Goal: Information Seeking & Learning: Learn about a topic

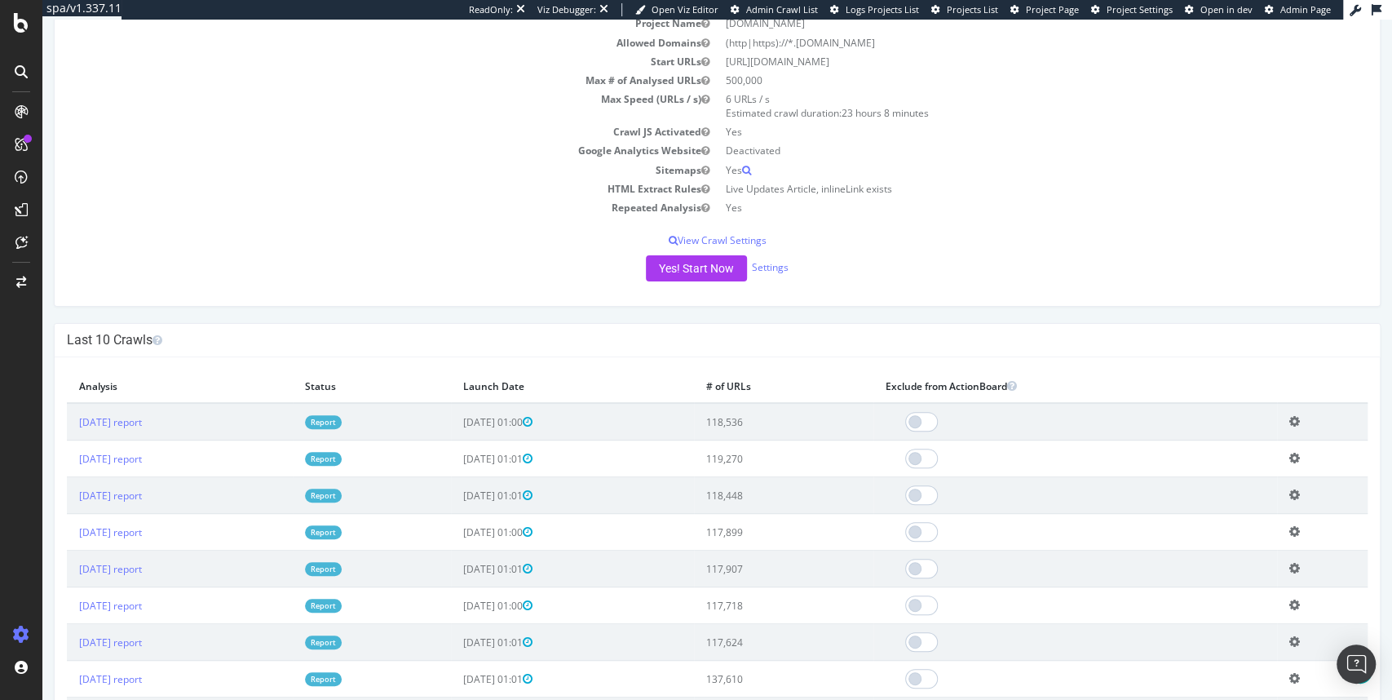
scroll to position [196, 0]
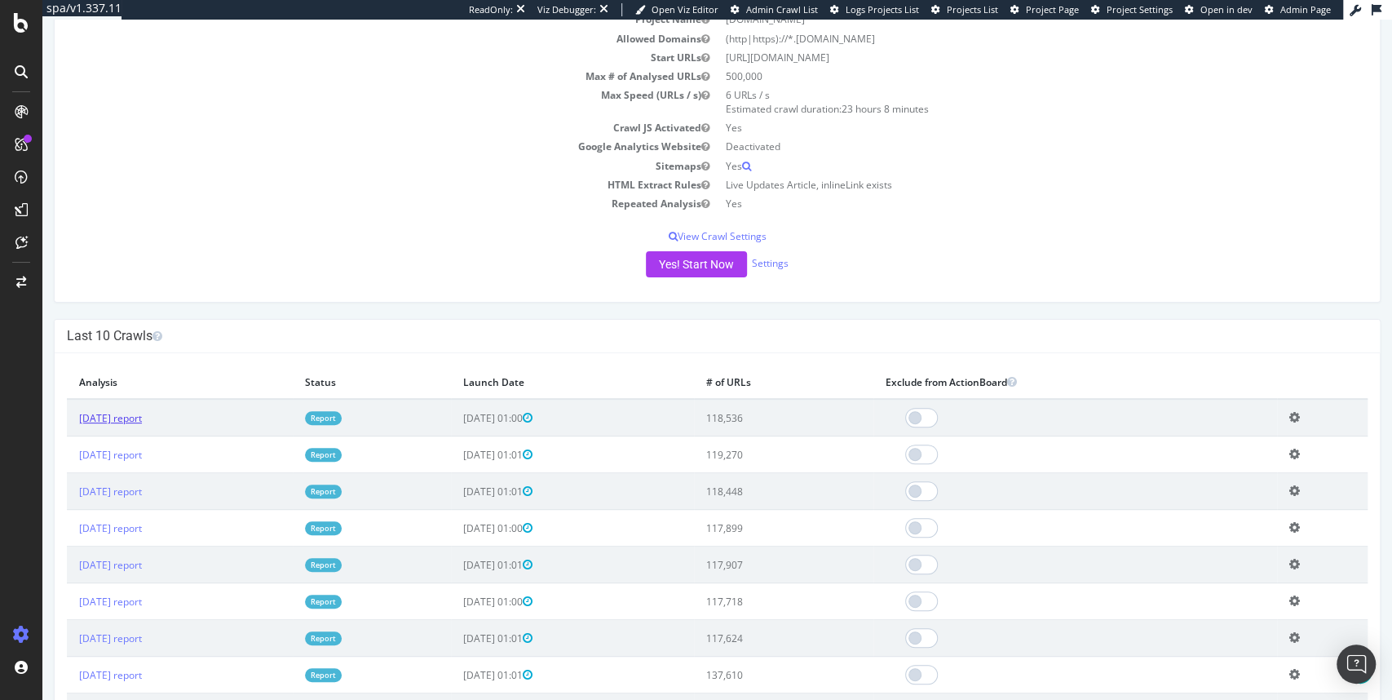
click at [142, 420] on link "2025 Sep. 2nd report" at bounding box center [110, 418] width 63 height 14
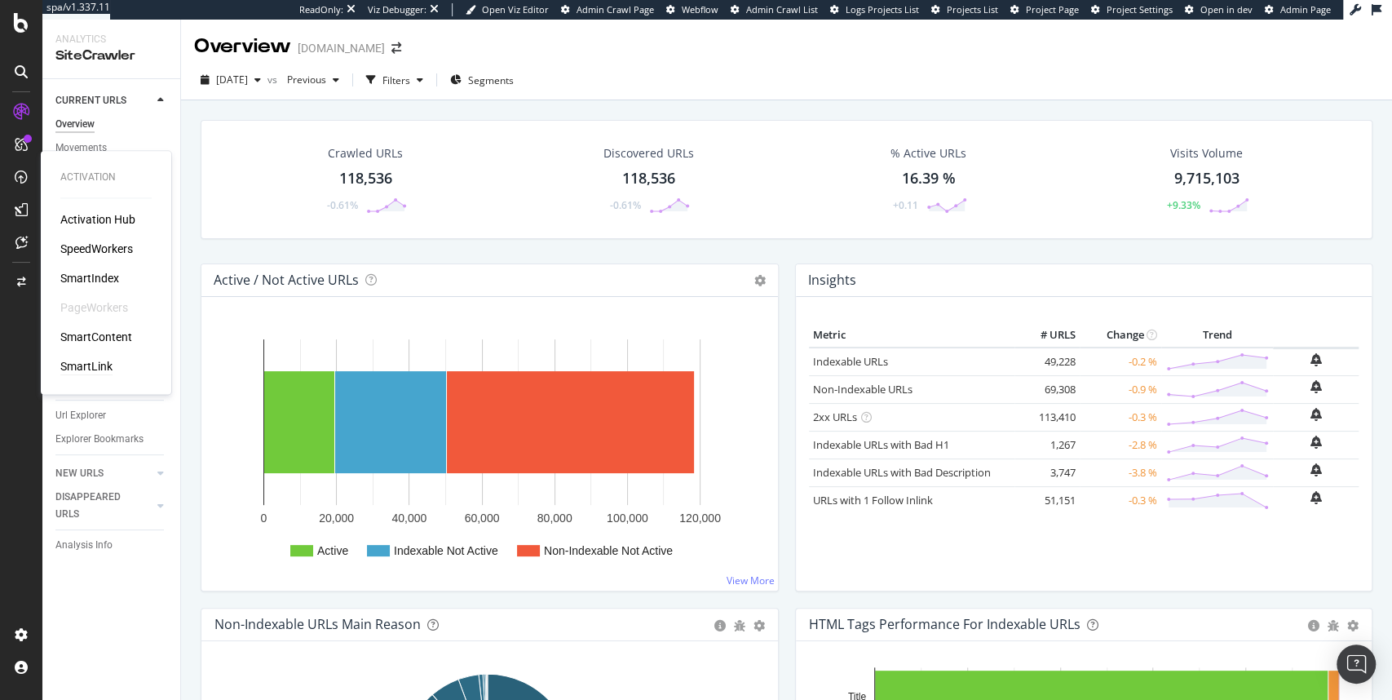
click at [90, 361] on div "SmartLink" at bounding box center [86, 366] width 52 height 16
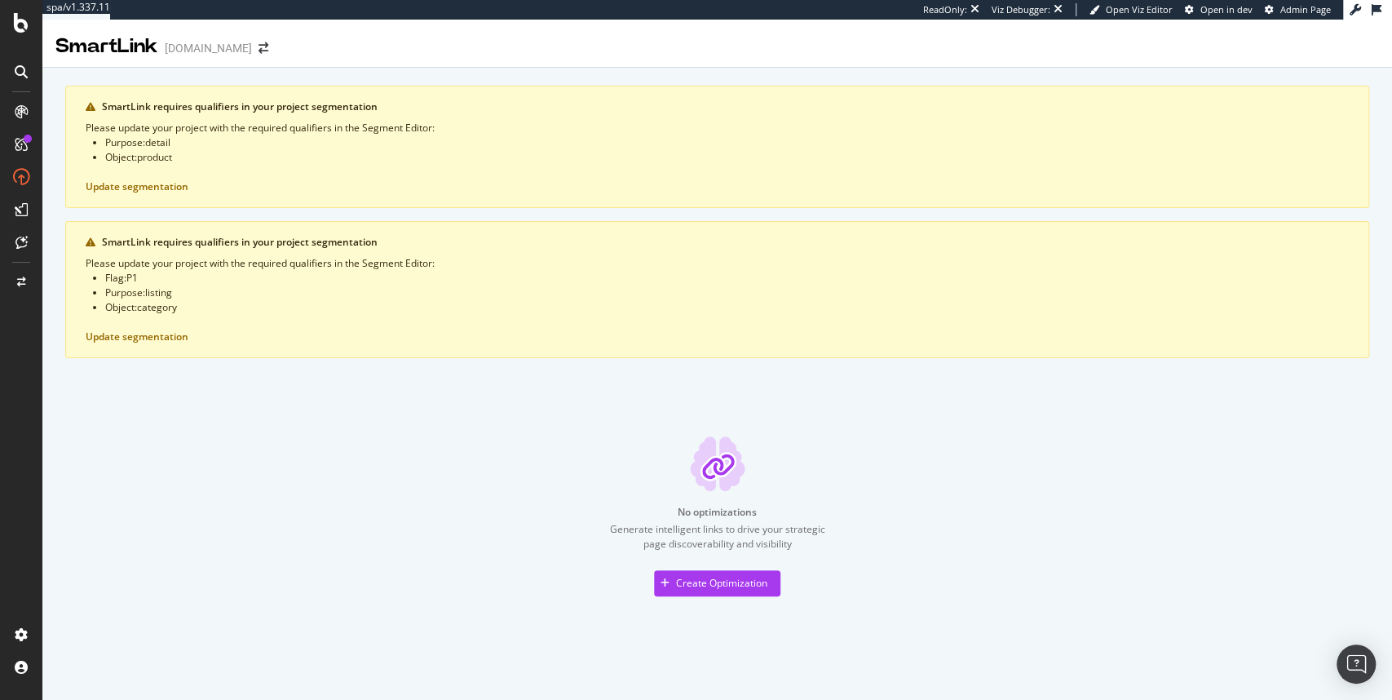
click at [20, 113] on icon at bounding box center [21, 111] width 13 height 13
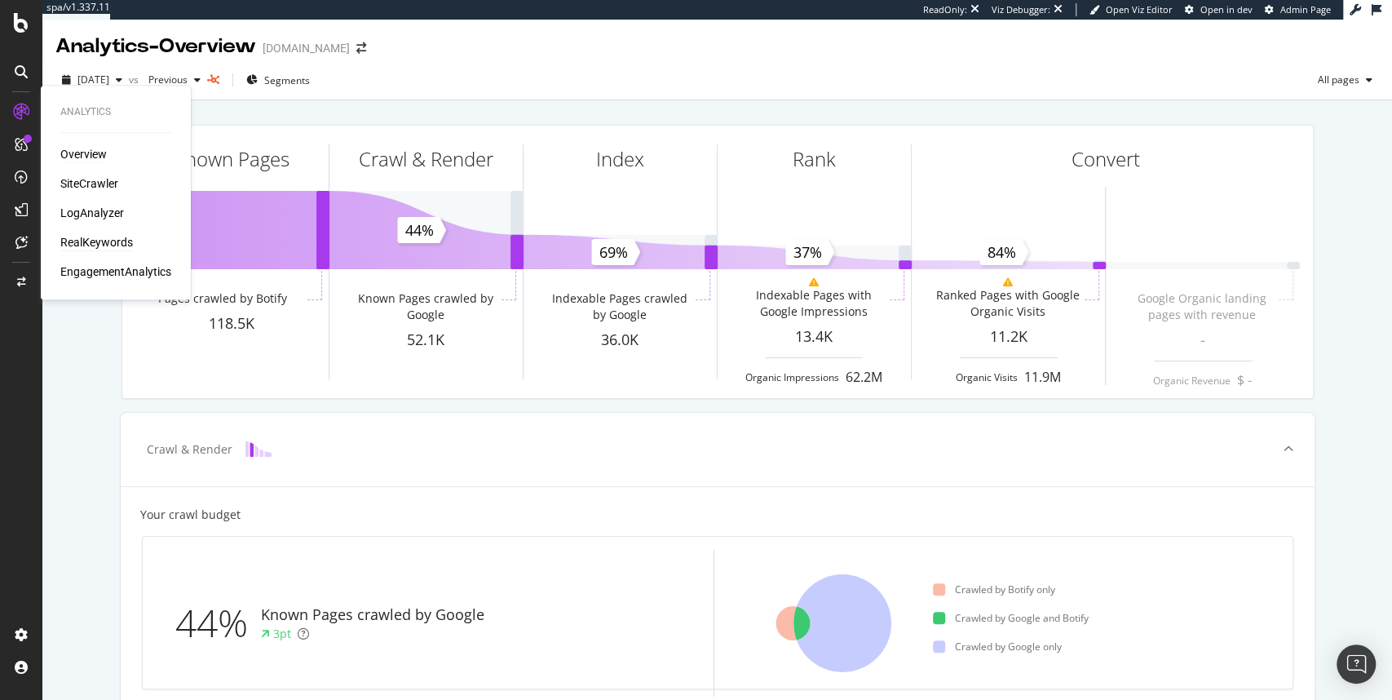
click at [96, 245] on div "RealKeywords" at bounding box center [96, 242] width 73 height 16
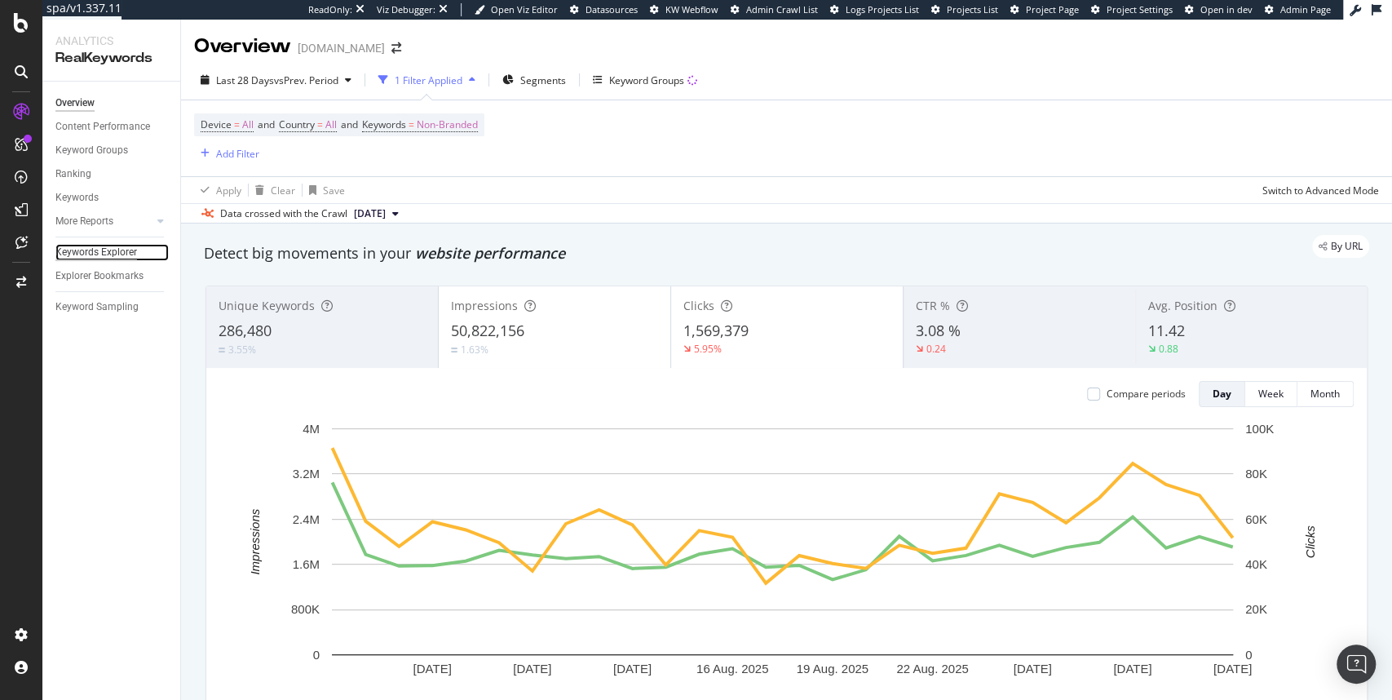
click at [108, 257] on div "Keywords Explorer" at bounding box center [96, 252] width 82 height 17
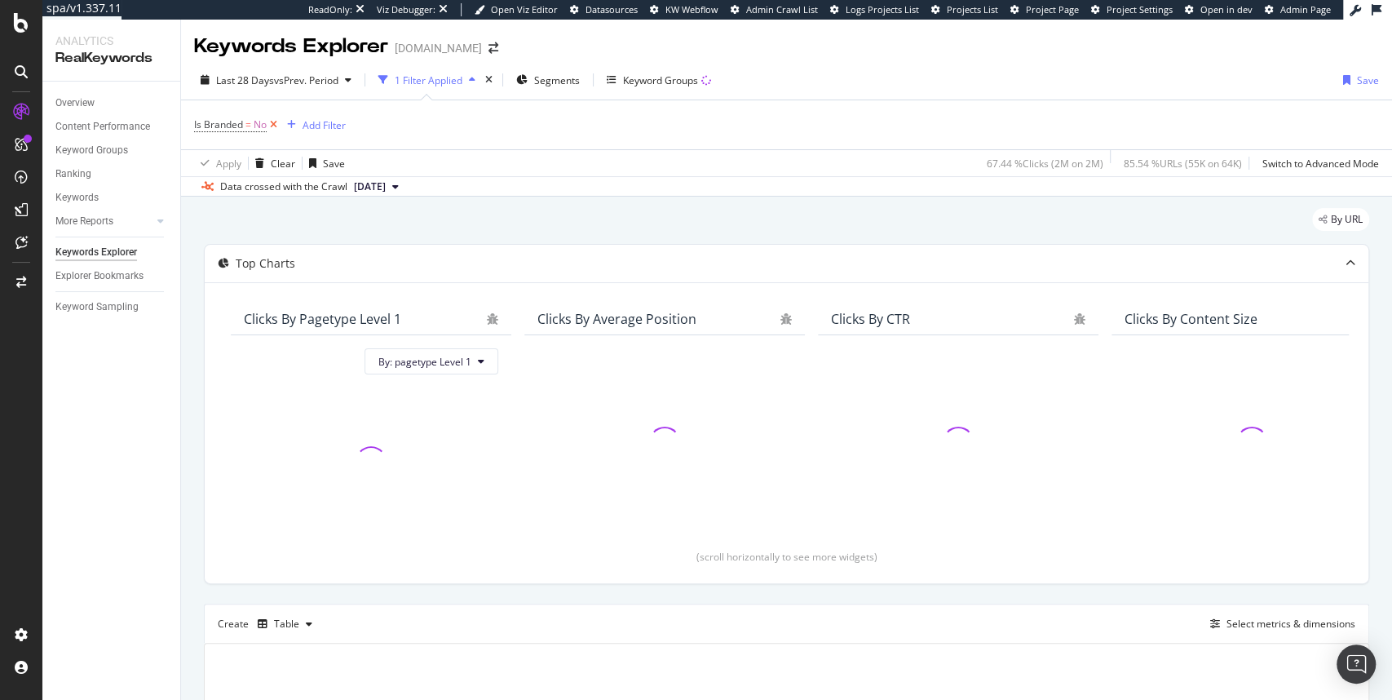
click at [273, 128] on icon at bounding box center [274, 125] width 14 height 16
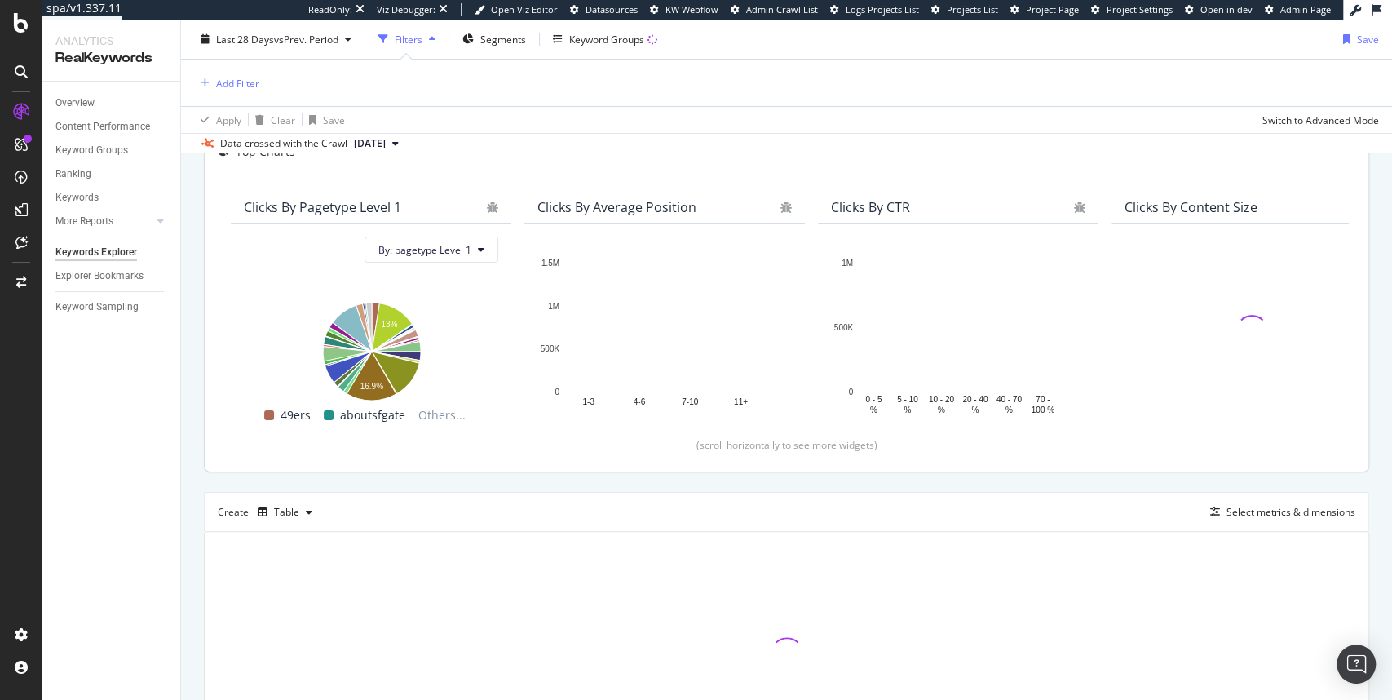
scroll to position [114, 0]
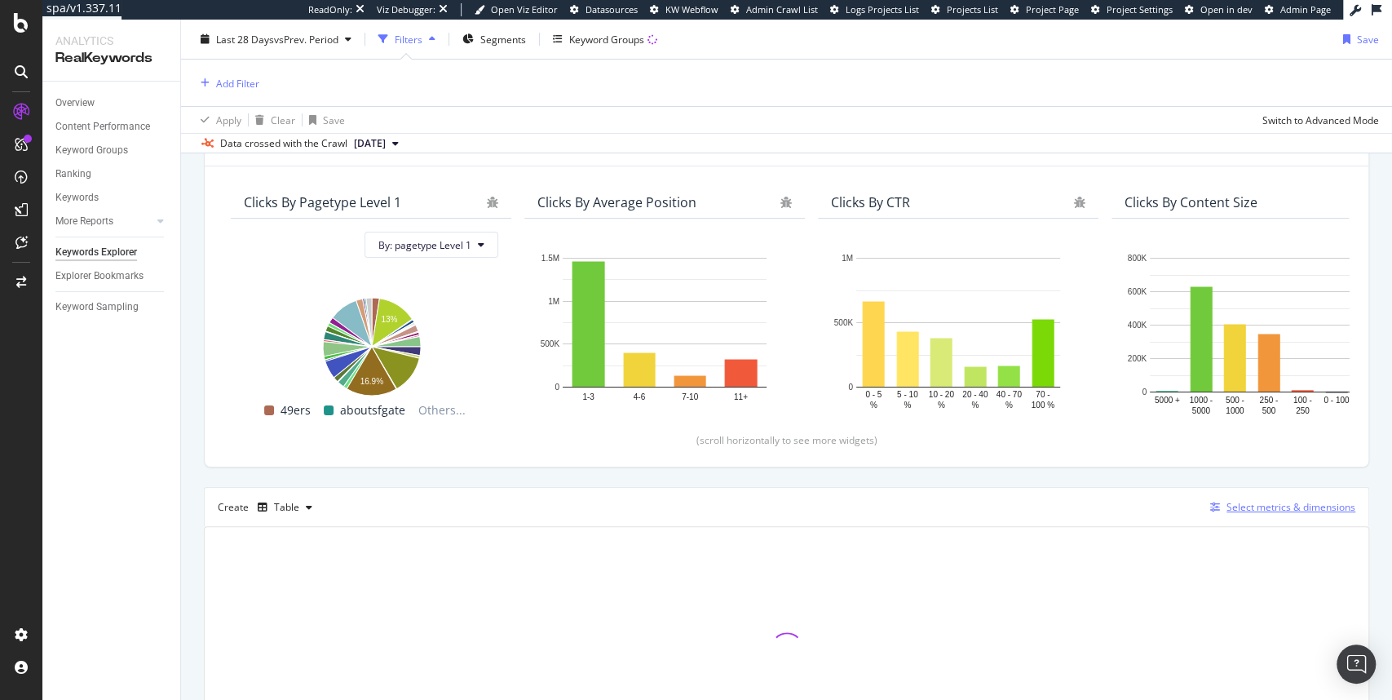
click at [1227, 502] on div "Select metrics & dimensions" at bounding box center [1291, 507] width 129 height 14
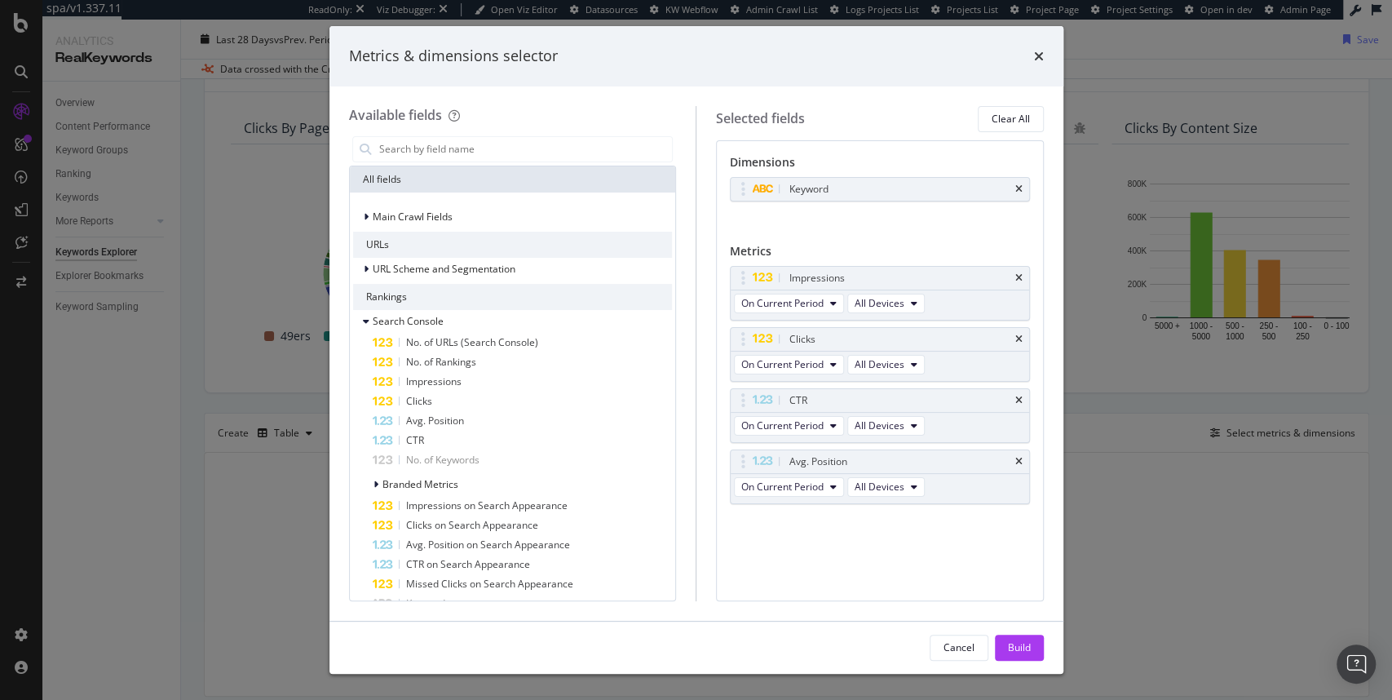
scroll to position [40, 0]
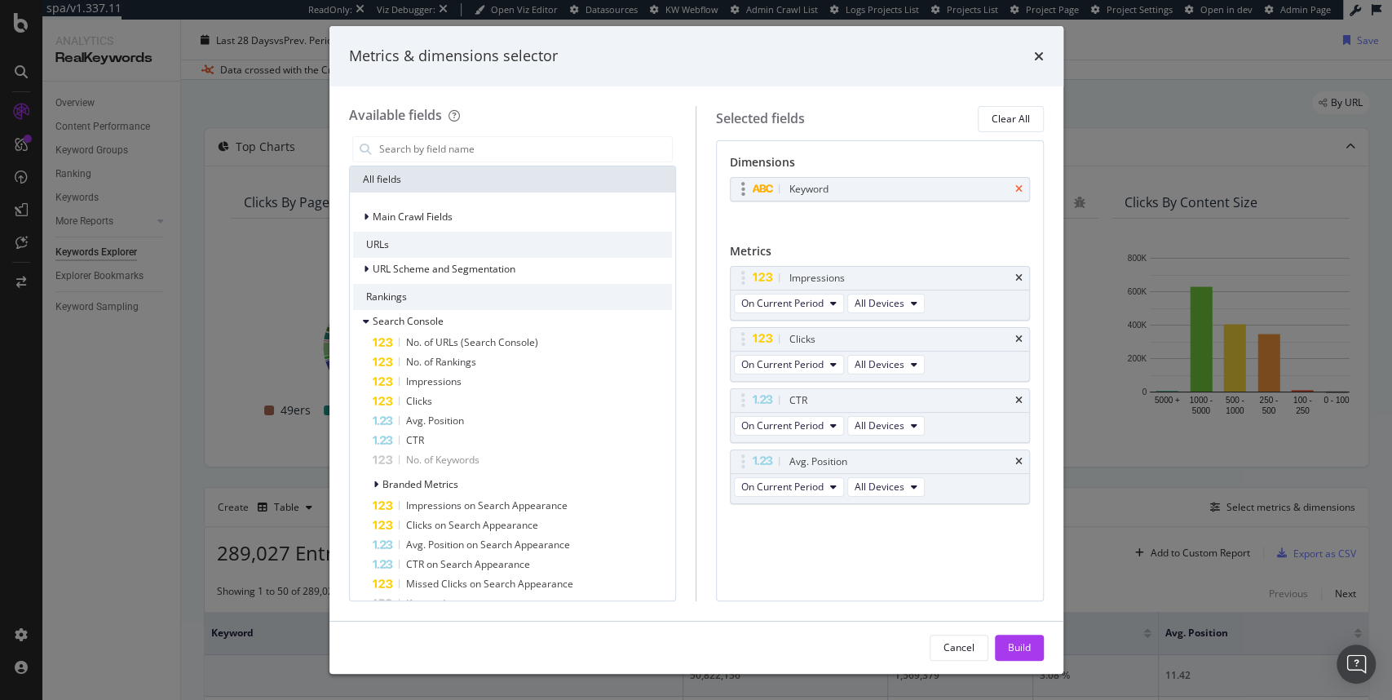
click at [1022, 188] on icon "times" at bounding box center [1018, 189] width 7 height 10
click at [357, 268] on div "URL Scheme and Segmentation" at bounding box center [434, 269] width 162 height 16
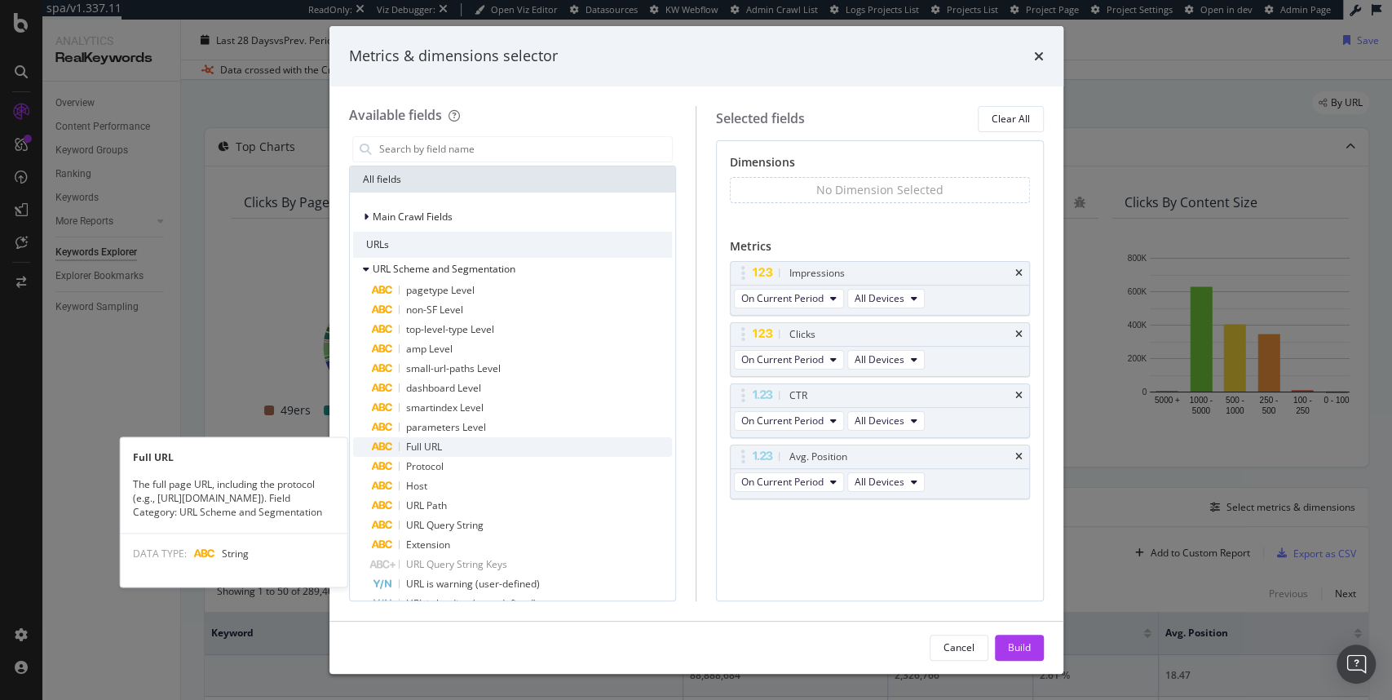
click at [445, 442] on div "Full URL" at bounding box center [523, 447] width 300 height 20
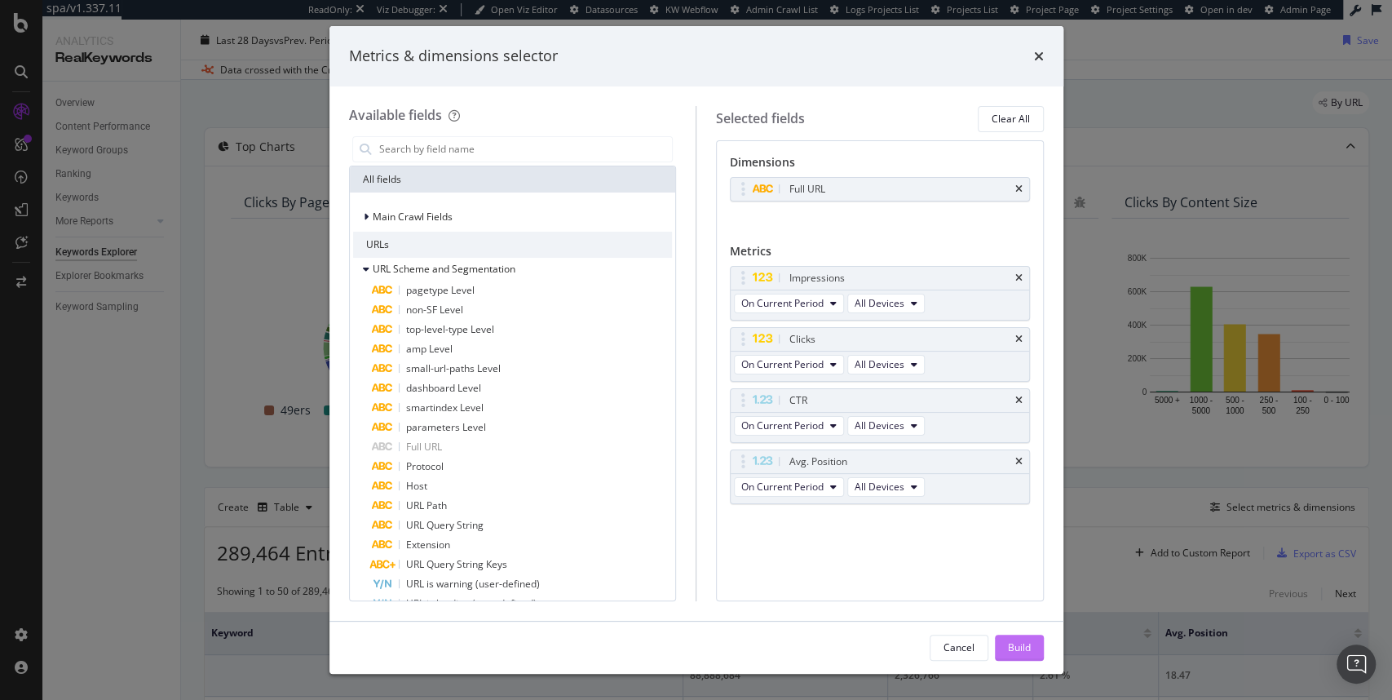
click at [1032, 649] on button "Build" at bounding box center [1019, 648] width 49 height 26
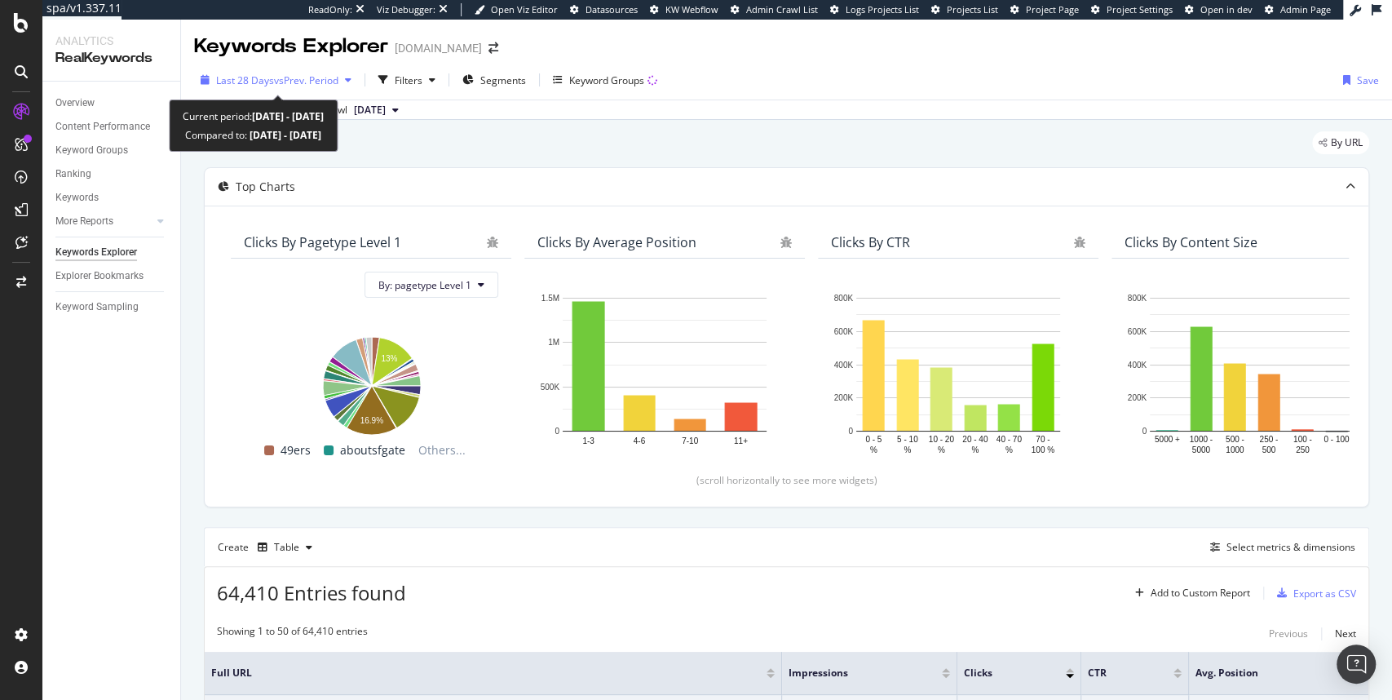
click at [329, 82] on span "vs Prev. Period" at bounding box center [306, 80] width 64 height 14
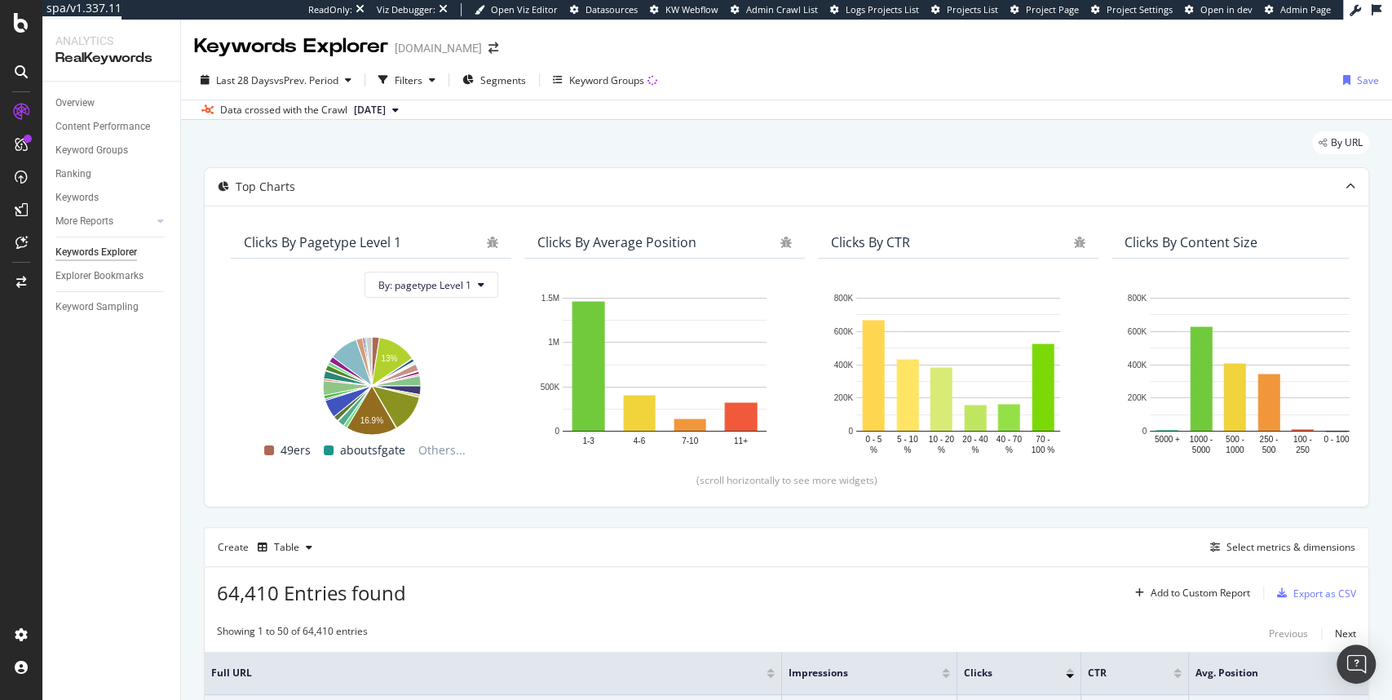
click at [399, 106] on icon at bounding box center [395, 110] width 7 height 10
click at [398, 162] on div "[DATE]" at bounding box center [375, 164] width 46 height 15
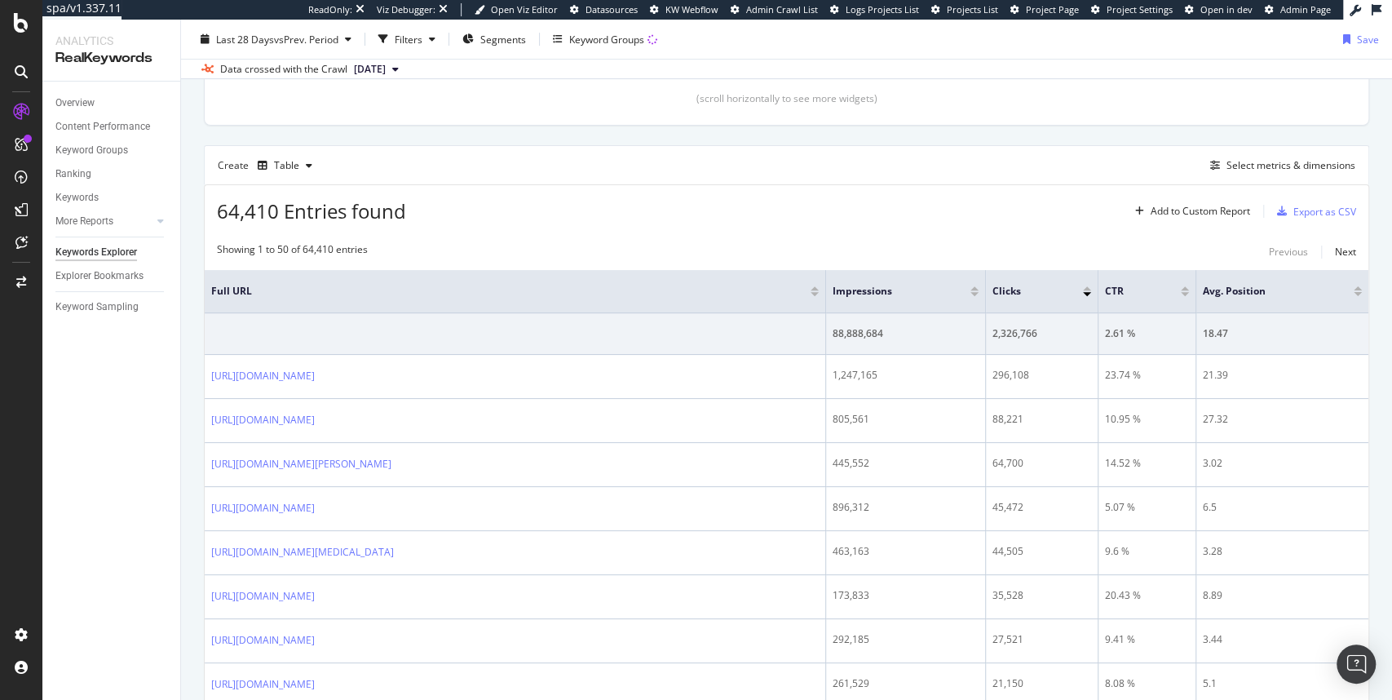
scroll to position [392, 0]
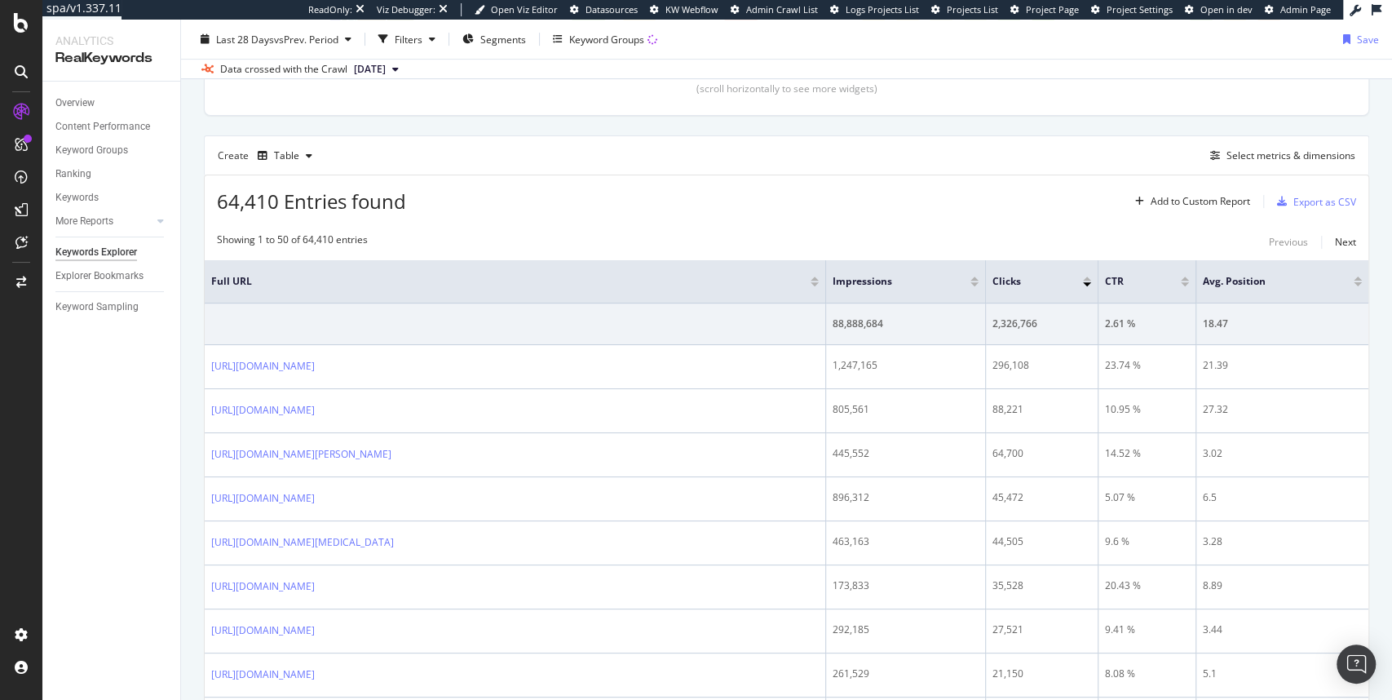
click at [974, 283] on div at bounding box center [975, 284] width 8 height 4
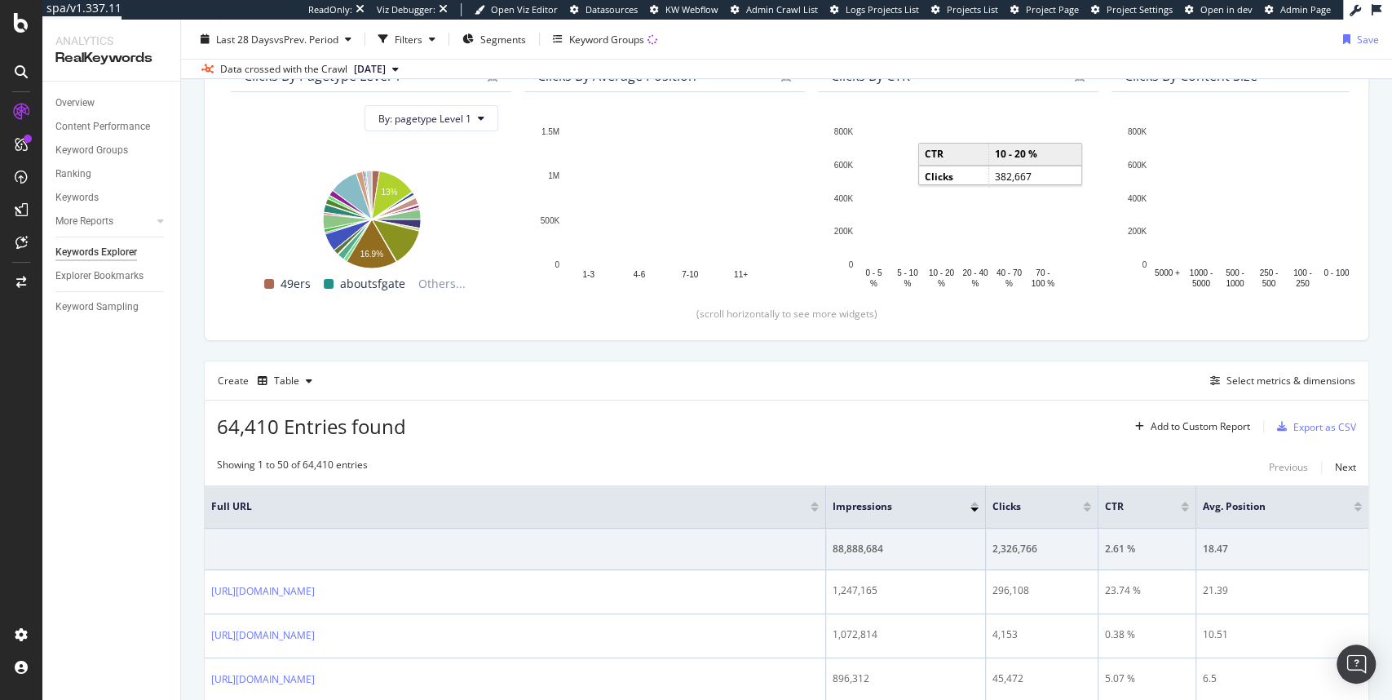
scroll to position [392, 0]
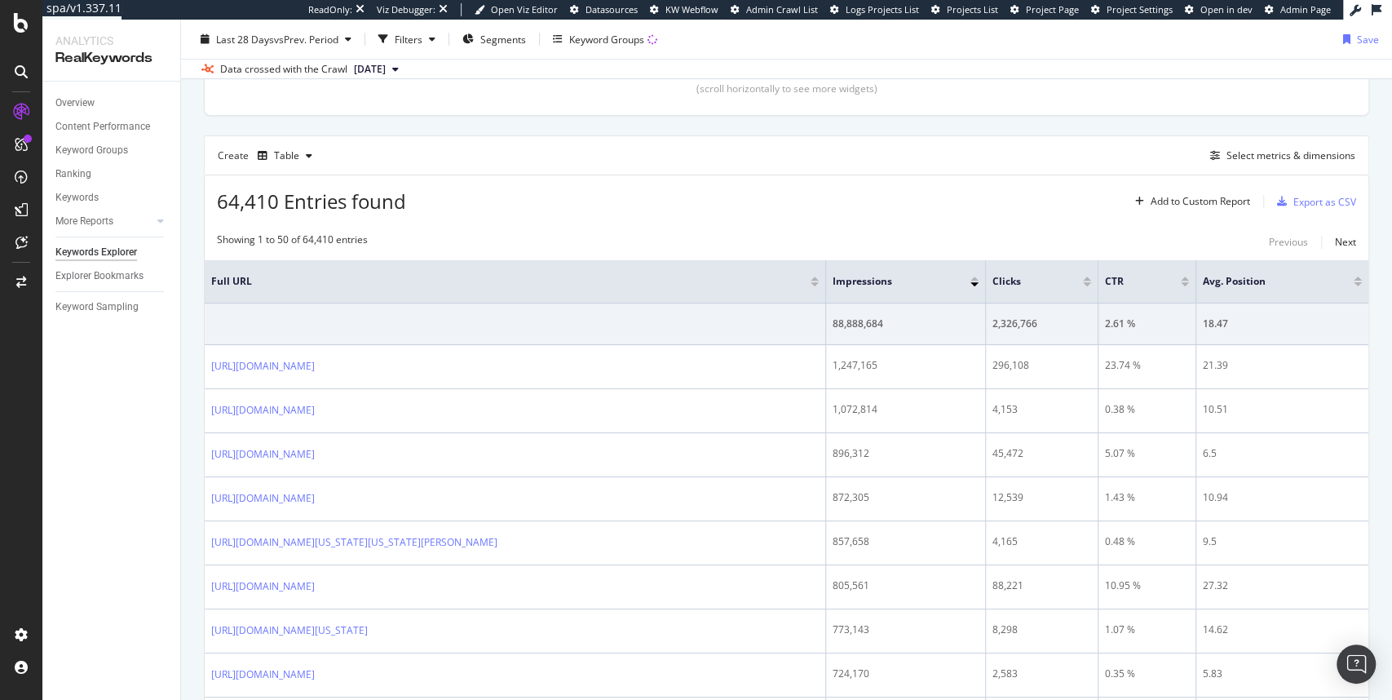
click at [976, 277] on div at bounding box center [975, 279] width 8 height 4
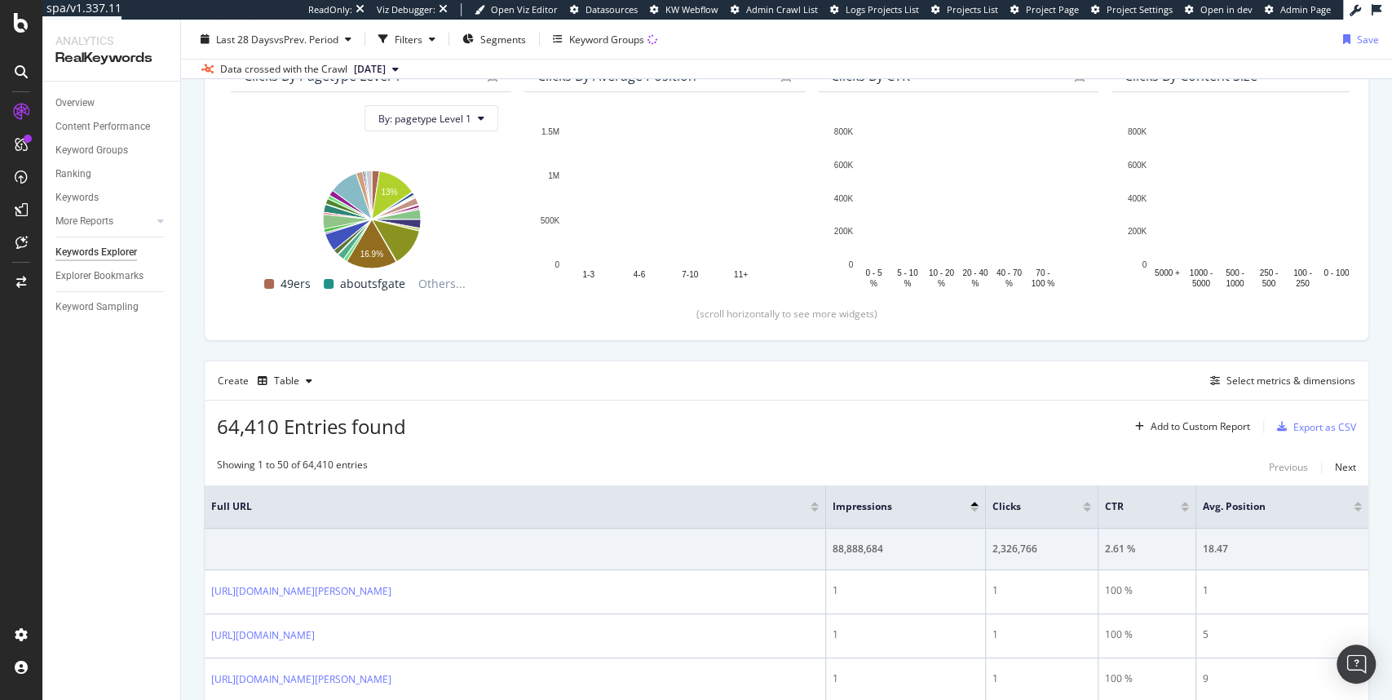
scroll to position [392, 0]
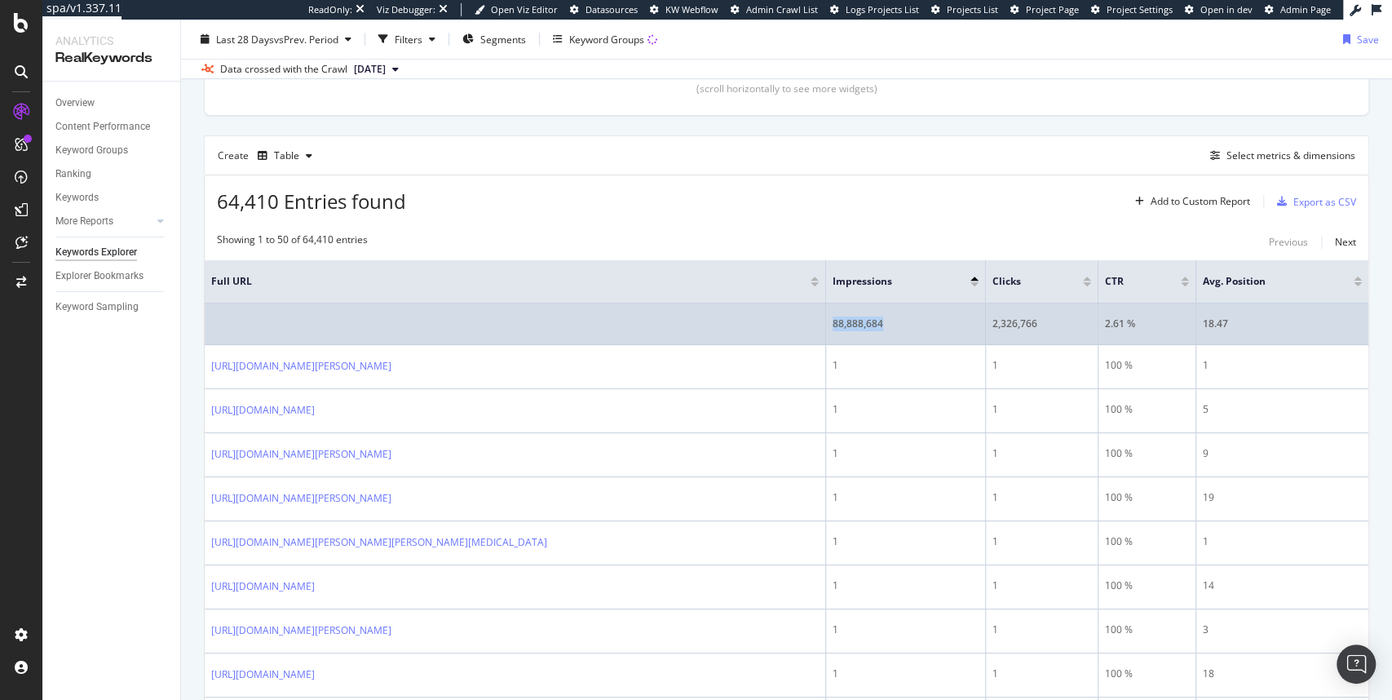
drag, startPoint x: 887, startPoint y: 321, endPoint x: 832, endPoint y: 325, distance: 55.6
click at [833, 325] on div "88,888,684" at bounding box center [906, 323] width 146 height 15
copy div "88,888,684"
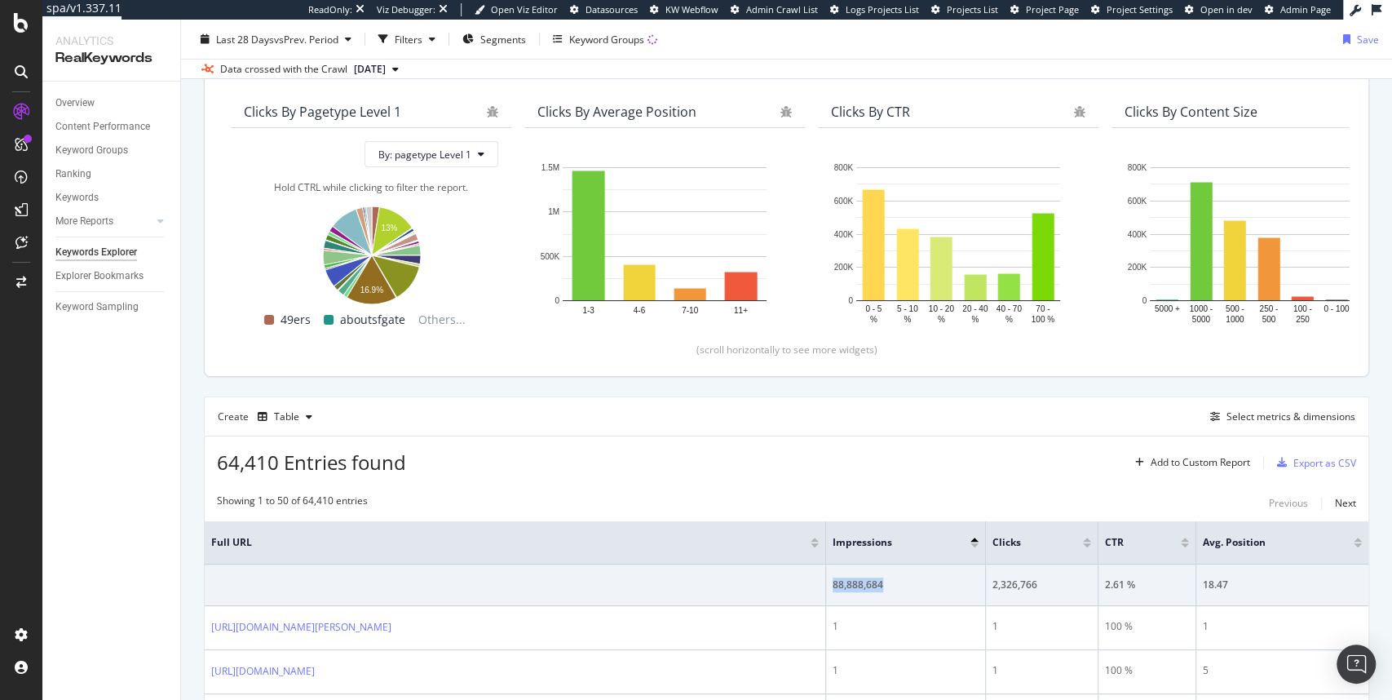
scroll to position [0, 0]
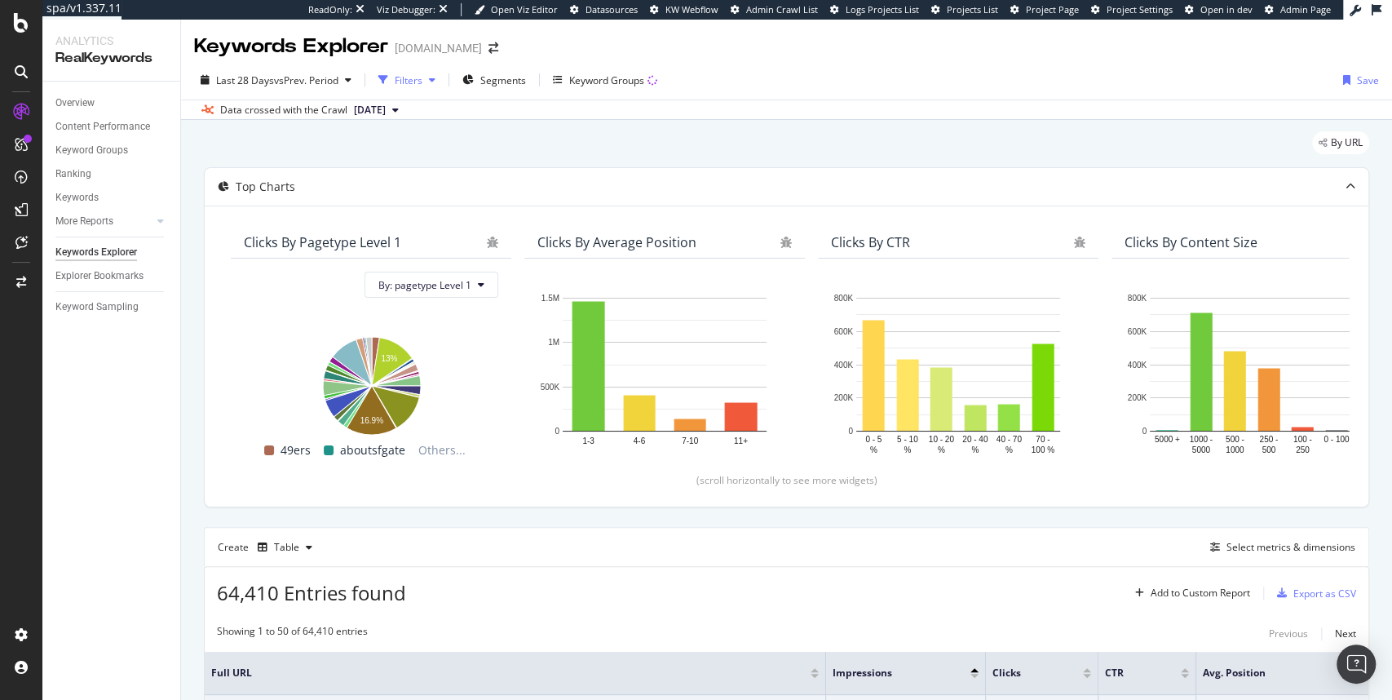
click at [411, 79] on div "Filters" at bounding box center [409, 80] width 28 height 14
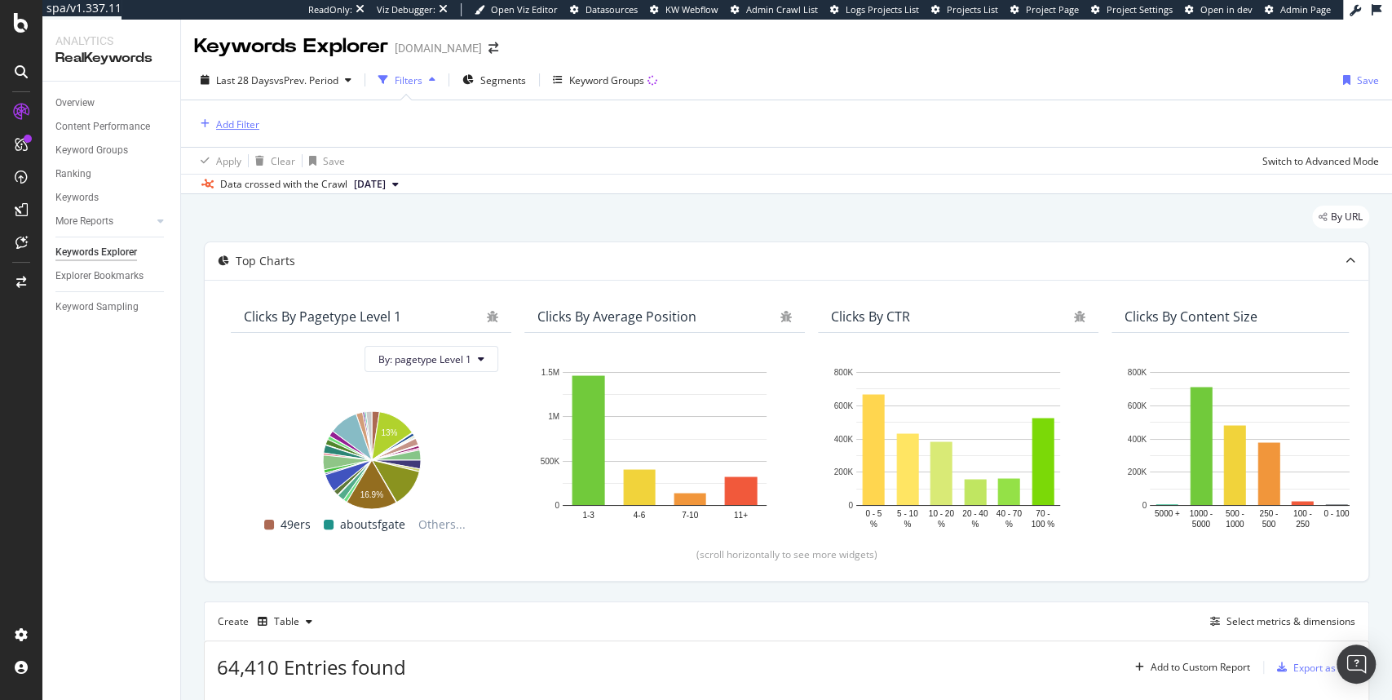
click at [251, 124] on div "Add Filter" at bounding box center [237, 124] width 43 height 14
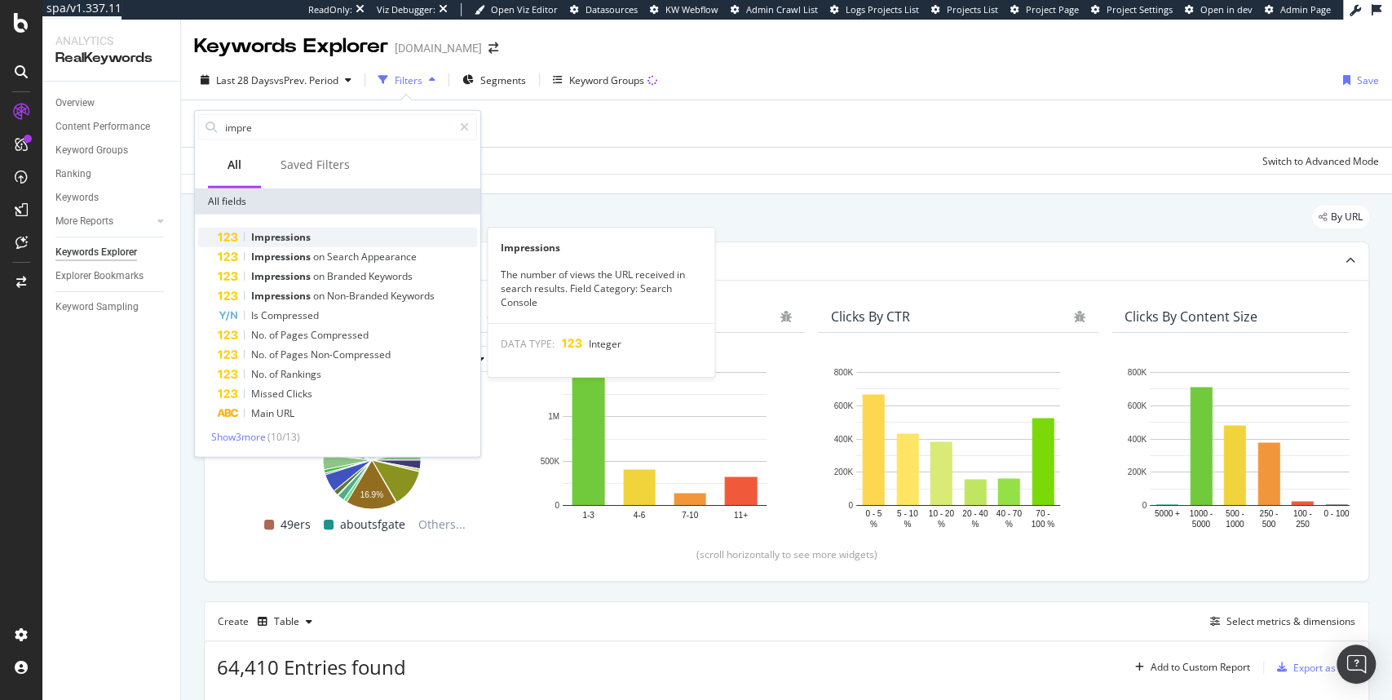
type input "impre"
click at [302, 236] on span "Impressions" at bounding box center [281, 237] width 60 height 14
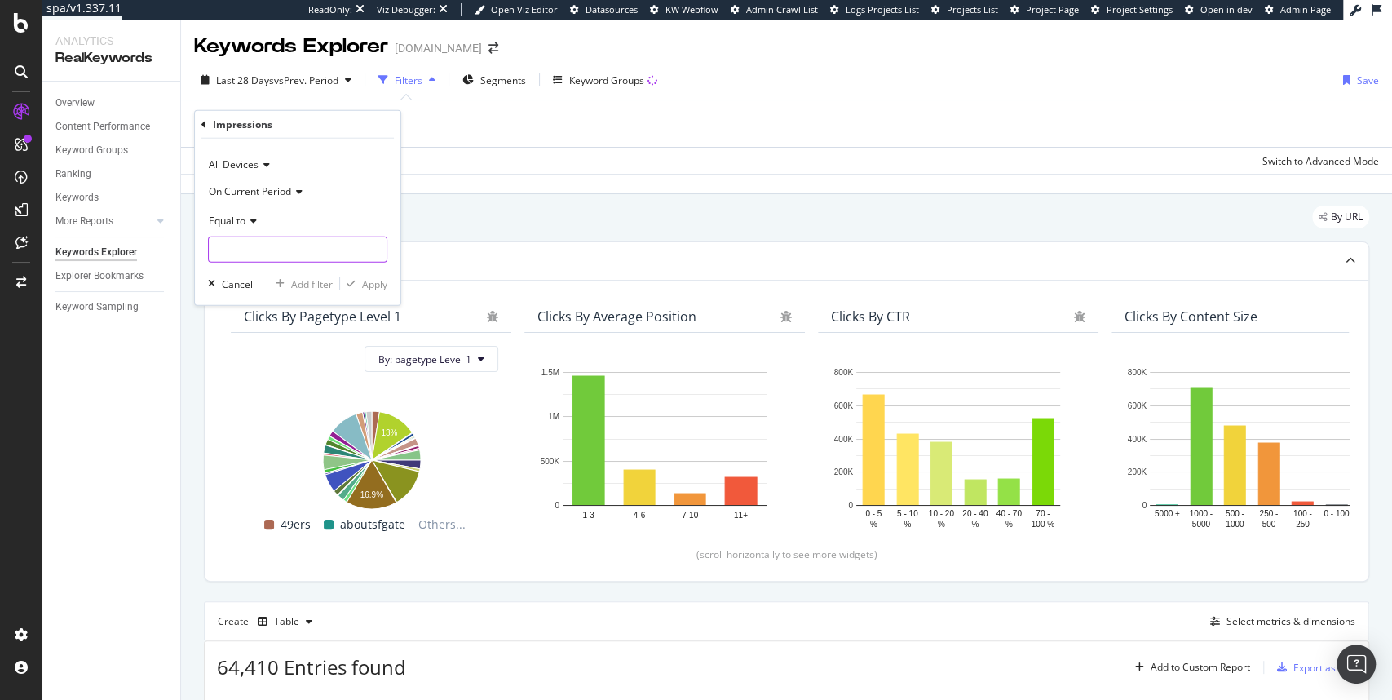
click at [297, 255] on input "number" at bounding box center [297, 250] width 179 height 26
click at [244, 220] on span "Equal to" at bounding box center [227, 220] width 37 height 14
click at [257, 299] on span "Less than" at bounding box center [237, 296] width 43 height 14
click at [266, 256] on input "number" at bounding box center [297, 250] width 179 height 26
paste input "88888684"
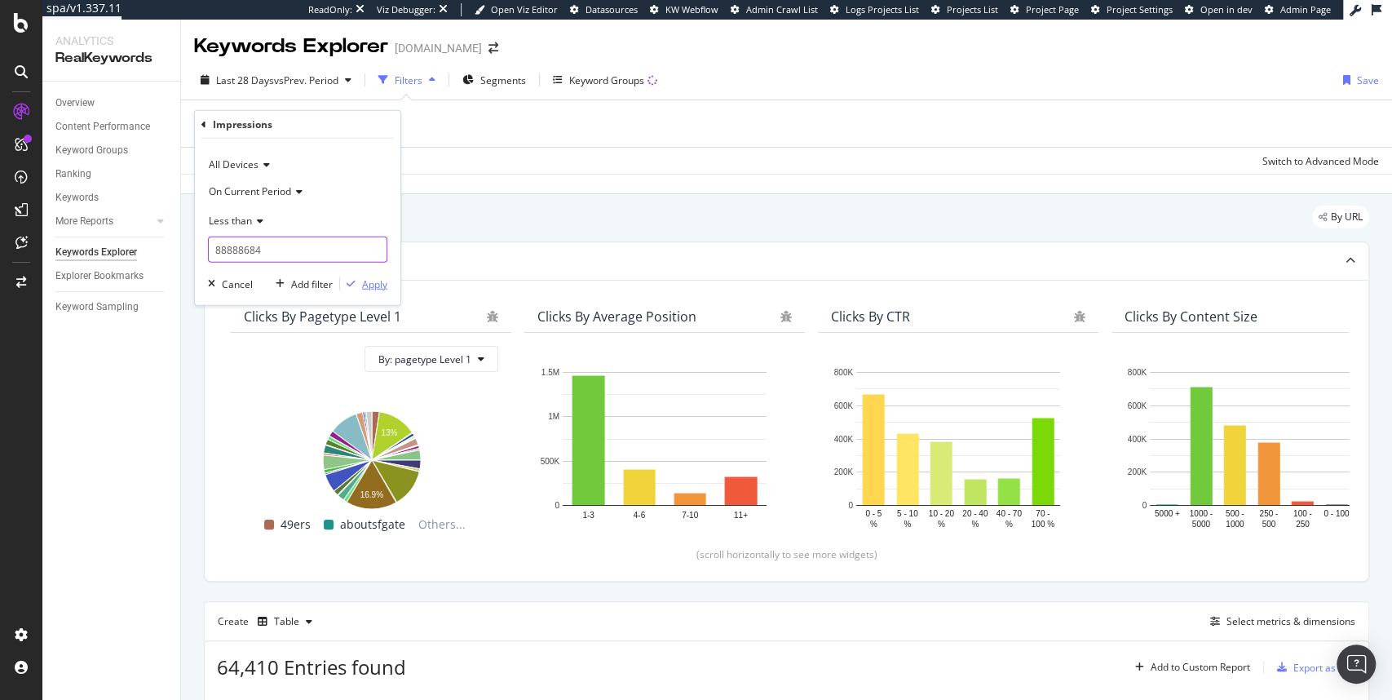
type input "88888684"
click at [373, 286] on div "Apply" at bounding box center [374, 284] width 25 height 14
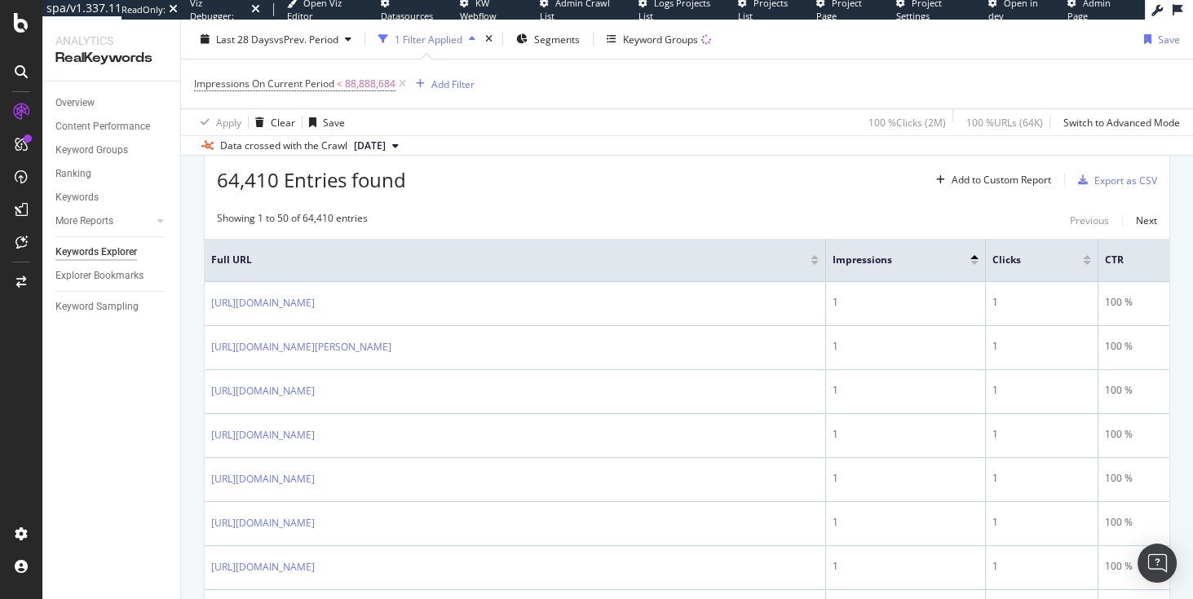
scroll to position [489, 0]
click at [437, 83] on div "Add Filter" at bounding box center [452, 84] width 43 height 14
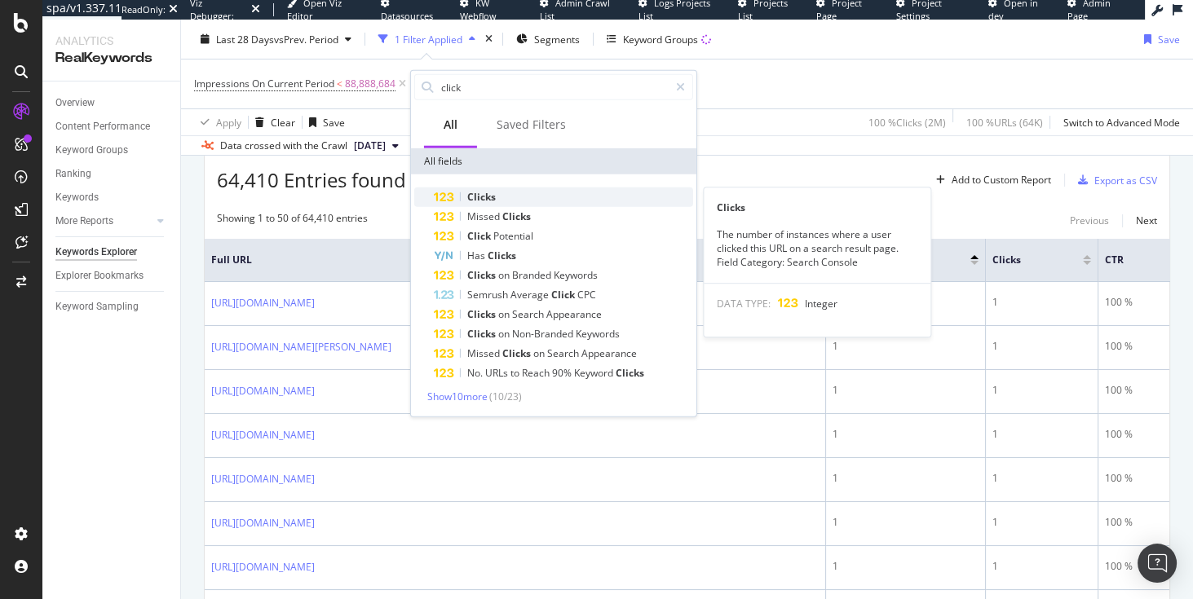
type input "click"
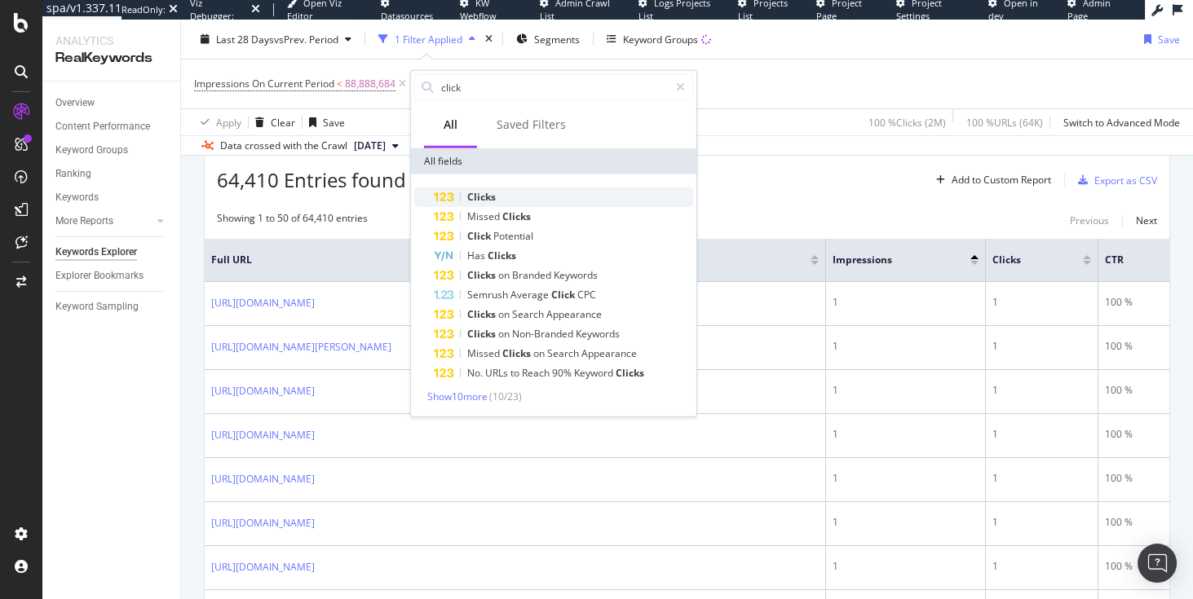
click at [479, 191] on span "Clicks" at bounding box center [481, 197] width 29 height 14
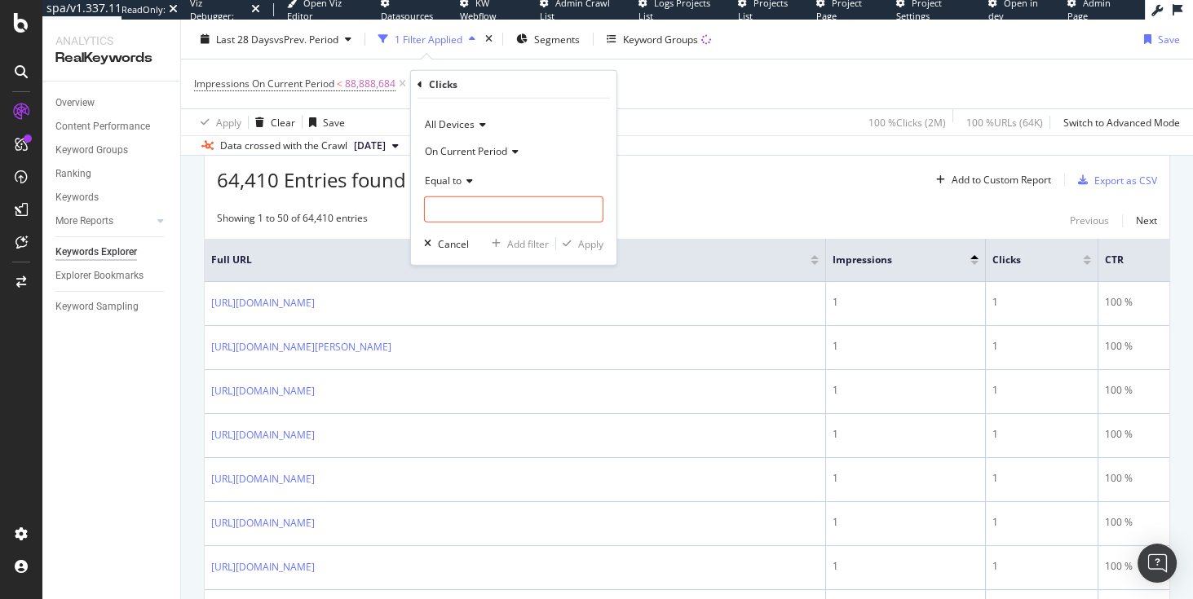
click at [461, 178] on span "Equal to" at bounding box center [443, 180] width 37 height 14
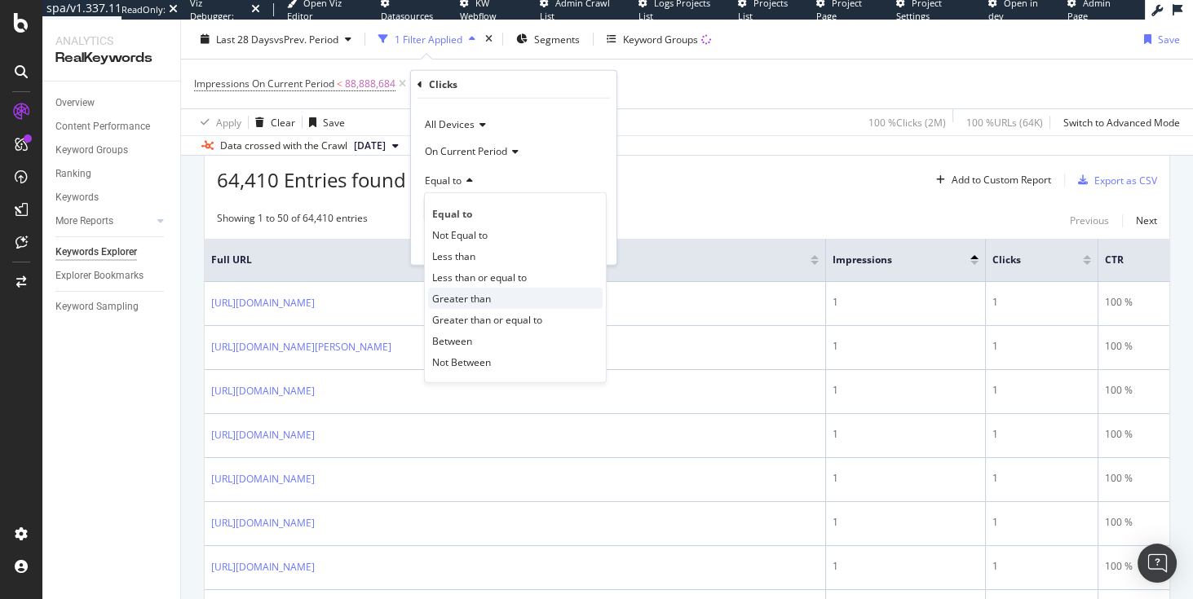
click at [461, 299] on span "Greater than" at bounding box center [461, 298] width 59 height 14
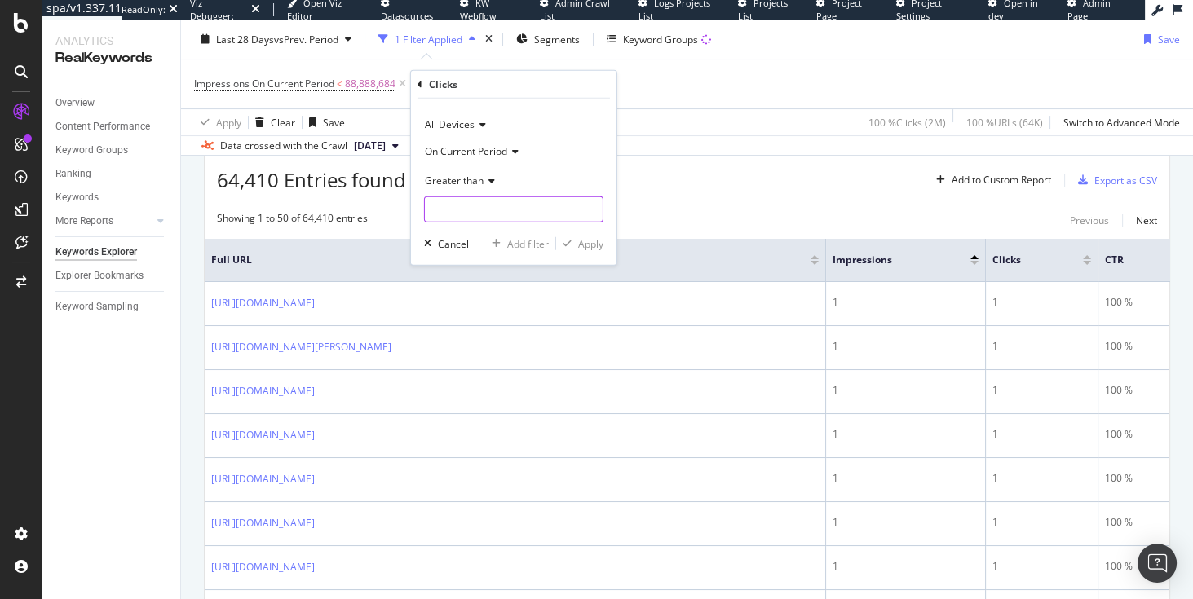
click at [476, 210] on input "number" at bounding box center [513, 210] width 179 height 26
type input "0"
drag, startPoint x: 588, startPoint y: 242, endPoint x: 670, endPoint y: 198, distance: 93.4
click at [589, 243] on div "Apply" at bounding box center [590, 244] width 25 height 14
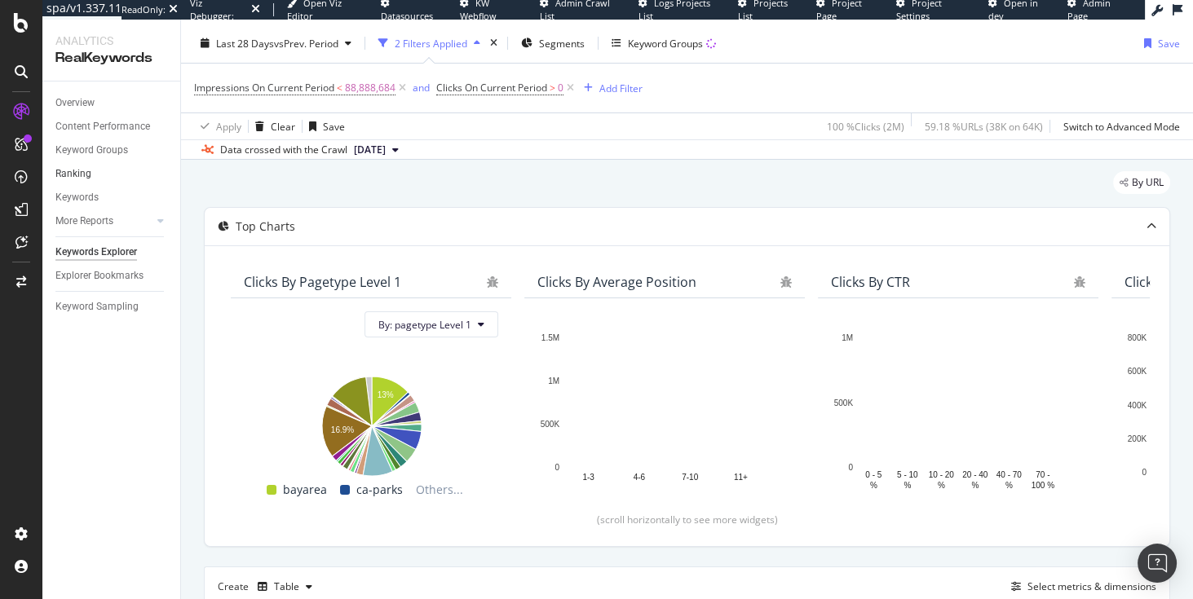
scroll to position [28, 0]
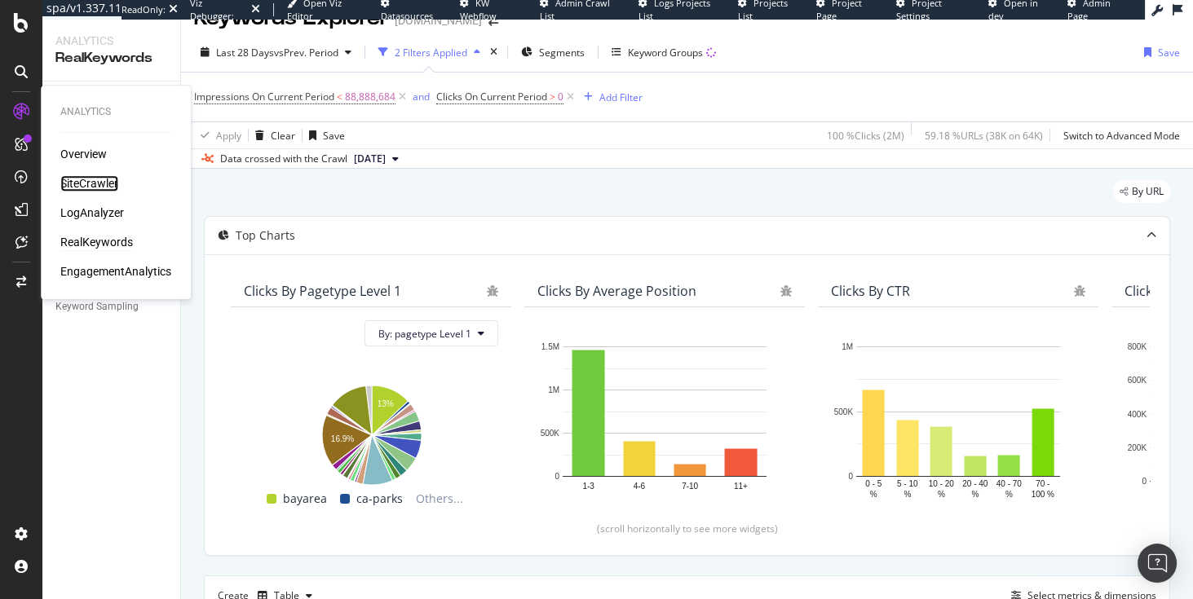
click at [92, 187] on div "SiteCrawler" at bounding box center [89, 183] width 58 height 16
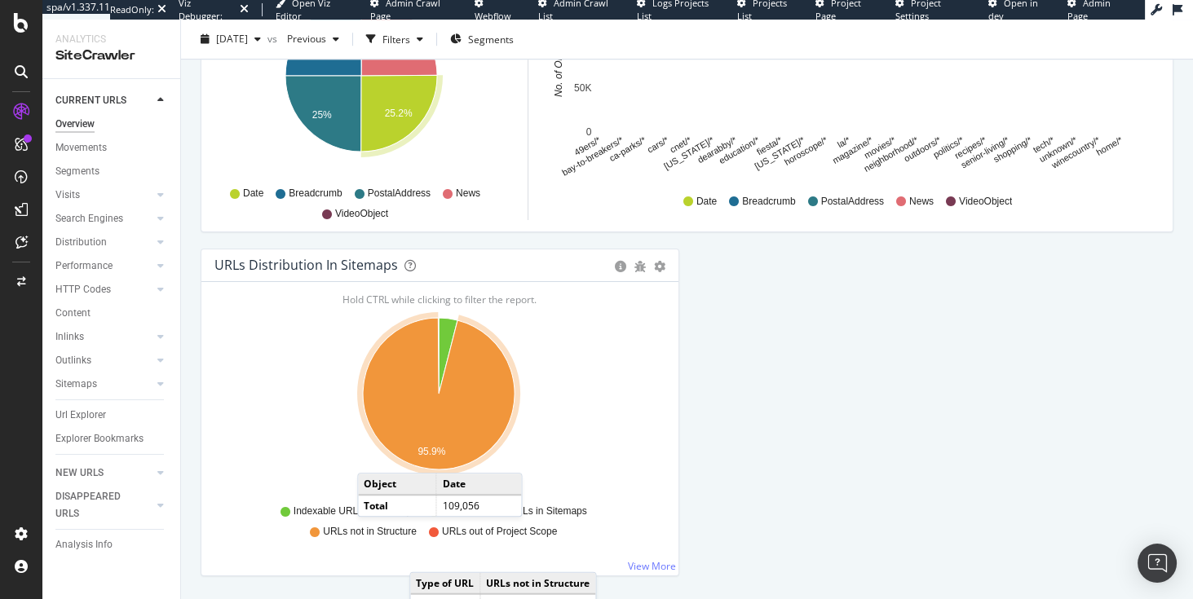
scroll to position [1781, 0]
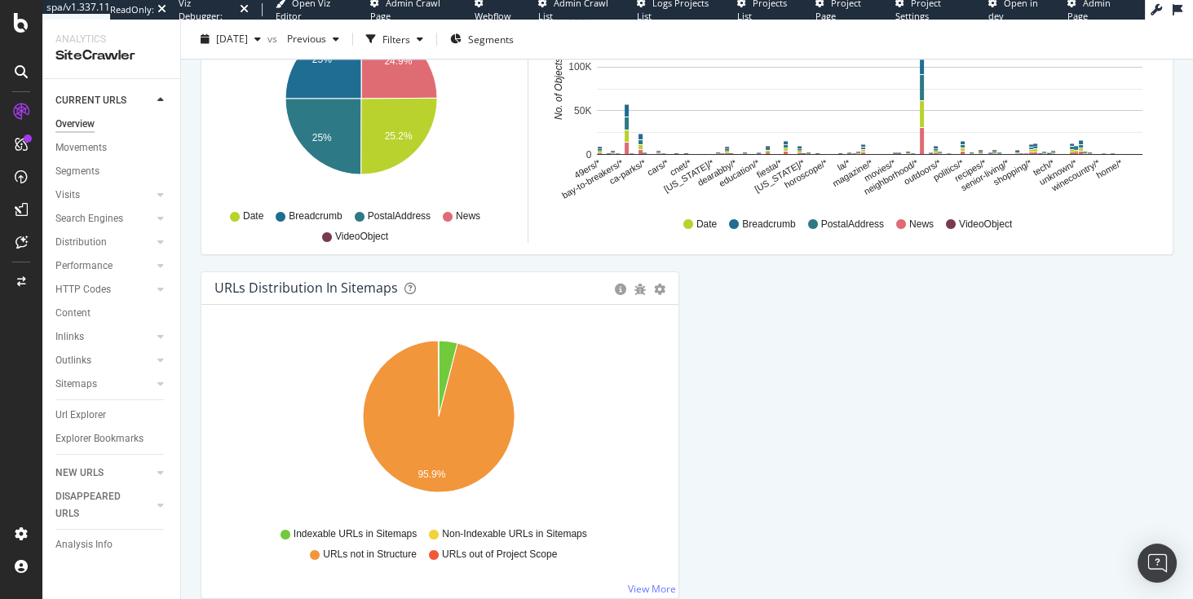
scroll to position [1585, 0]
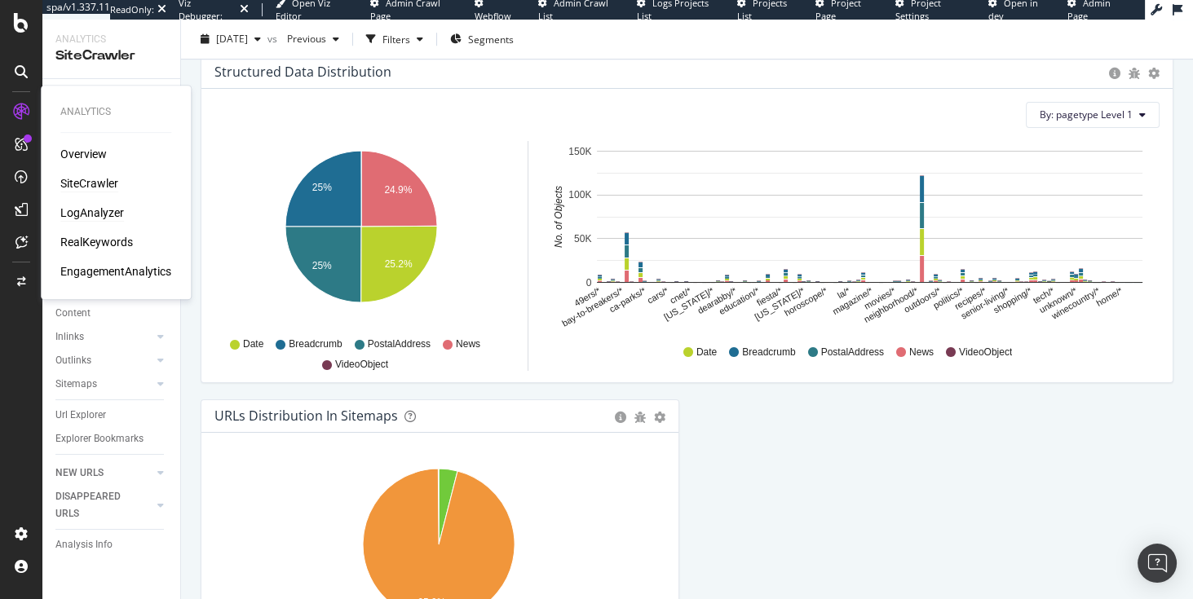
click at [81, 217] on div "LogAnalyzer" at bounding box center [92, 213] width 64 height 16
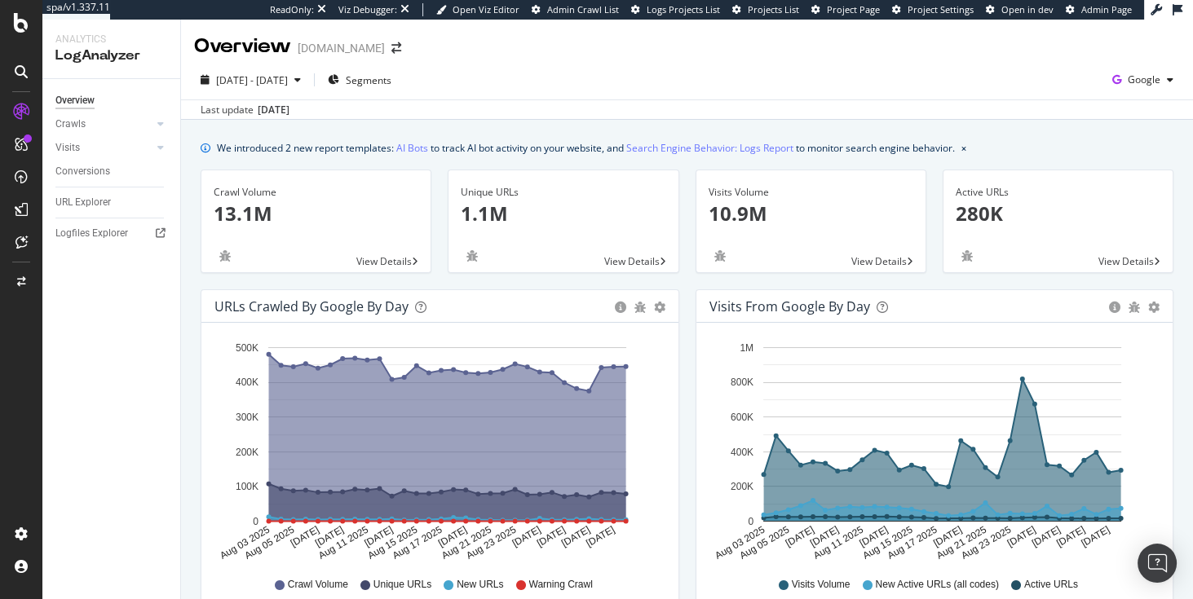
click at [480, 209] on p "1.1M" at bounding box center [563, 214] width 205 height 28
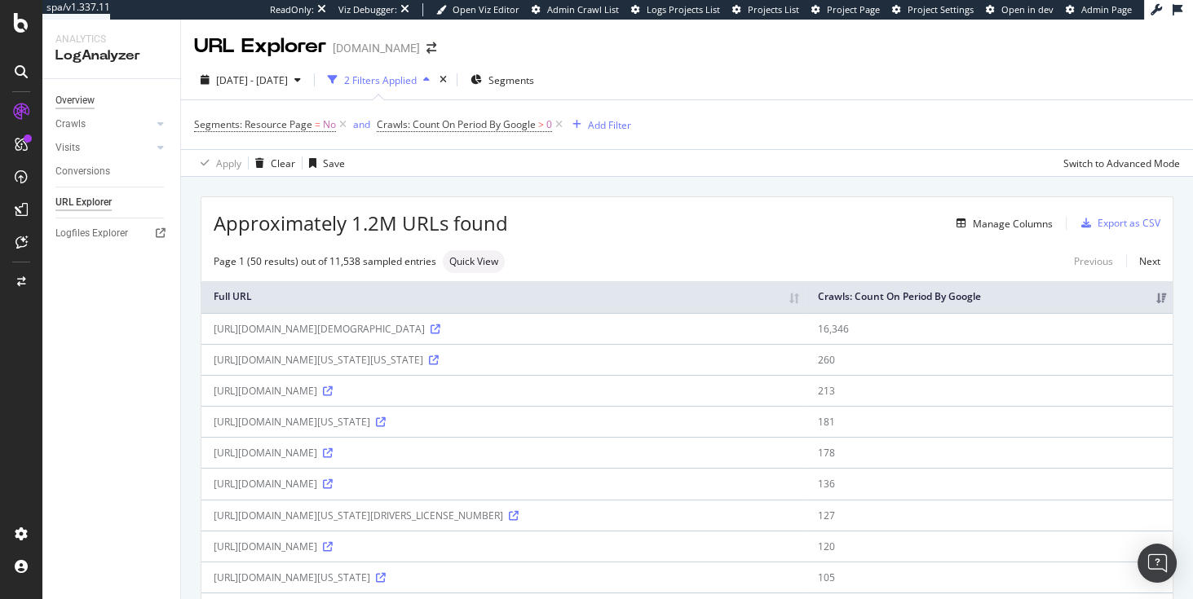
click at [80, 104] on div "Overview" at bounding box center [74, 100] width 39 height 17
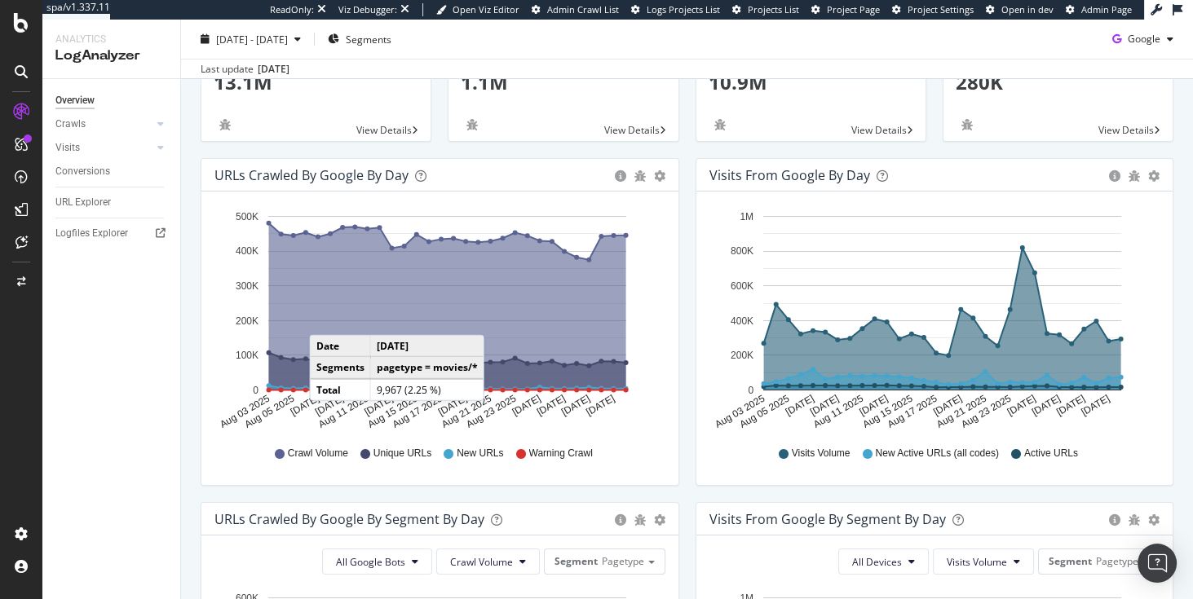
scroll to position [14, 0]
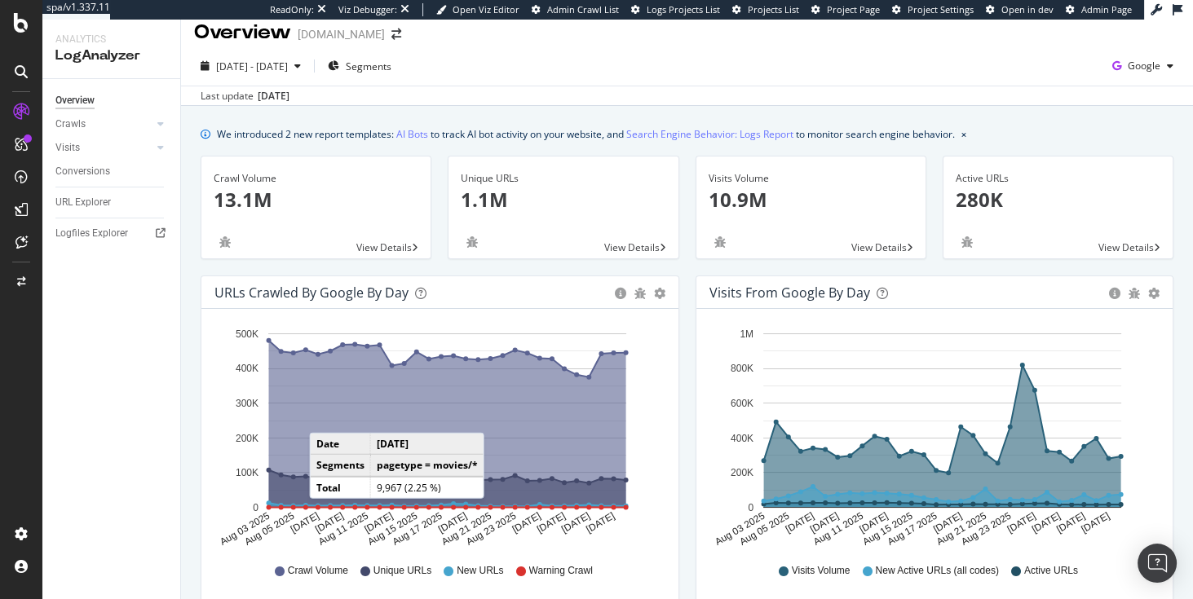
click at [491, 192] on p "1.1M" at bounding box center [563, 200] width 205 height 28
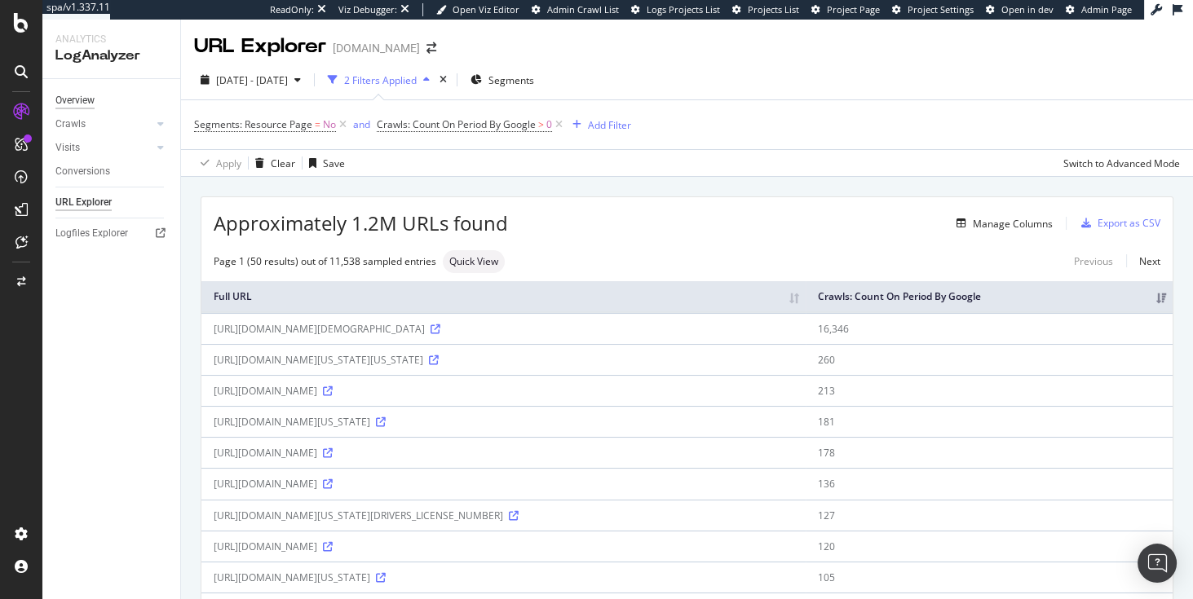
click at [75, 101] on div "Overview" at bounding box center [74, 100] width 39 height 17
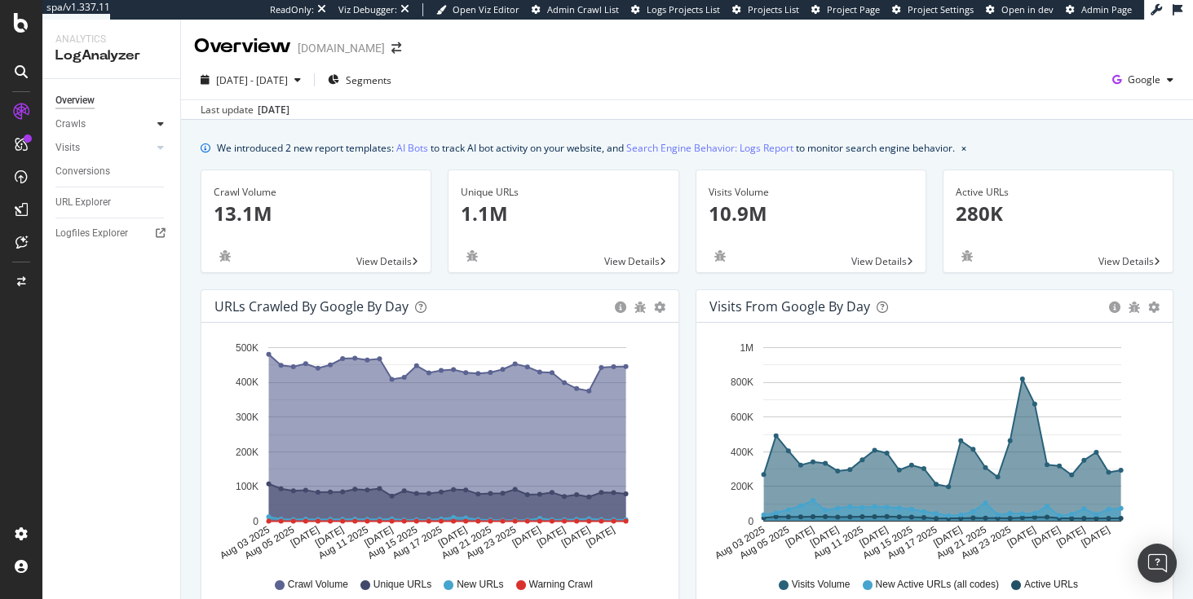
click at [155, 126] on div at bounding box center [161, 124] width 16 height 16
click at [103, 151] on div "Daily Distribution" at bounding box center [101, 147] width 76 height 17
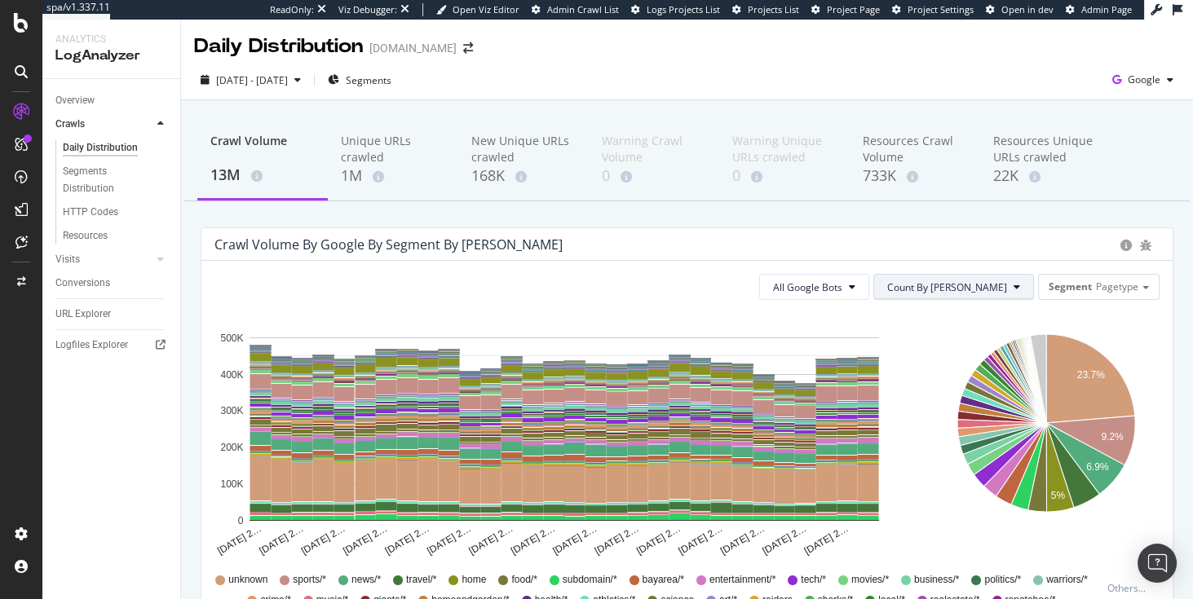
click at [993, 291] on span "Count By Day" at bounding box center [947, 288] width 120 height 14
click at [985, 342] on span "Cumulated" at bounding box center [1003, 349] width 123 height 15
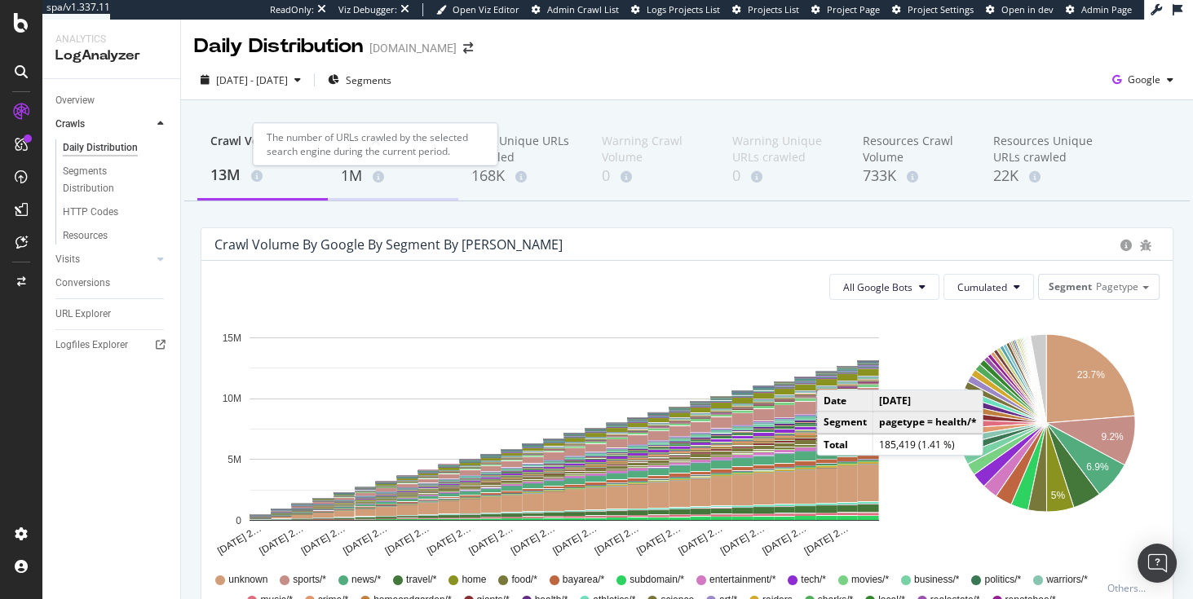
click at [370, 171] on div "1M" at bounding box center [393, 176] width 104 height 21
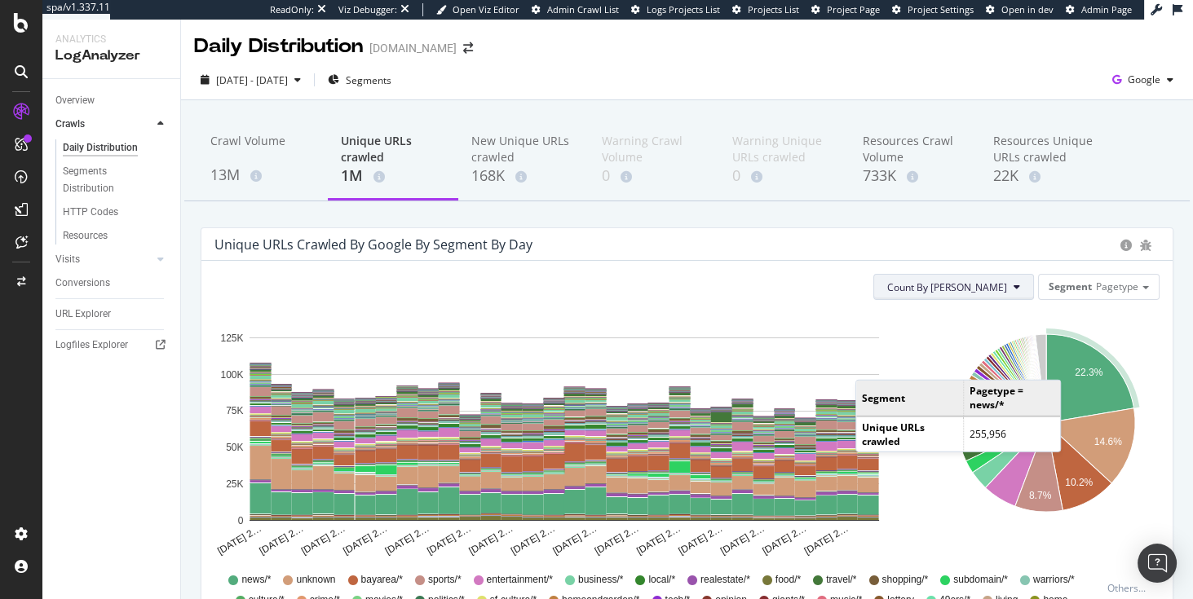
click at [982, 285] on span "Count By Day" at bounding box center [947, 288] width 120 height 14
click at [975, 343] on span "Cumulated (all codes)" at bounding box center [1003, 349] width 123 height 15
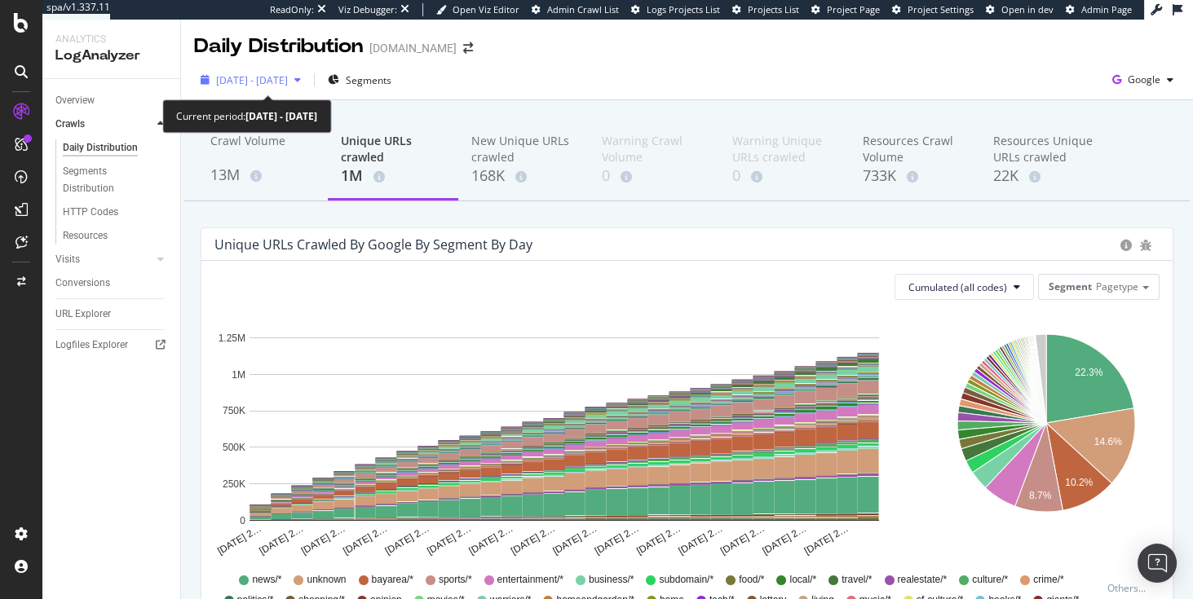
click at [288, 82] on span "2025 Aug. 3rd - Sep. 1st" at bounding box center [252, 80] width 72 height 14
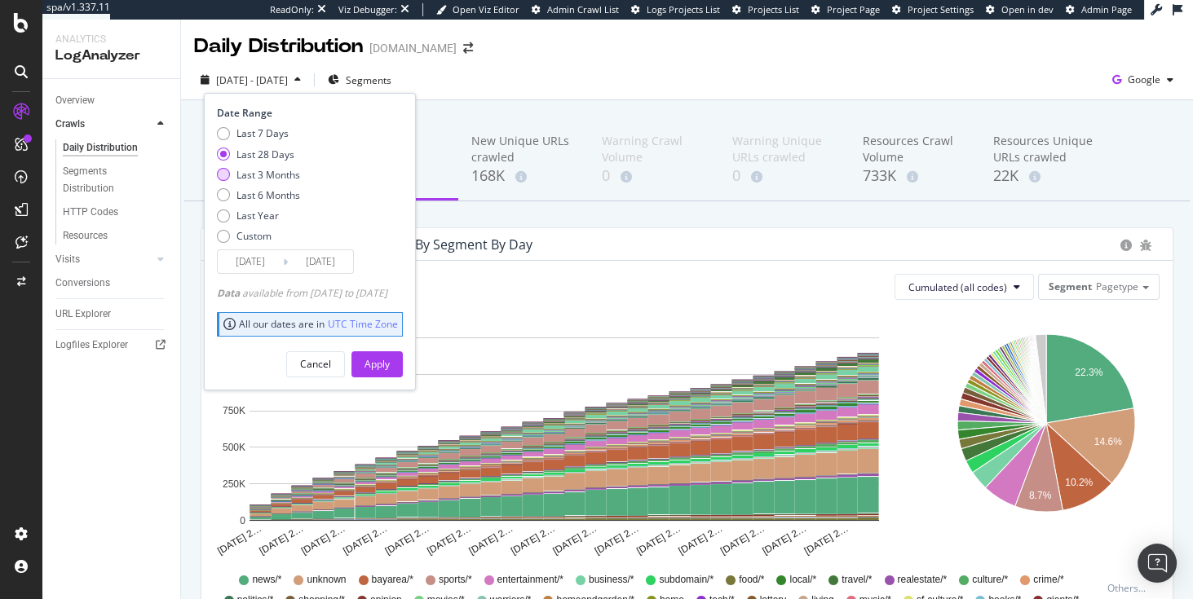
click at [271, 175] on div "Last 3 Months" at bounding box center [269, 175] width 64 height 14
type input "2025/06/02"
click at [390, 365] on div "Apply" at bounding box center [377, 364] width 25 height 14
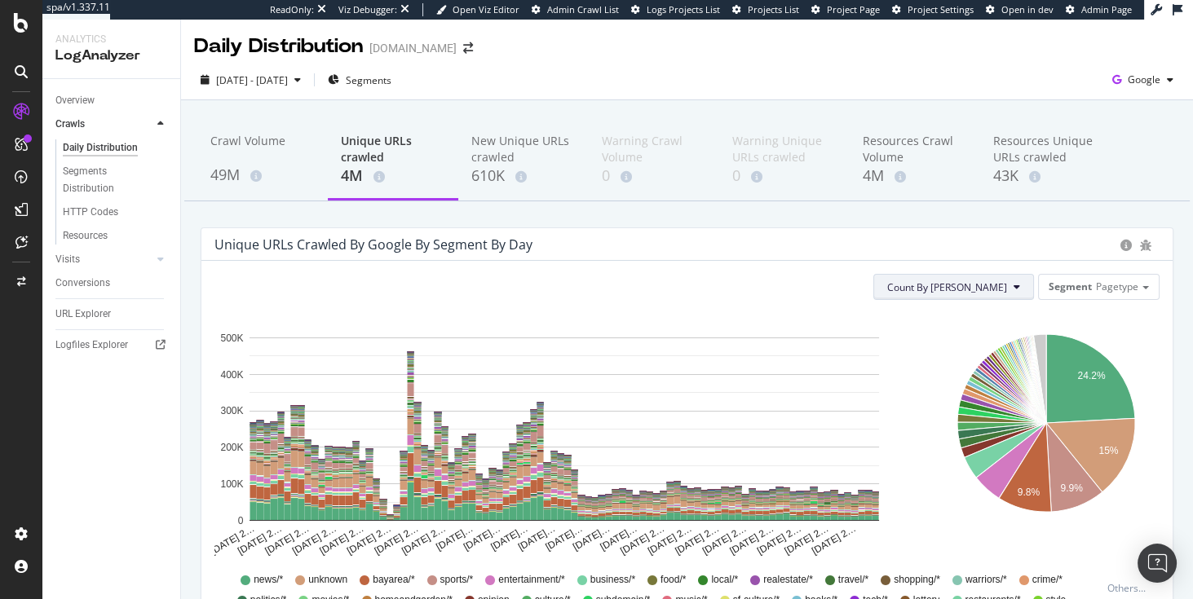
click at [967, 289] on span "Count By [PERSON_NAME]" at bounding box center [947, 288] width 120 height 14
click at [964, 347] on span "Cumulated (all codes)" at bounding box center [1003, 349] width 123 height 15
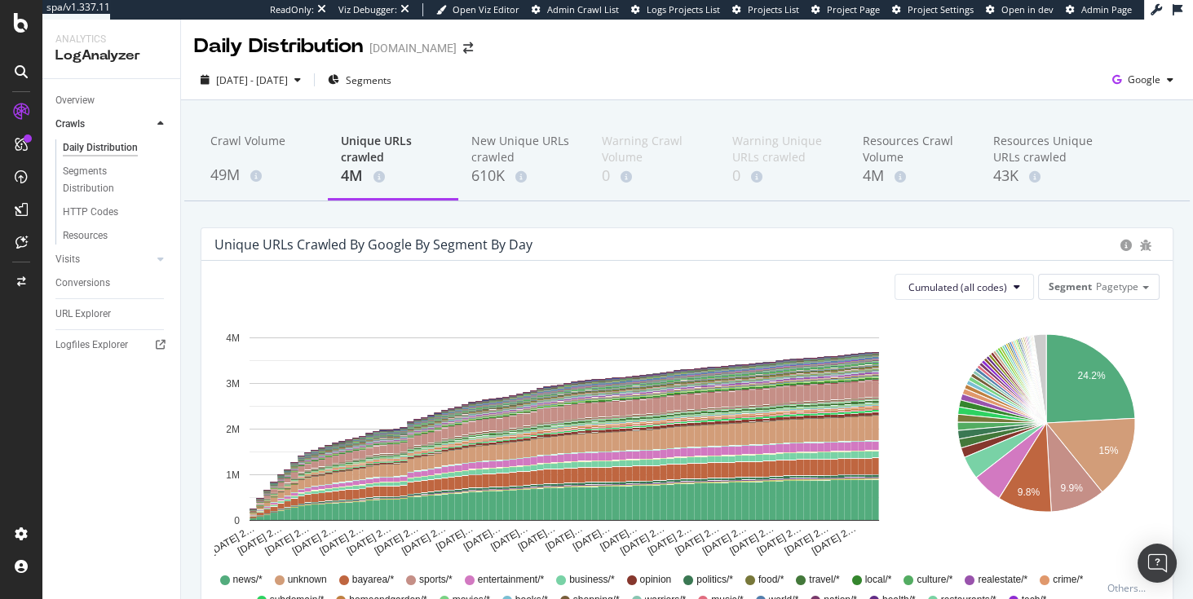
scroll to position [42, 0]
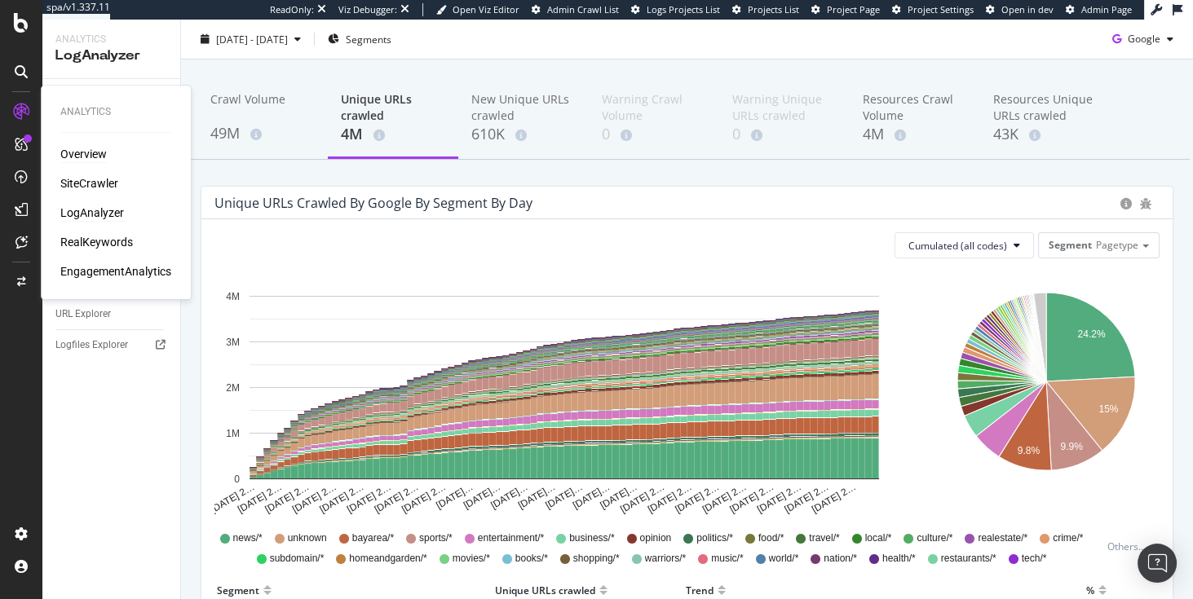
click at [73, 149] on div "Overview" at bounding box center [83, 154] width 46 height 16
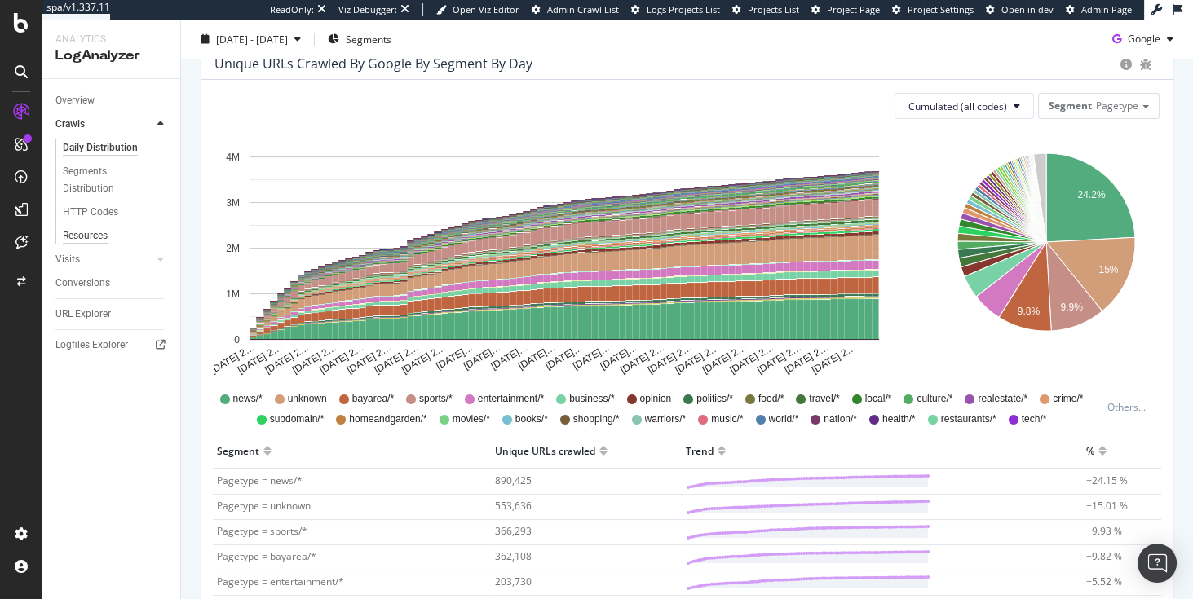
scroll to position [741, 0]
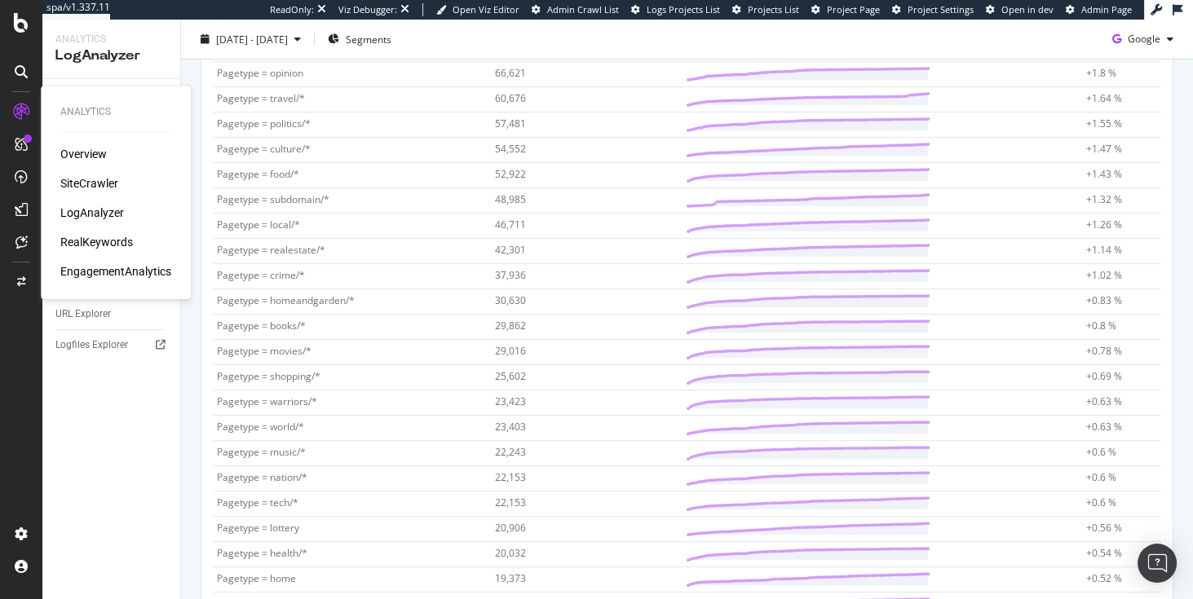
click at [86, 212] on div "LogAnalyzer" at bounding box center [92, 213] width 64 height 16
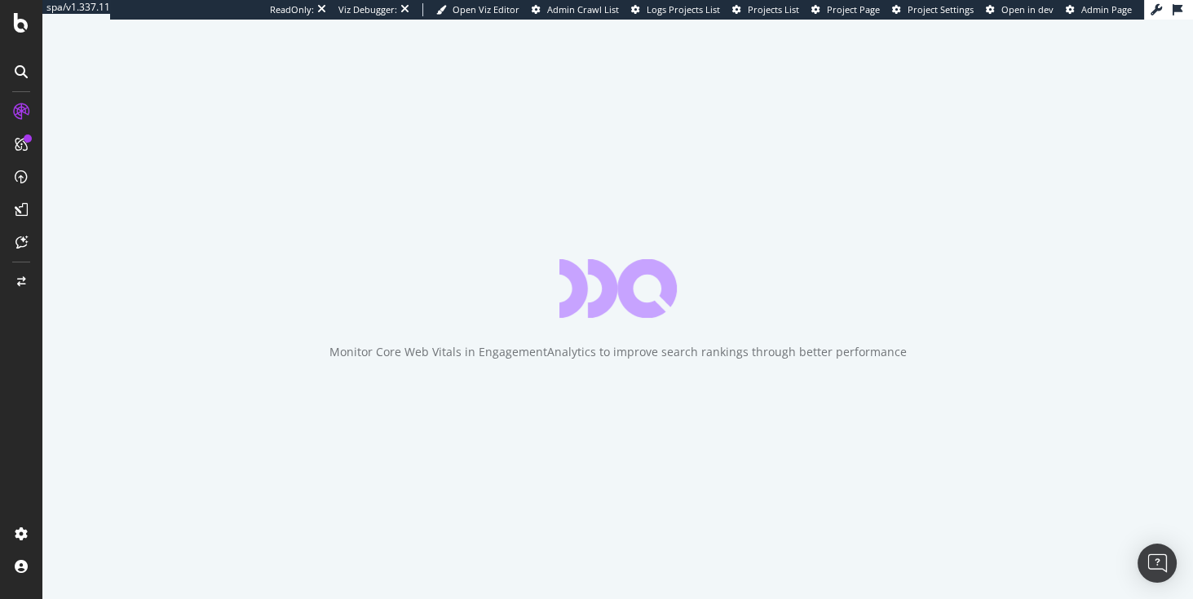
click at [693, 210] on div "Monitor Core Web Vitals in EngagementAnalytics to improve search rankings throu…" at bounding box center [617, 310] width 1151 height 580
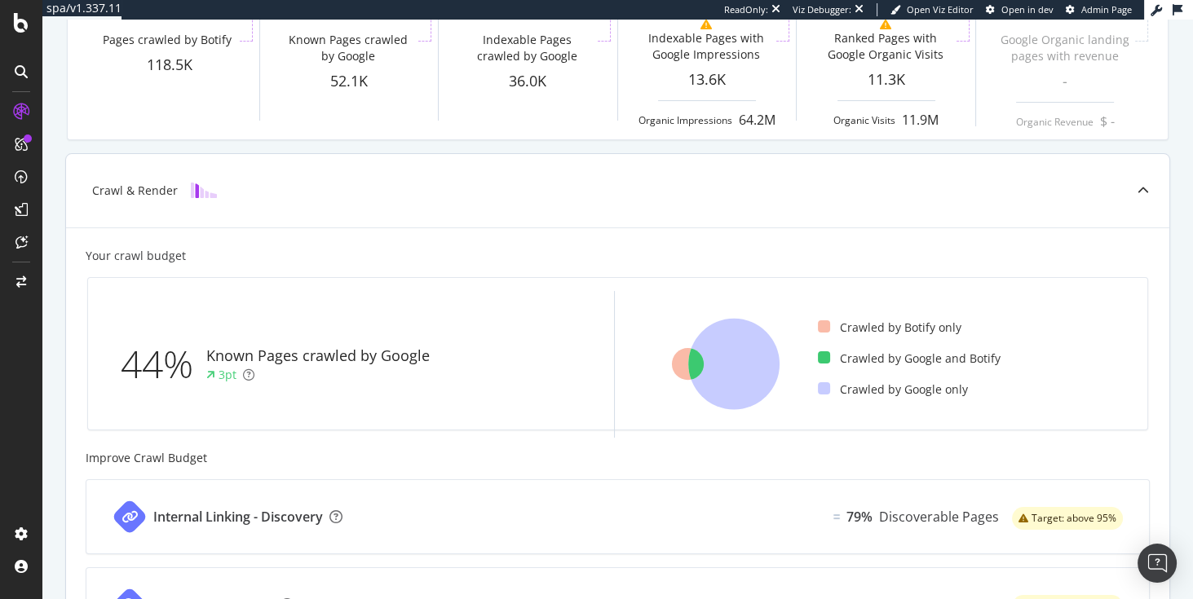
scroll to position [237, 0]
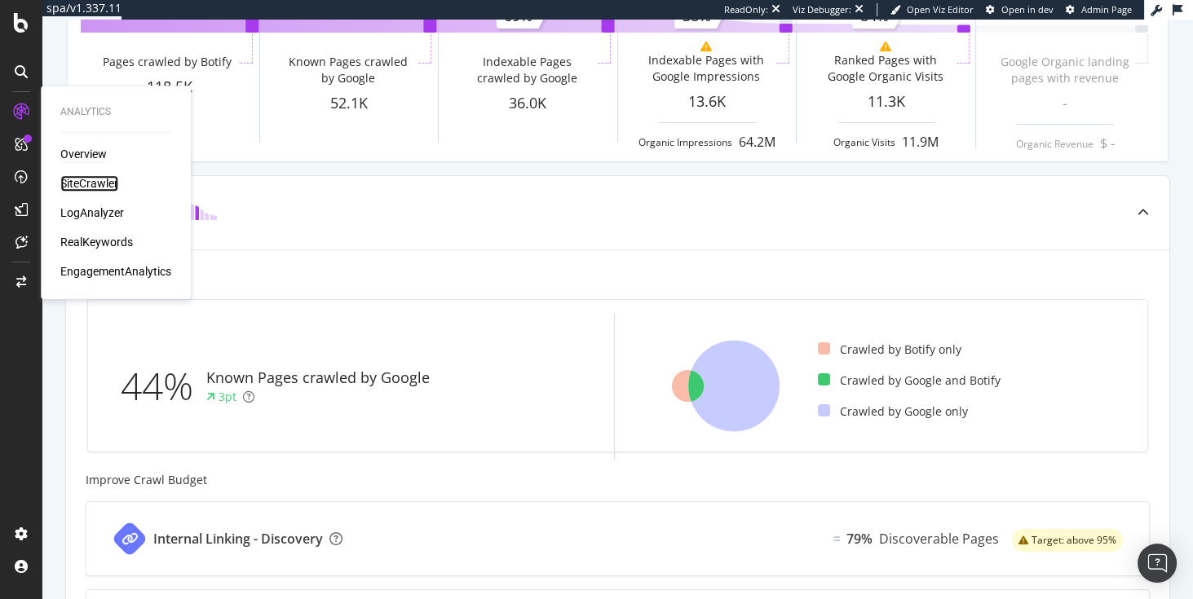
click at [101, 184] on div "SiteCrawler" at bounding box center [89, 183] width 58 height 16
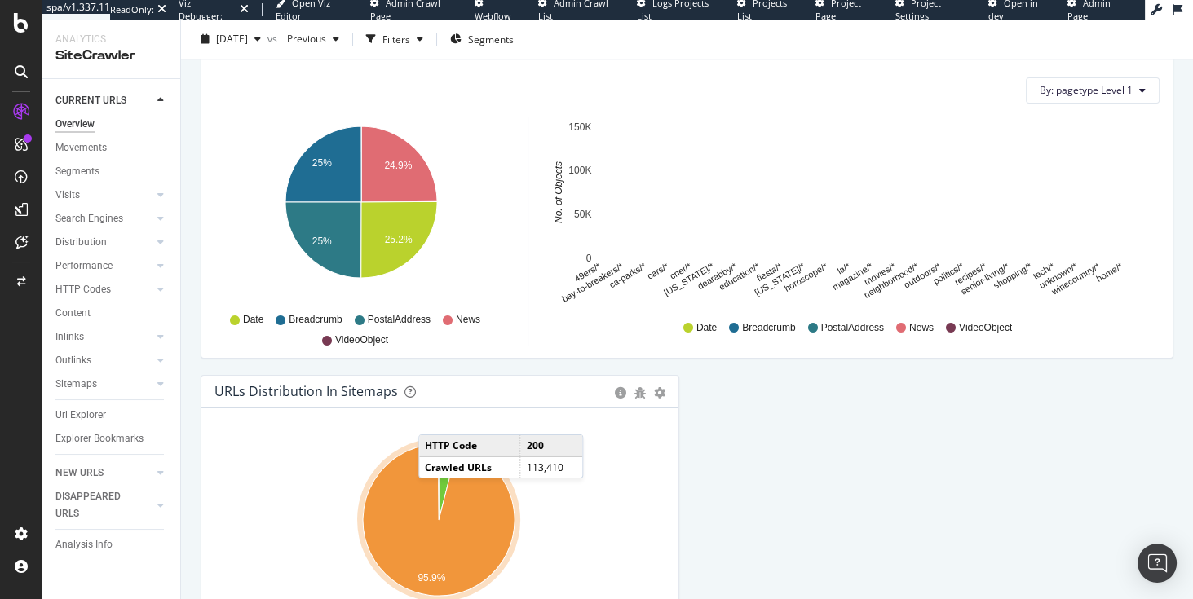
scroll to position [1781, 0]
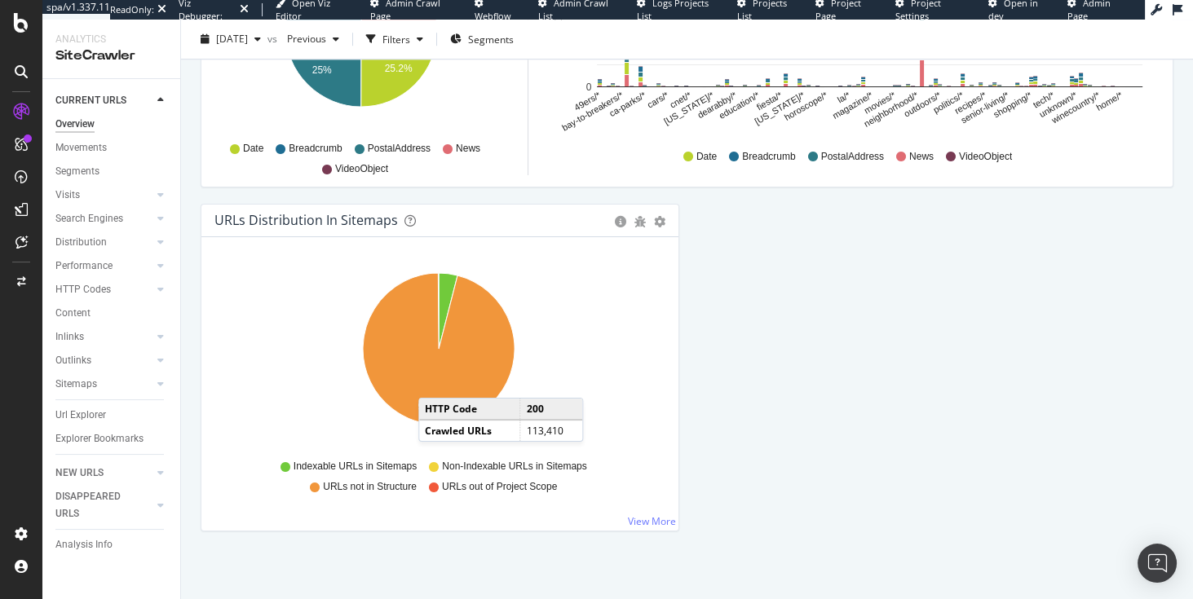
drag, startPoint x: 648, startPoint y: 513, endPoint x: 866, endPoint y: 460, distance: 224.1
click at [651, 515] on link "View More" at bounding box center [652, 522] width 48 height 14
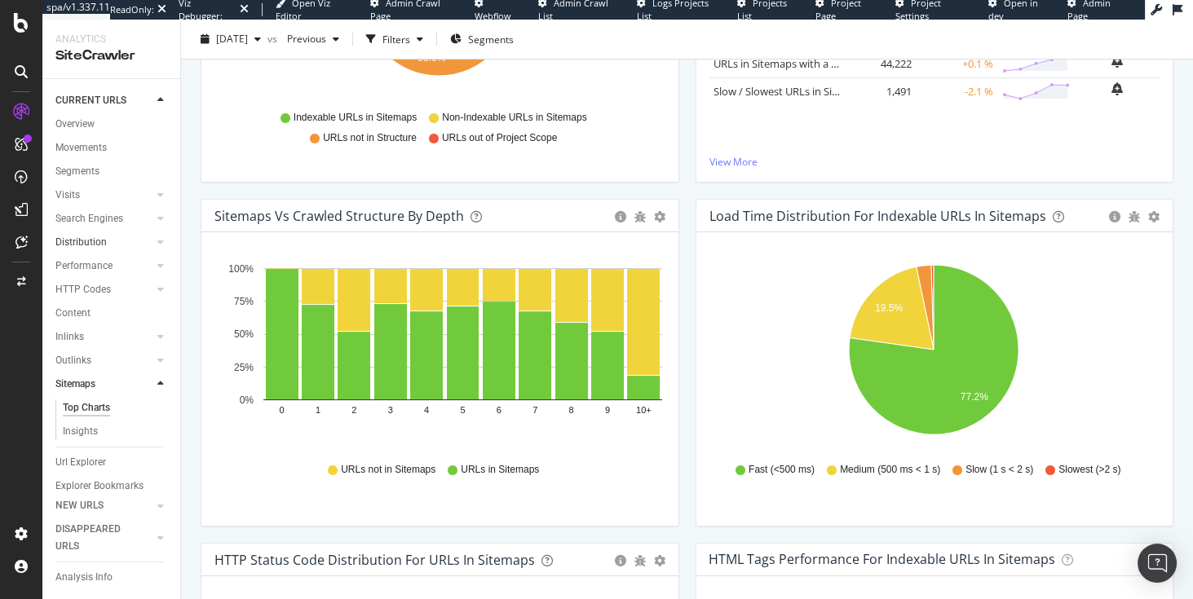
scroll to position [365, 0]
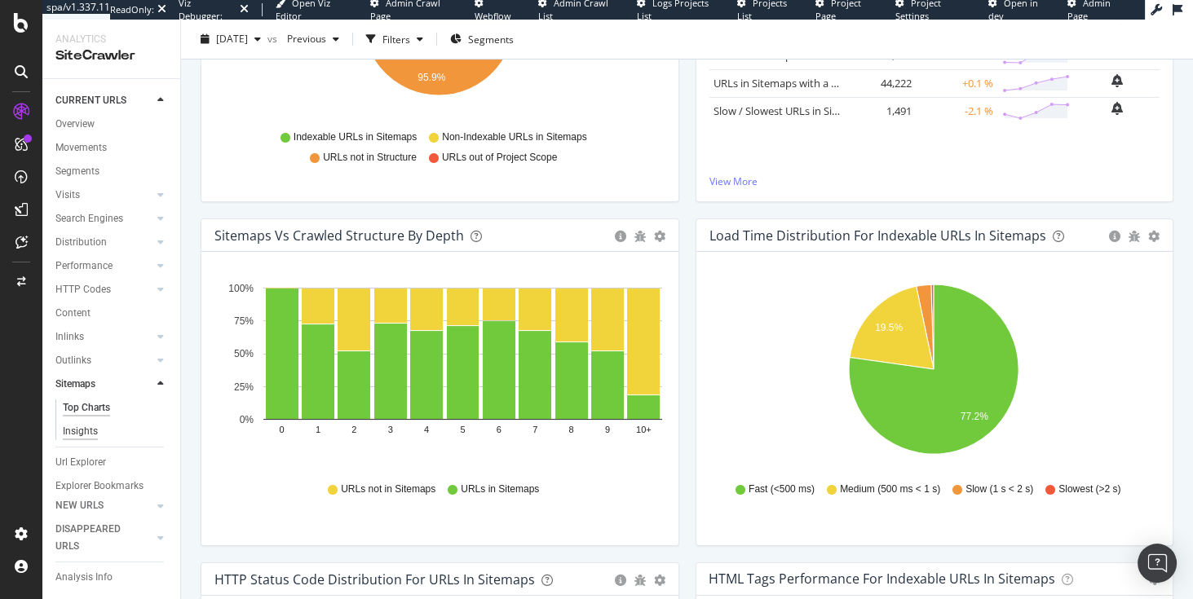
click at [79, 434] on div "Insights" at bounding box center [80, 431] width 35 height 17
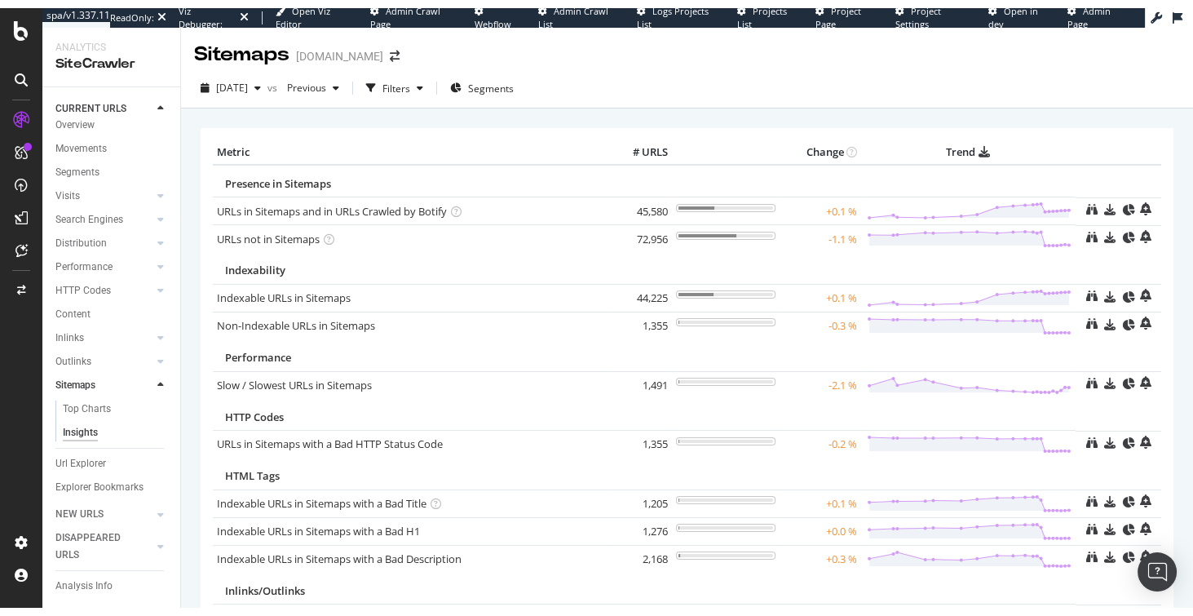
scroll to position [14, 0]
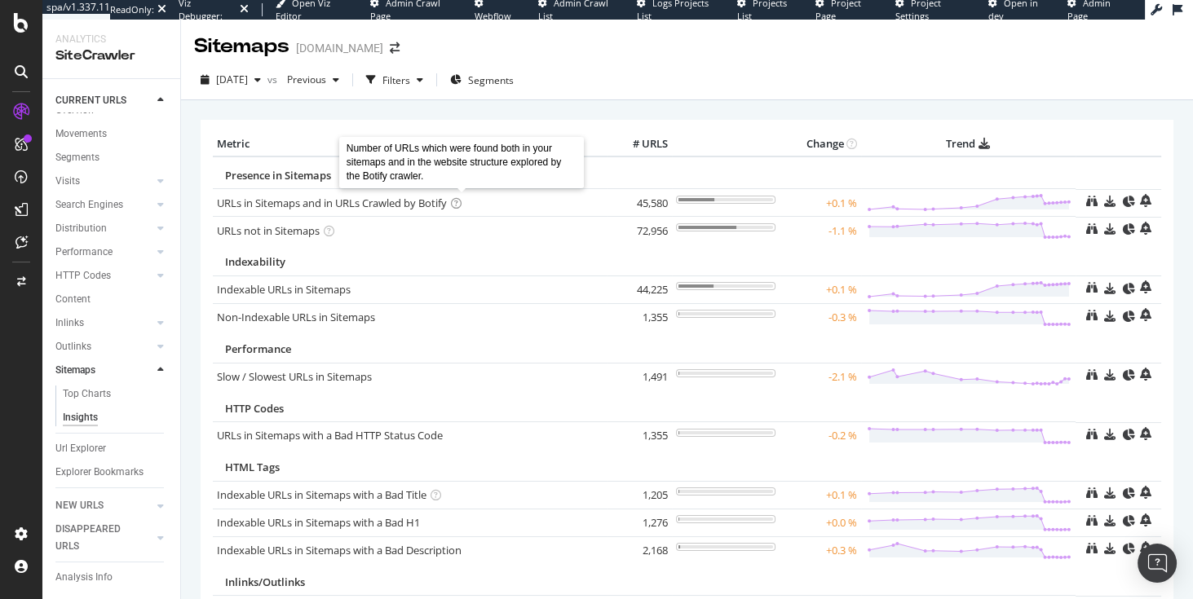
click at [461, 202] on icon at bounding box center [456, 203] width 11 height 11
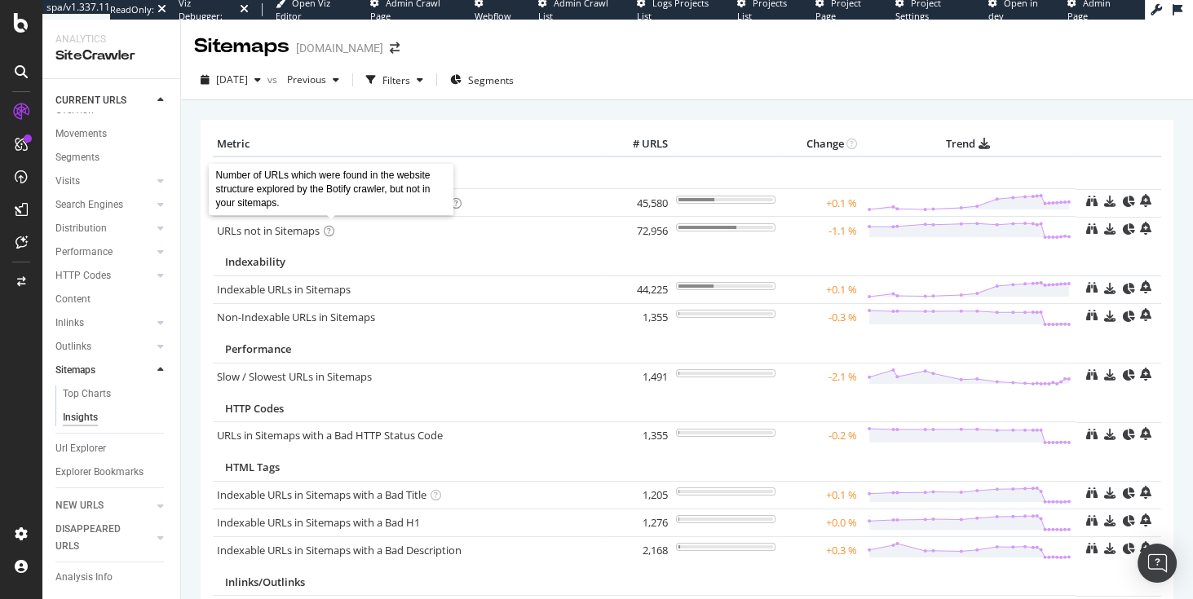
click at [328, 230] on icon at bounding box center [329, 231] width 11 height 11
click at [460, 200] on icon at bounding box center [456, 203] width 11 height 11
click at [462, 257] on div "Indexability" at bounding box center [644, 261] width 838 height 15
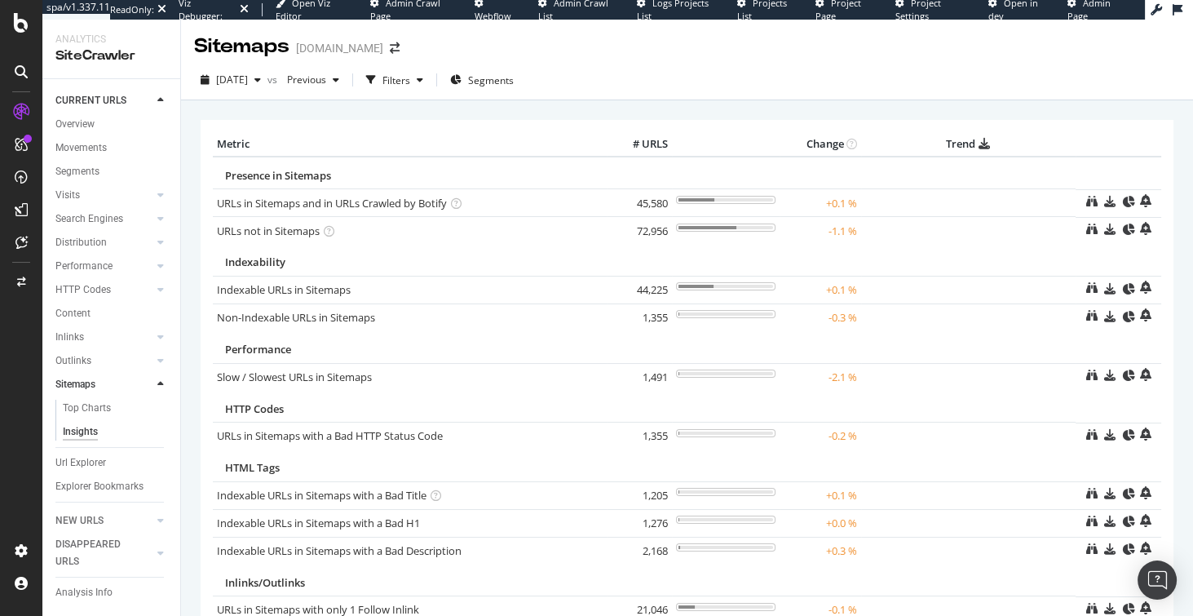
scroll to position [0, 0]
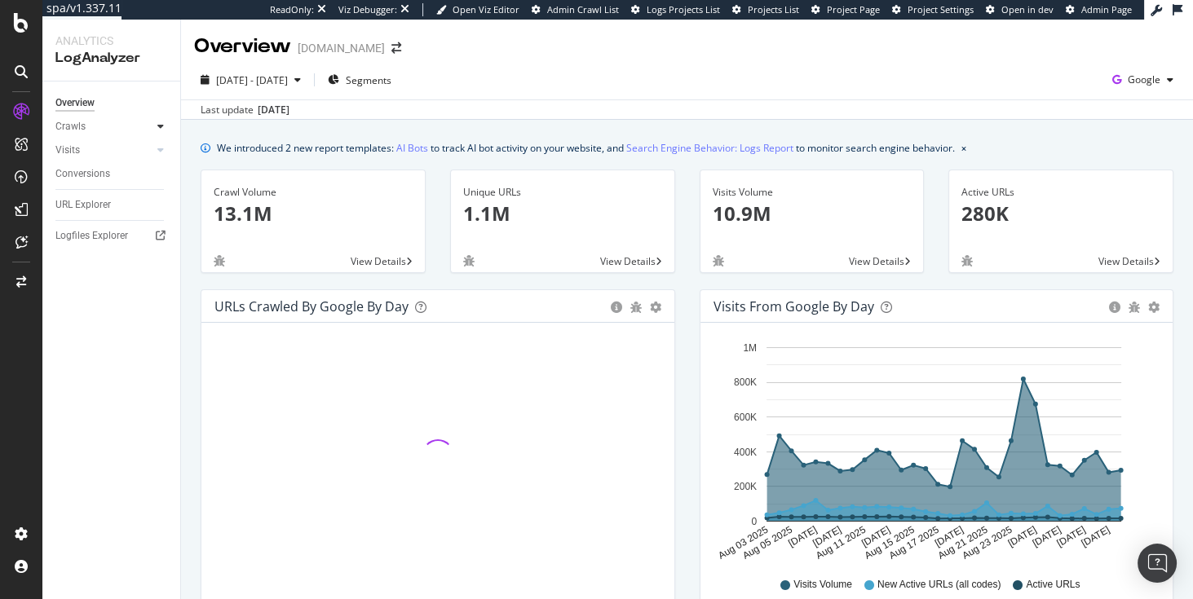
click at [164, 126] on div at bounding box center [161, 126] width 16 height 16
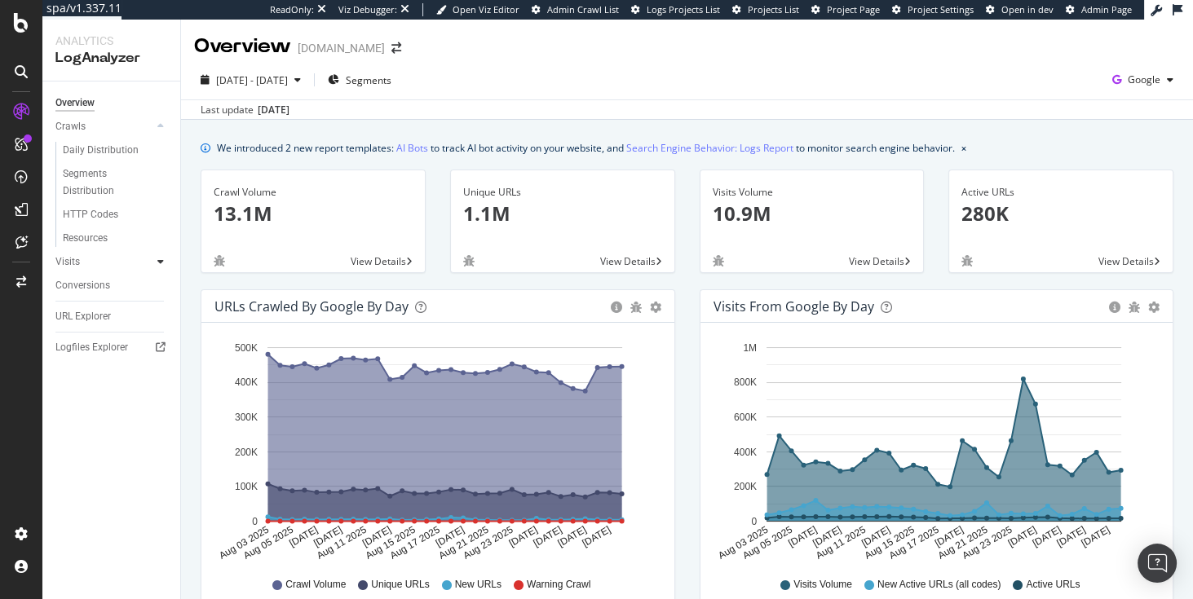
click at [161, 260] on icon at bounding box center [160, 262] width 7 height 10
click at [158, 126] on icon at bounding box center [160, 127] width 7 height 10
click at [412, 149] on link "AI Bots" at bounding box center [412, 147] width 32 height 17
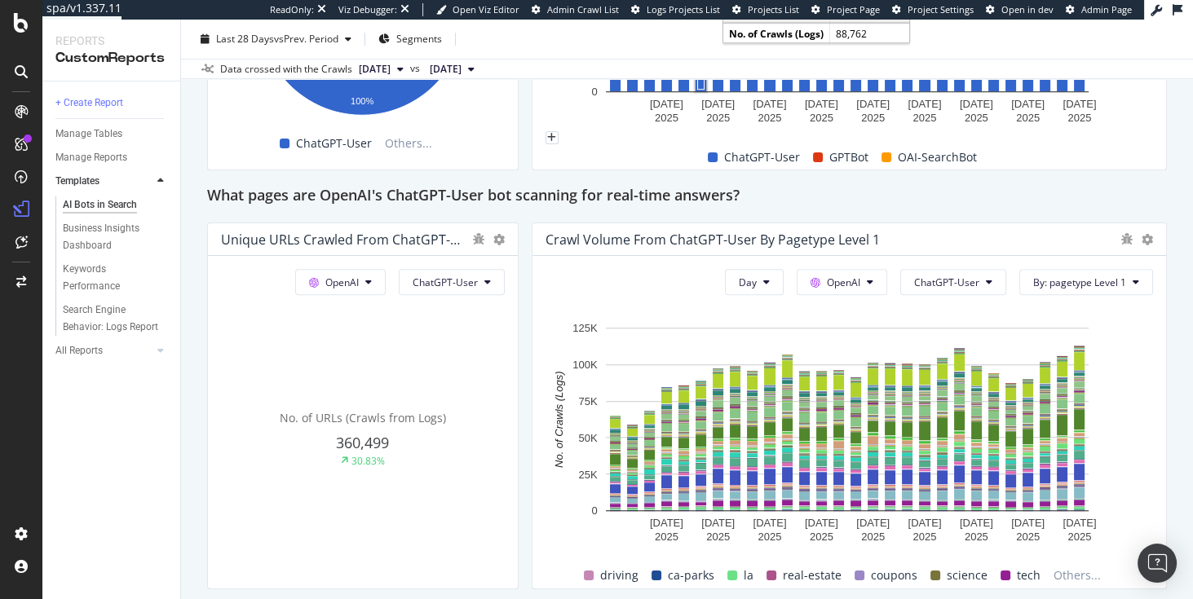
scroll to position [1747, 0]
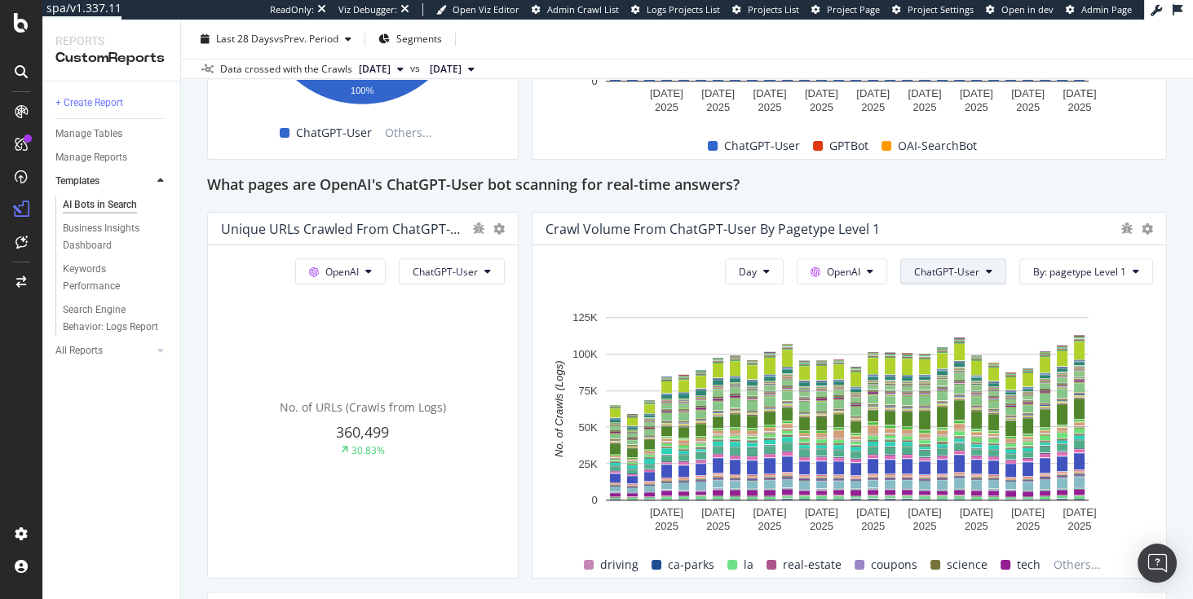
click at [927, 272] on span "ChatGPT-User" at bounding box center [946, 272] width 65 height 14
click at [810, 292] on div "Hold CTRL while clicking to filter the report." at bounding box center [850, 298] width 608 height 14
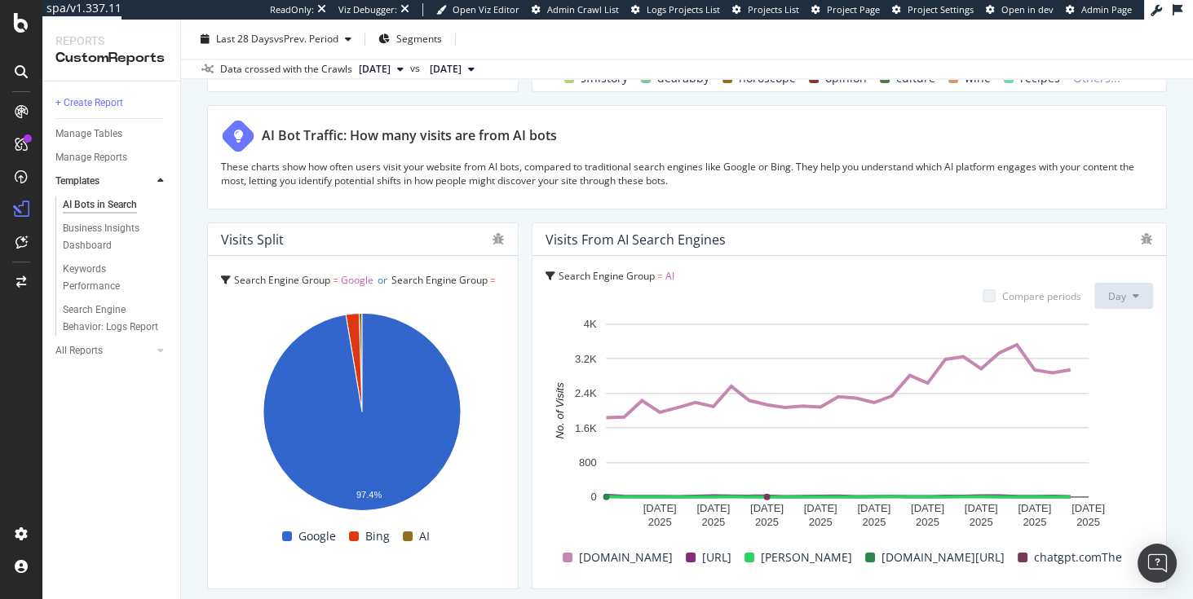
scroll to position [2793, 0]
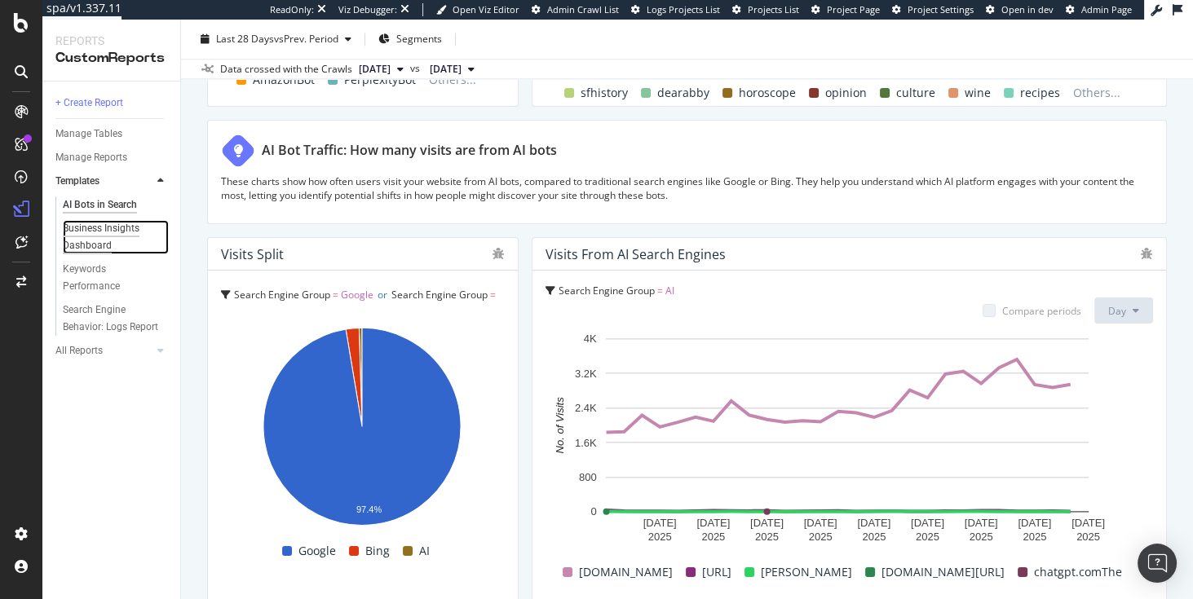
click at [104, 230] on div "Business Insights Dashboard" at bounding box center [110, 237] width 94 height 34
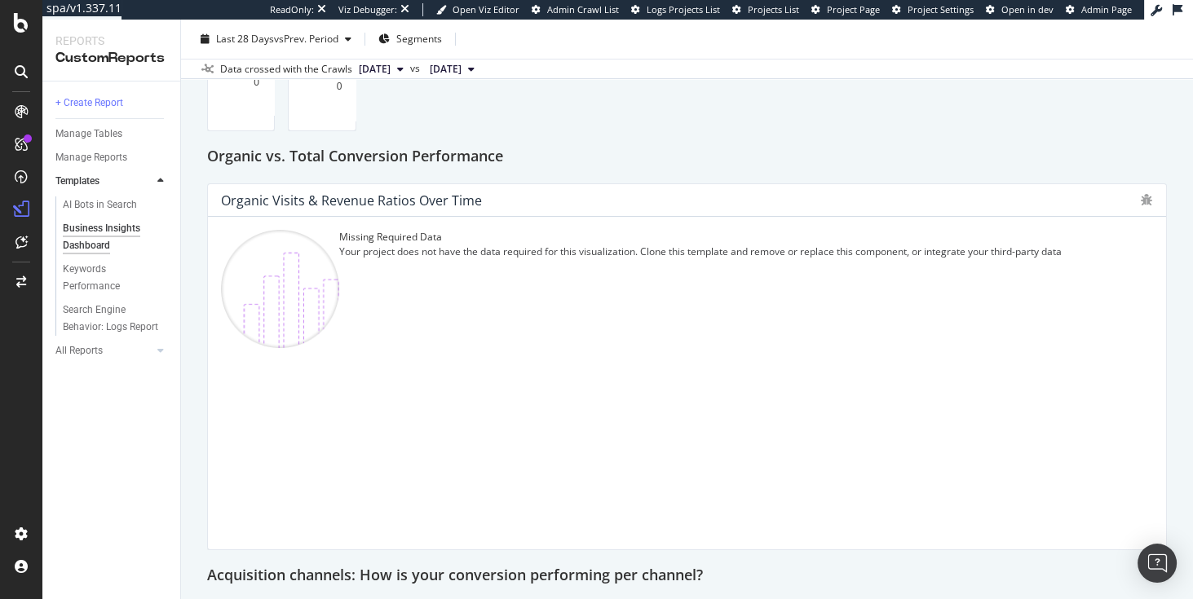
scroll to position [601, 0]
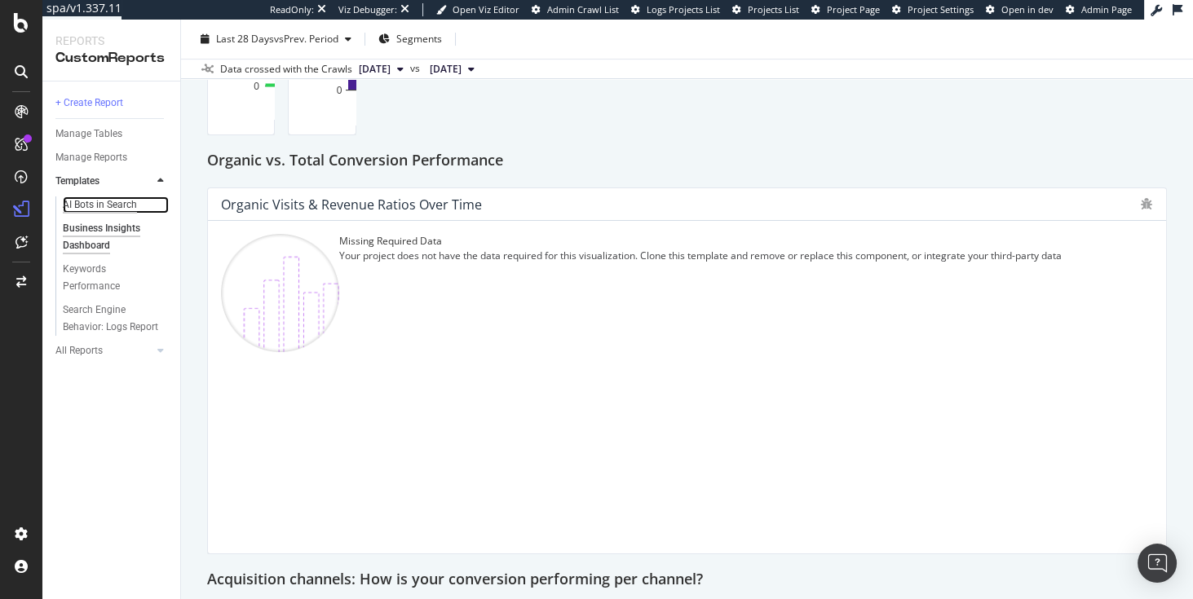
click at [95, 206] on div "AI Bots in Search" at bounding box center [100, 205] width 74 height 17
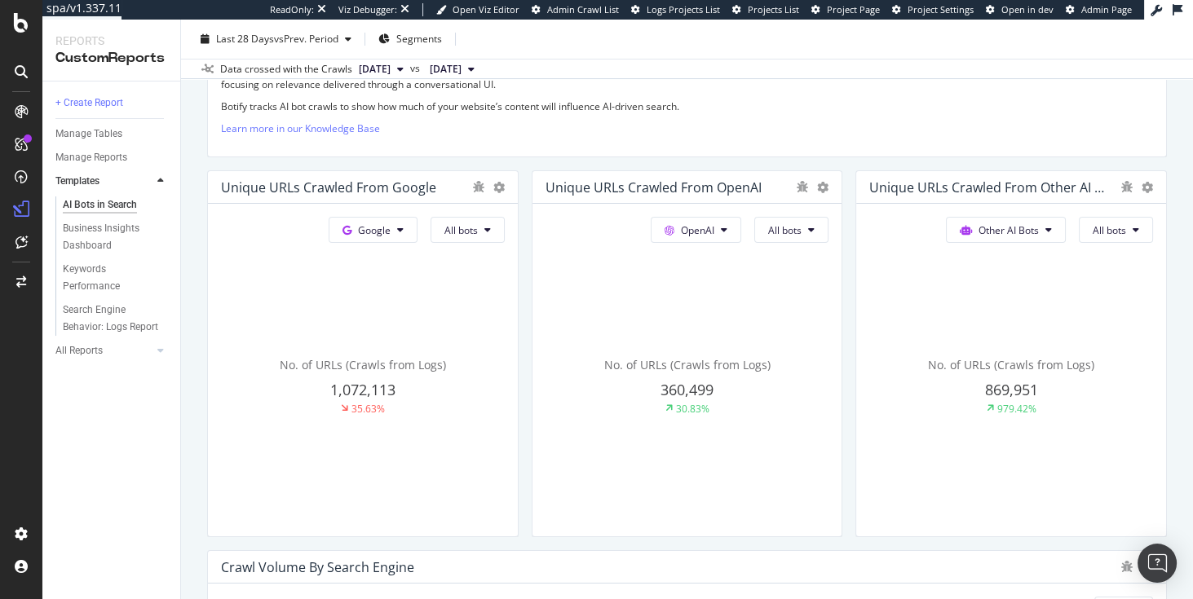
scroll to position [335, 0]
click at [446, 361] on span "No. of URLs (Crawls from Logs)" at bounding box center [363, 365] width 166 height 15
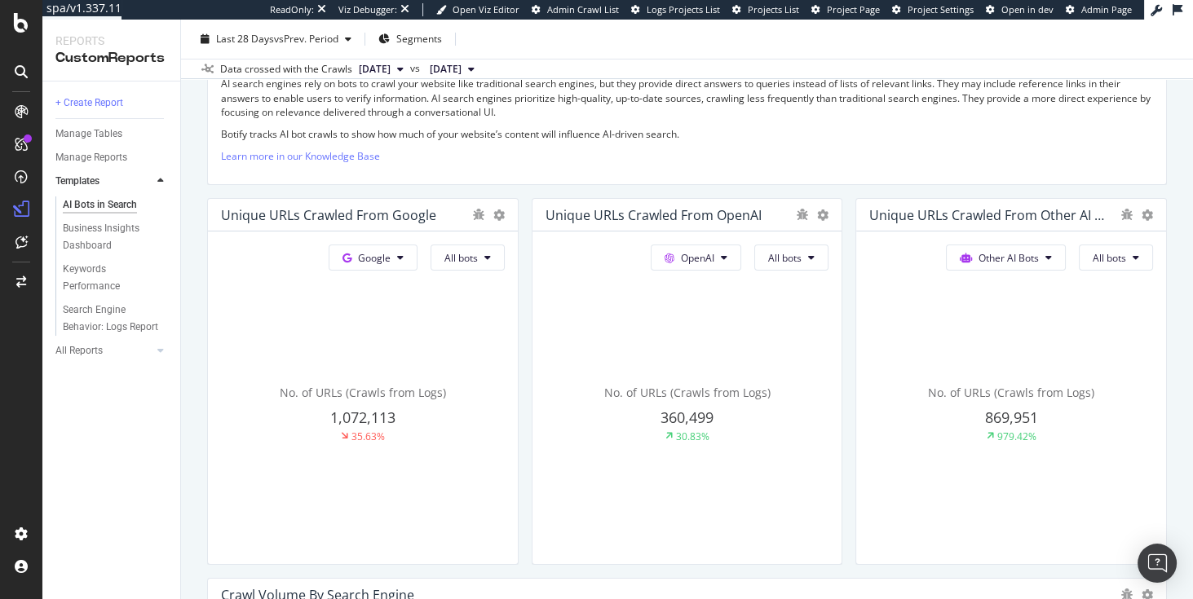
scroll to position [307, 0]
click at [709, 431] on div "979.42%" at bounding box center [691, 438] width 33 height 14
click at [446, 392] on span "No. of URLs (Crawls from Logs)" at bounding box center [363, 393] width 166 height 15
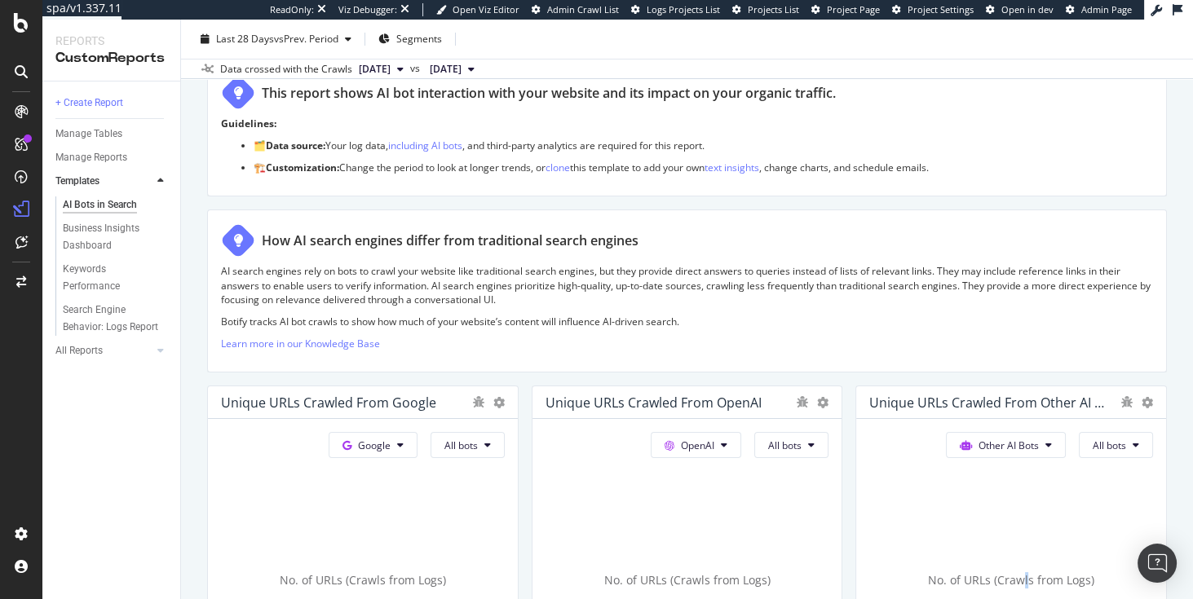
scroll to position [112, 0]
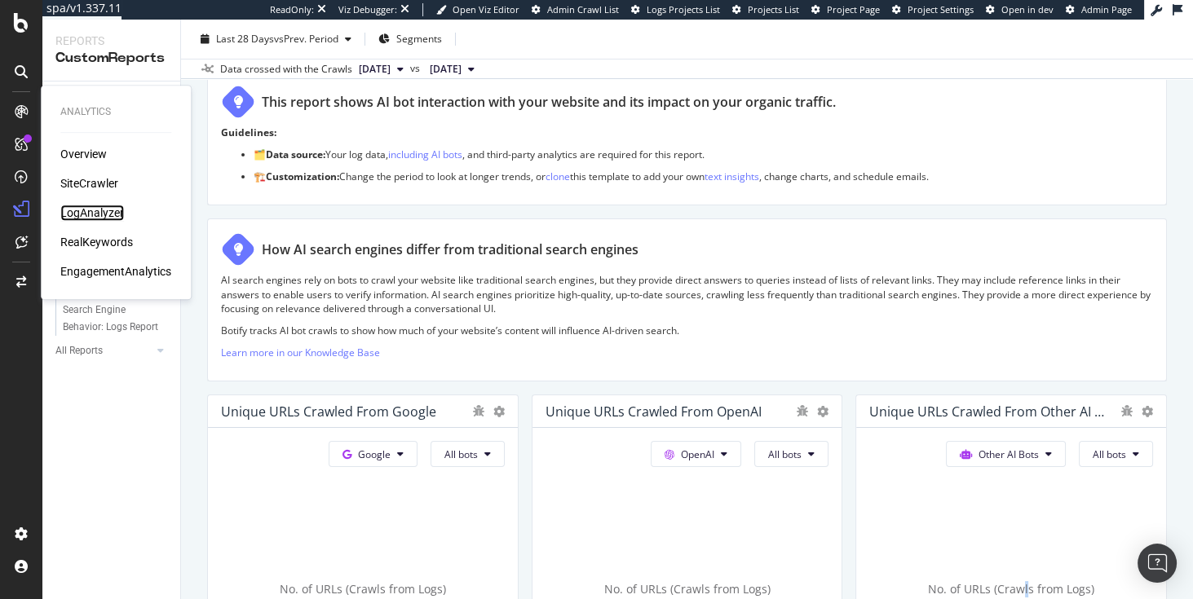
click at [88, 212] on div "LogAnalyzer" at bounding box center [92, 213] width 64 height 16
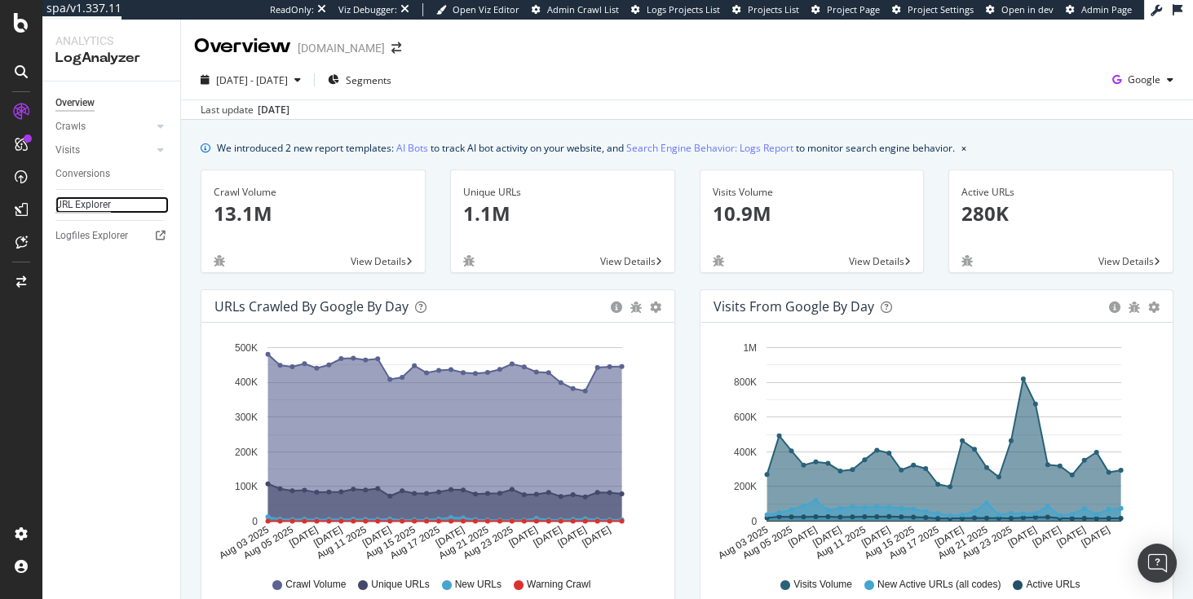
click at [91, 207] on div "URL Explorer" at bounding box center [82, 205] width 55 height 17
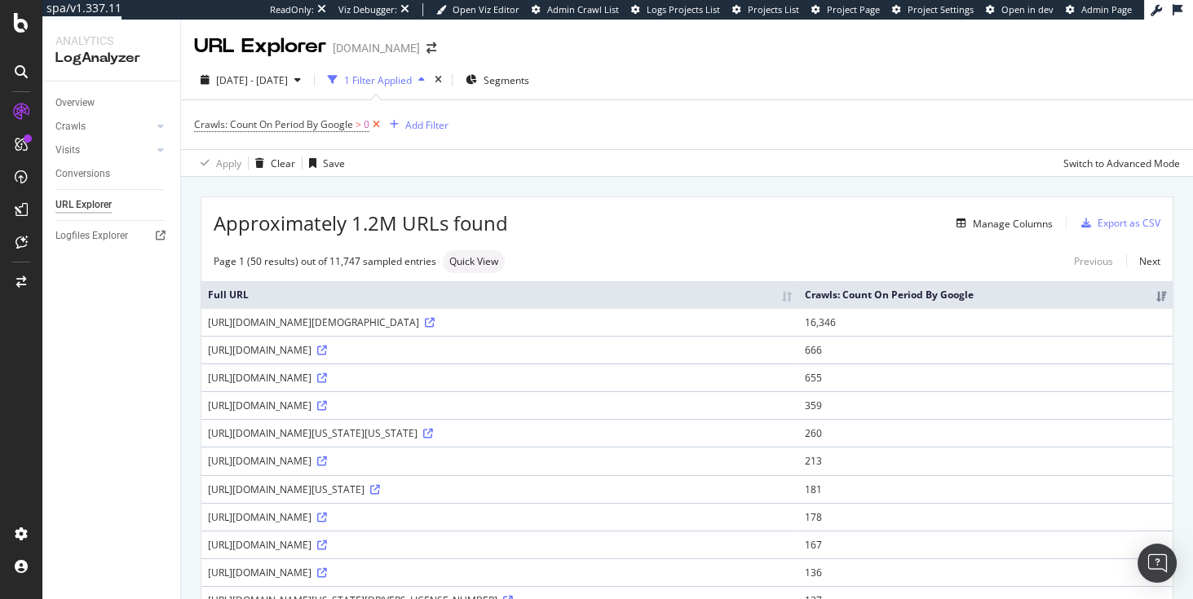
click at [376, 125] on icon at bounding box center [376, 125] width 14 height 16
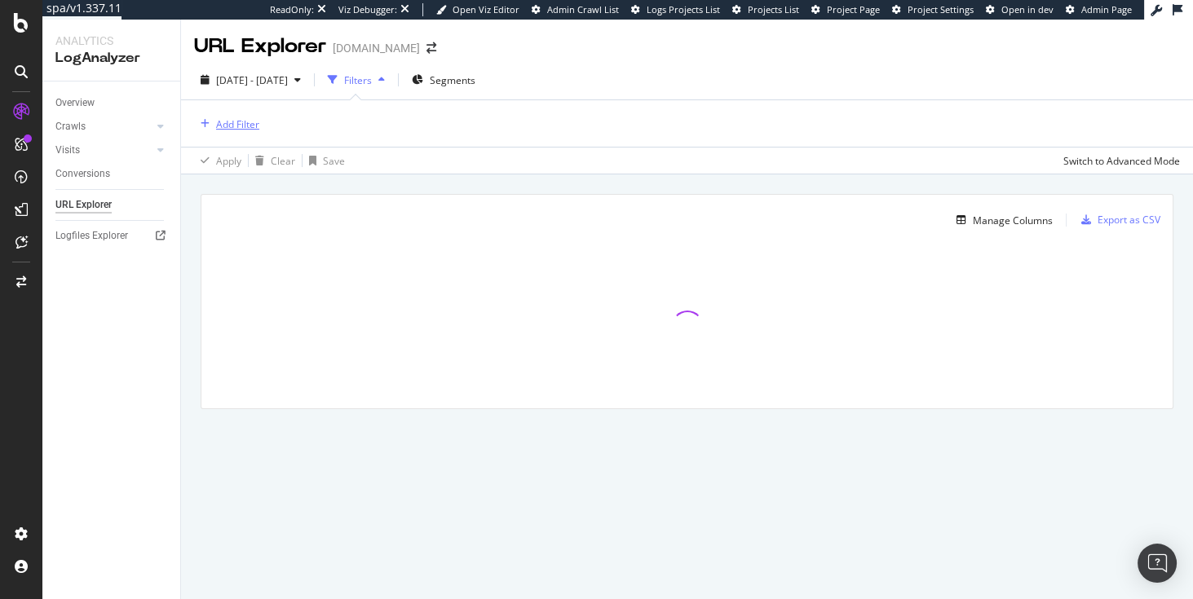
click at [250, 124] on div "Add Filter" at bounding box center [237, 124] width 43 height 14
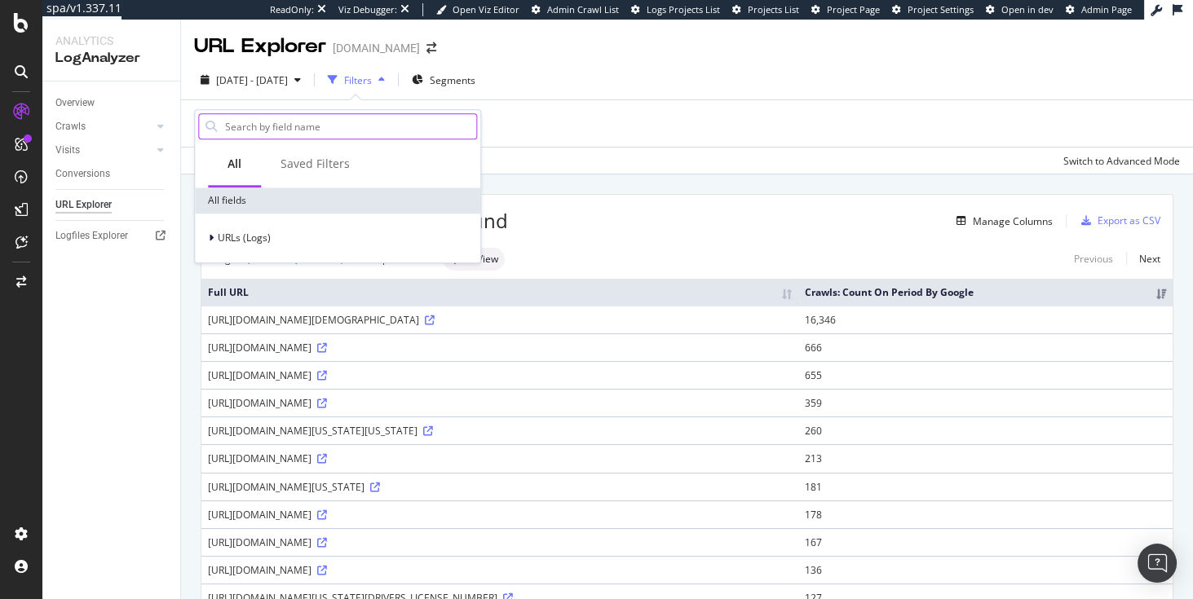
click at [296, 126] on input "text" at bounding box center [349, 126] width 253 height 24
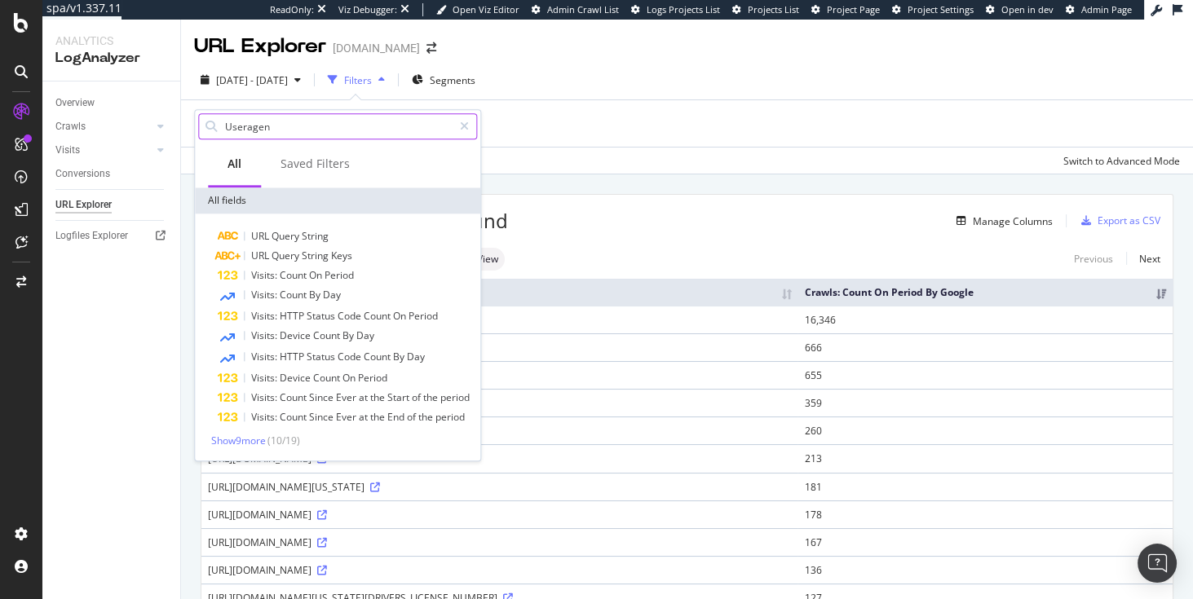
type input "Useragent"
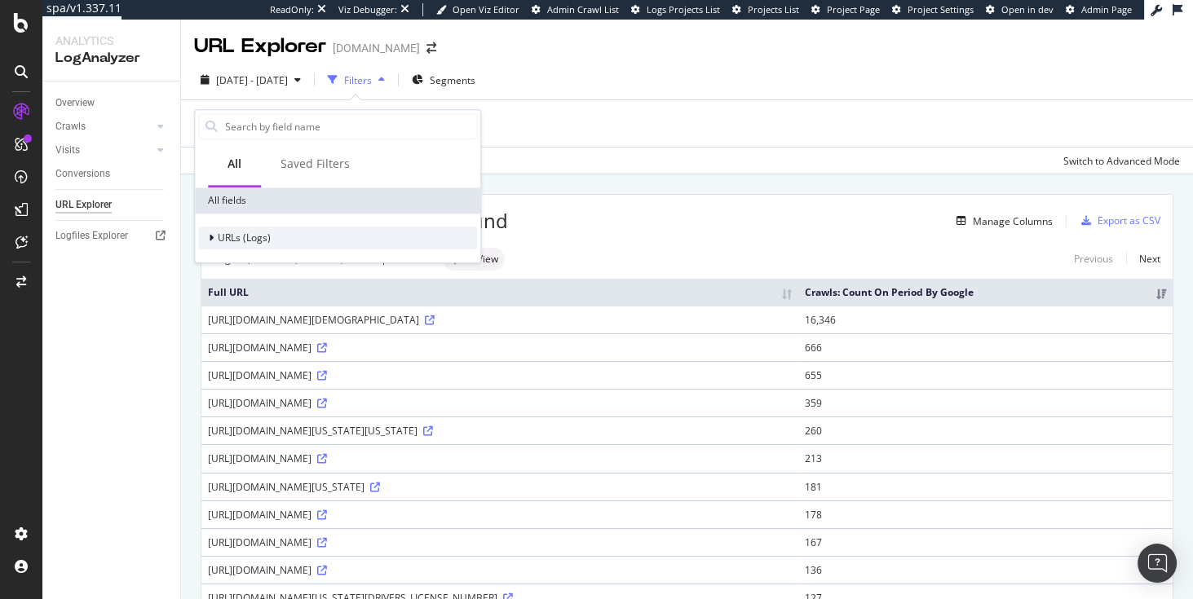
click at [223, 237] on span "URLs (Logs)" at bounding box center [244, 239] width 53 height 14
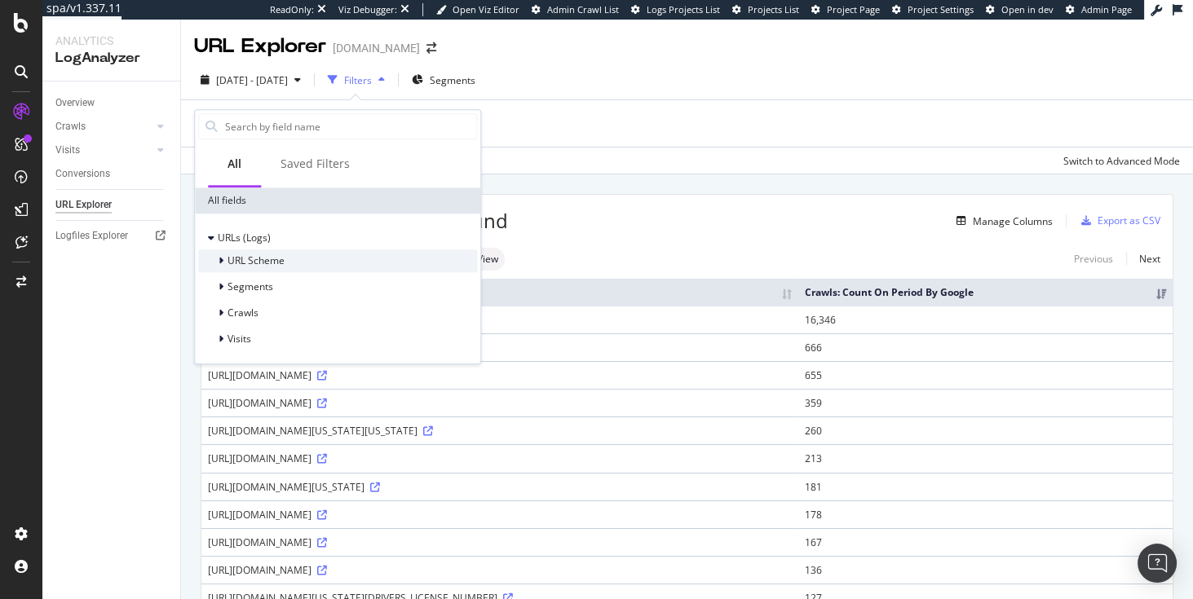
click at [219, 263] on icon at bounding box center [221, 261] width 5 height 10
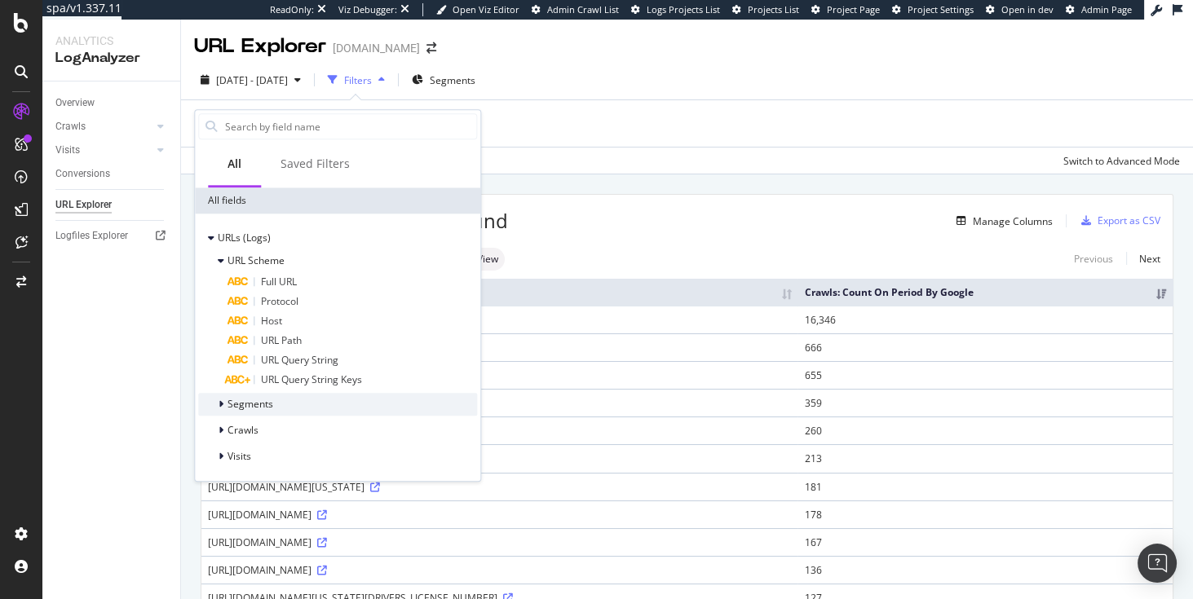
click at [219, 408] on icon at bounding box center [221, 405] width 5 height 10
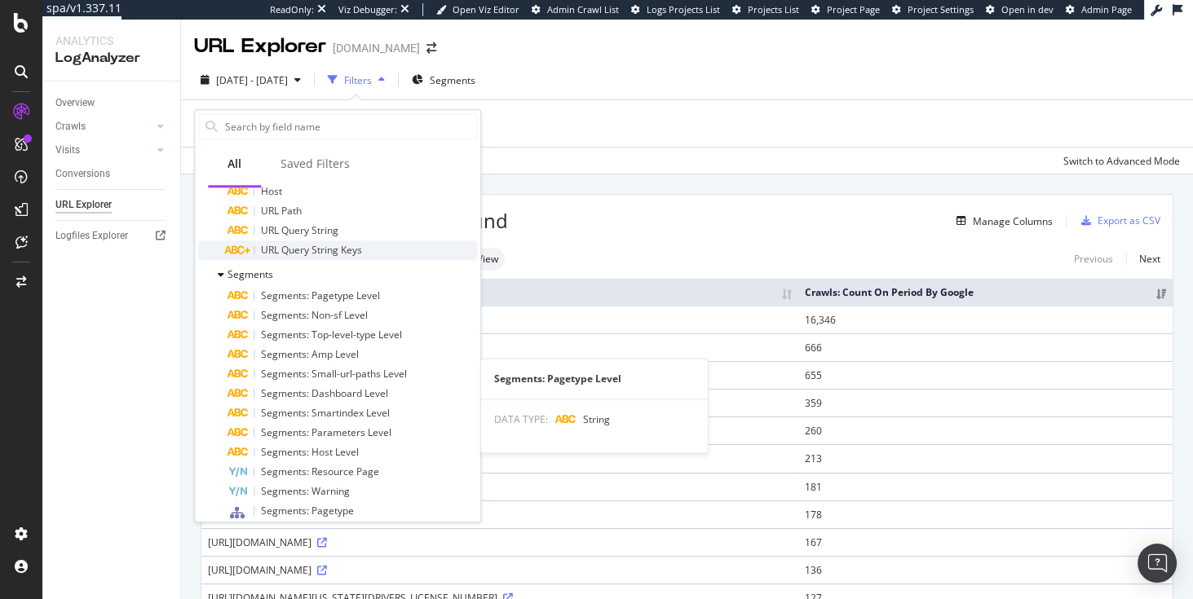
scroll to position [42, 0]
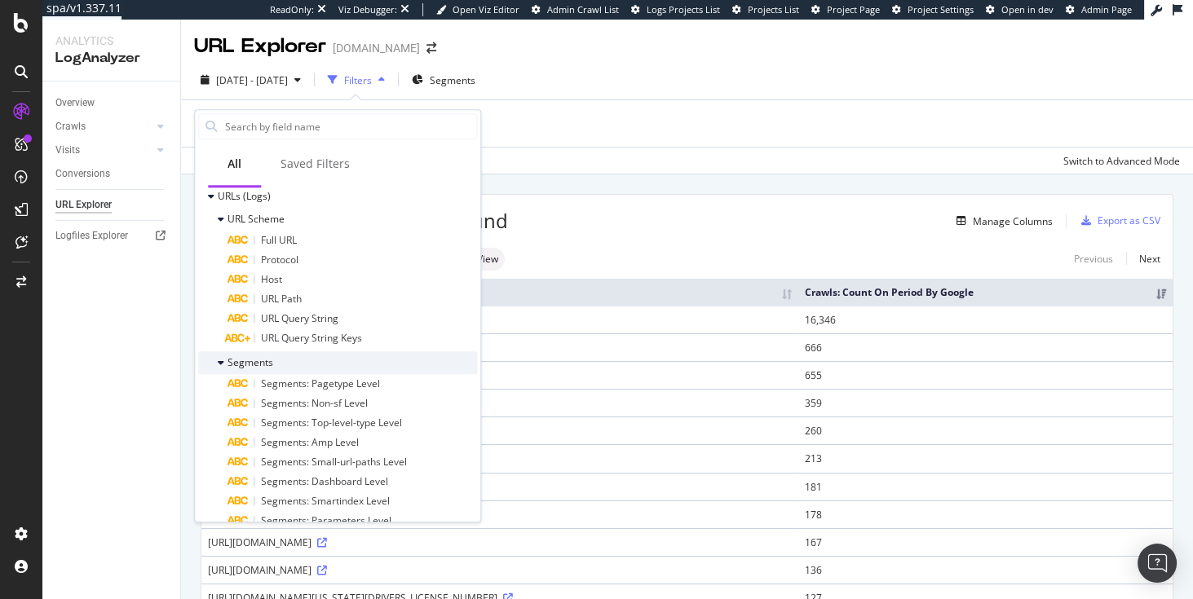
click at [219, 363] on icon at bounding box center [221, 363] width 7 height 10
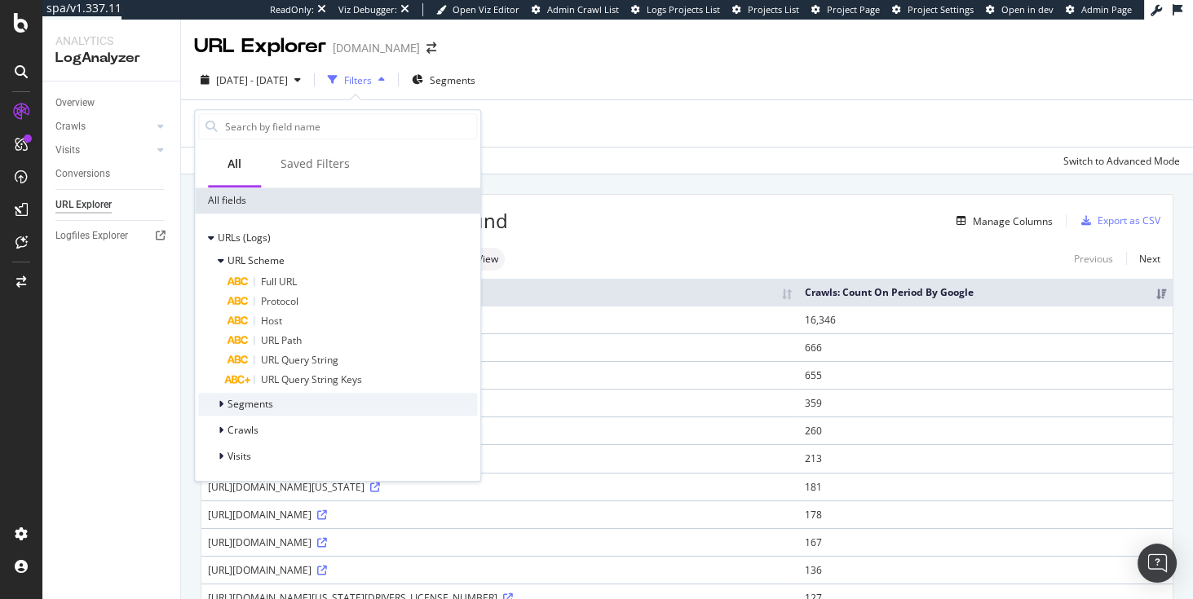
scroll to position [0, 0]
click at [223, 263] on icon at bounding box center [221, 261] width 7 height 10
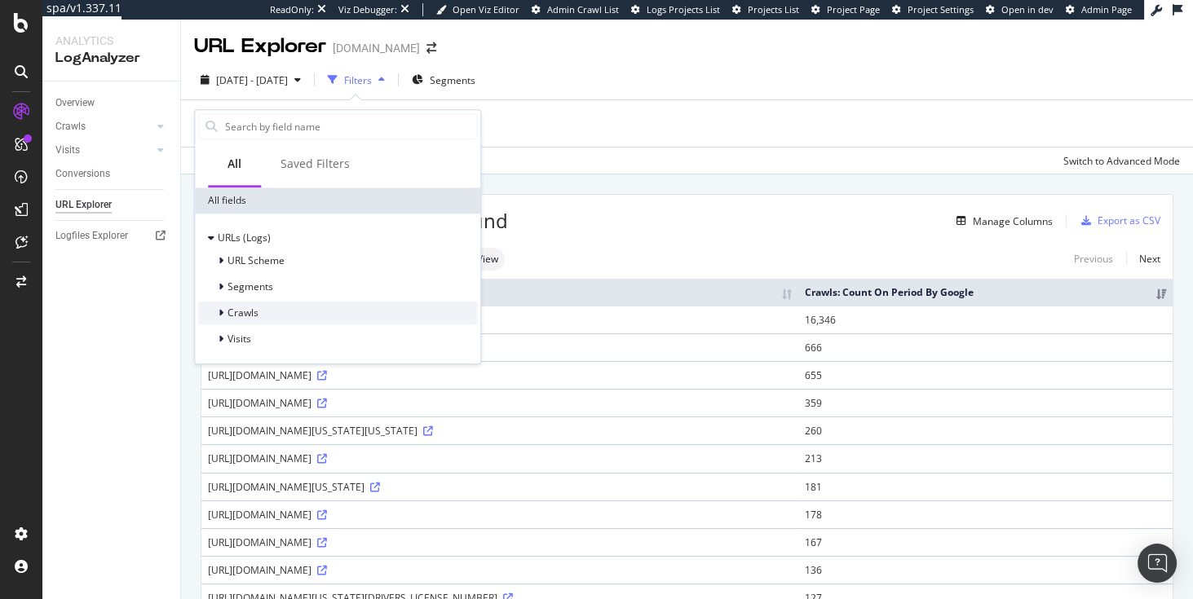
click at [220, 315] on icon at bounding box center [221, 313] width 5 height 10
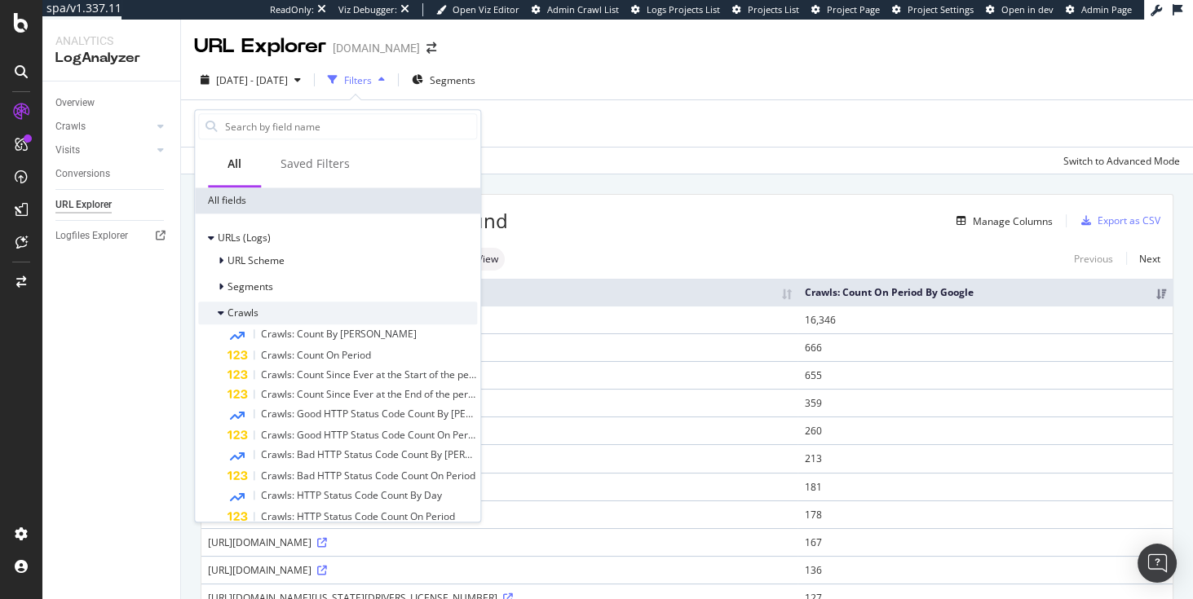
click at [217, 312] on div "Crawls" at bounding box center [228, 313] width 60 height 16
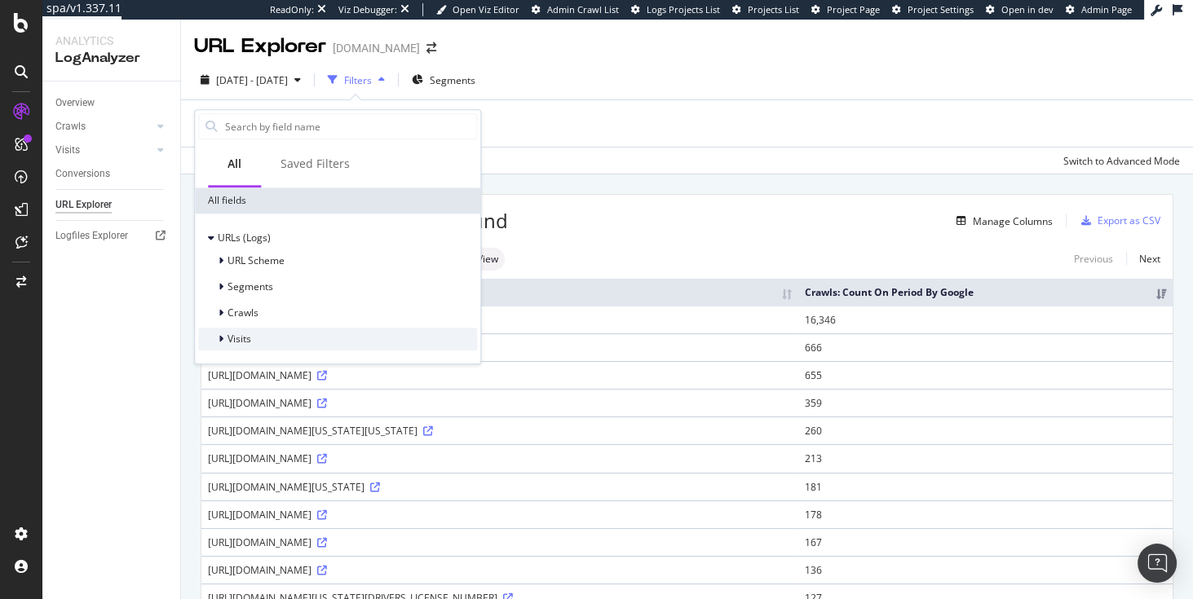
click at [216, 334] on div "Visits" at bounding box center [224, 339] width 53 height 16
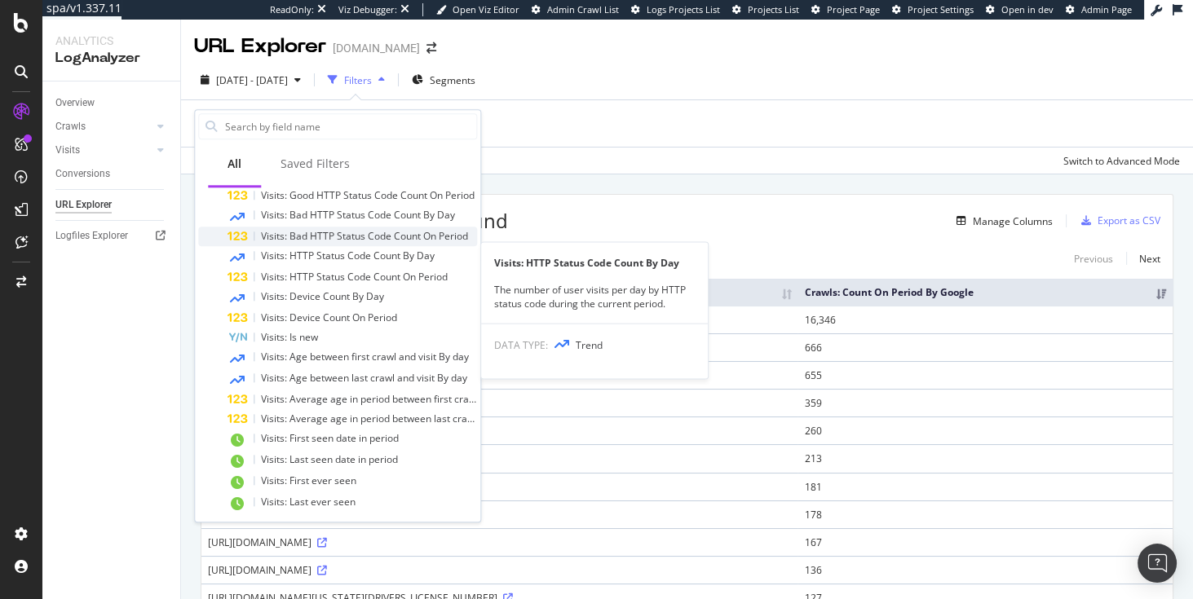
scroll to position [270, 0]
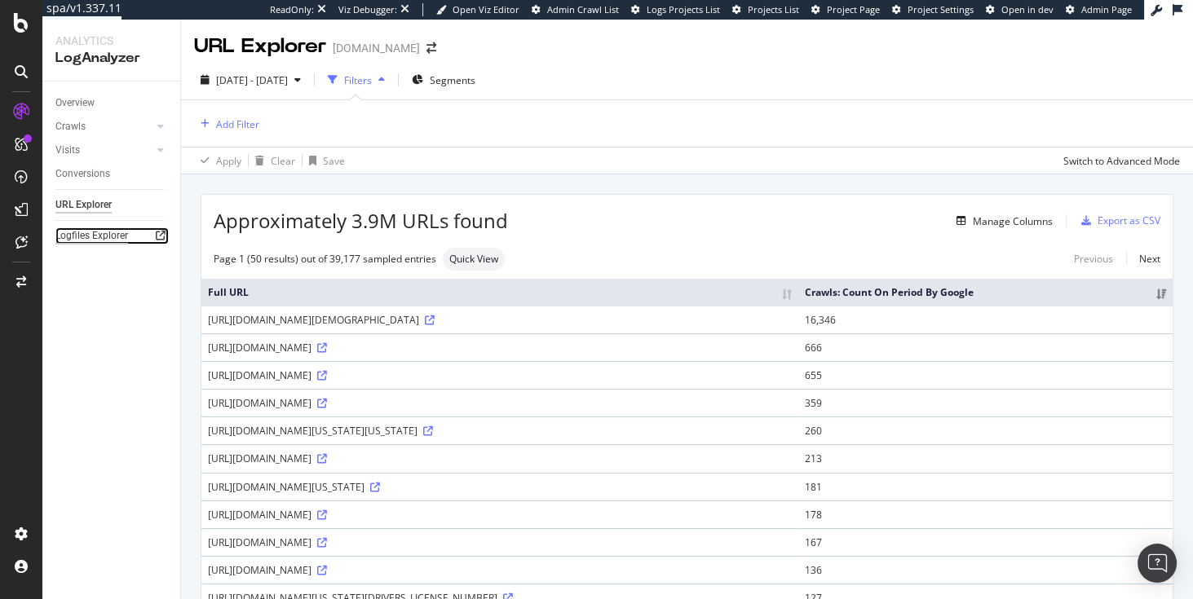
click at [95, 237] on div "Logfiles Explorer" at bounding box center [91, 236] width 73 height 17
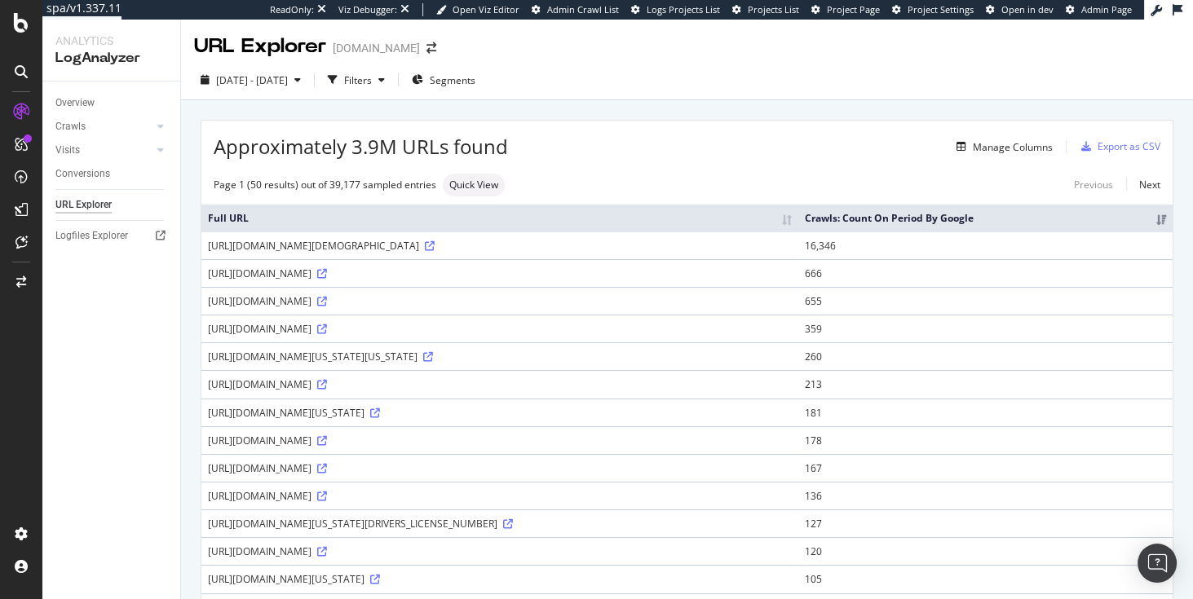
click at [170, 122] on div "Crawls" at bounding box center [117, 127] width 125 height 24
click at [166, 125] on div at bounding box center [161, 126] width 16 height 16
click at [77, 260] on div "Visits" at bounding box center [67, 262] width 24 height 17
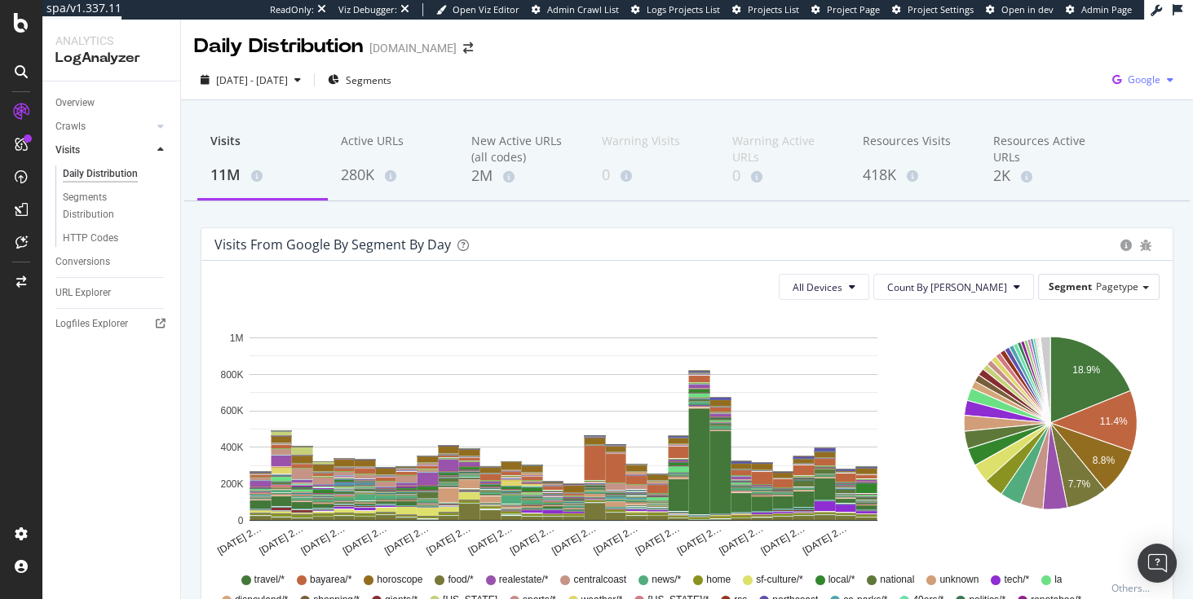
click at [1161, 80] on div "button" at bounding box center [1171, 80] width 20 height 10
click at [1051, 95] on span "OpenAI" at bounding box center [1055, 96] width 60 height 15
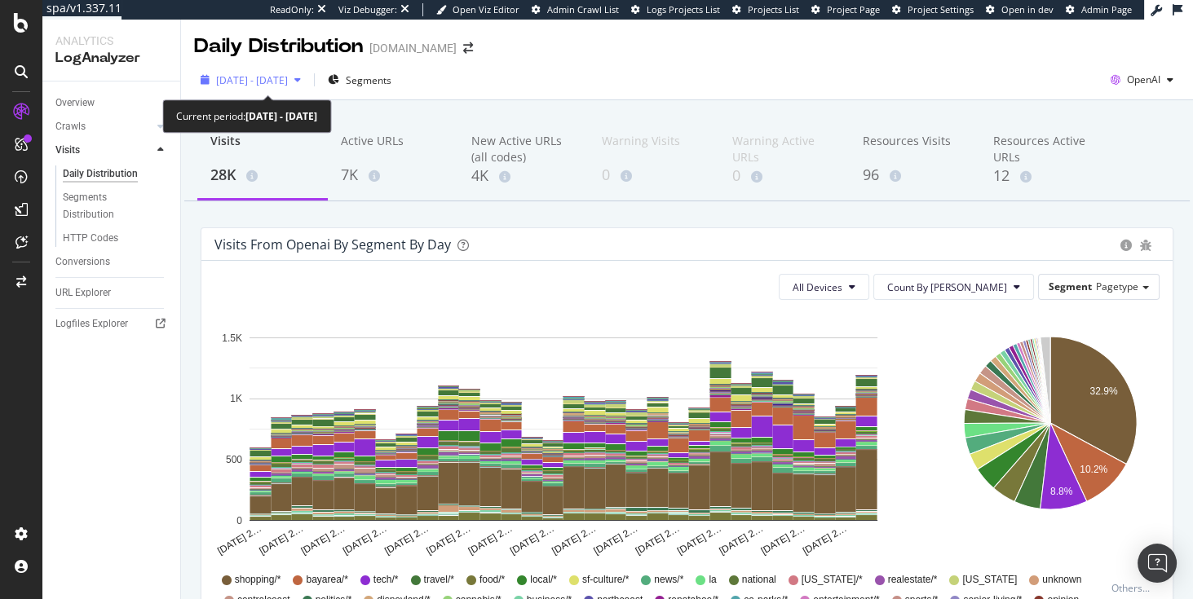
click at [279, 80] on span "2025 Aug. 3rd - Sep. 1st" at bounding box center [252, 80] width 72 height 14
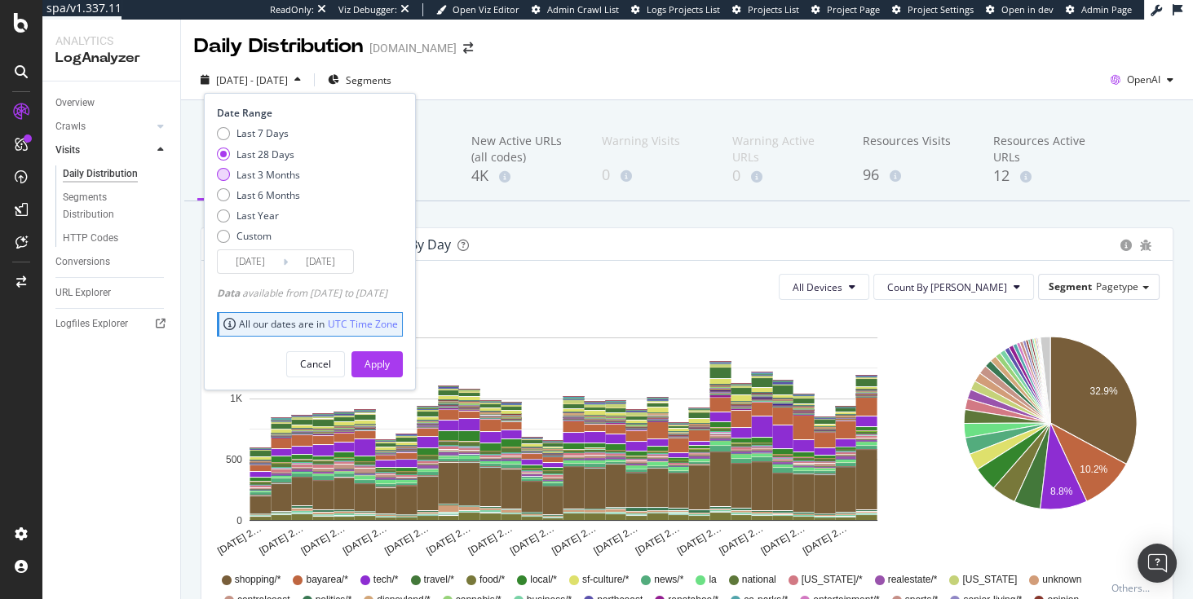
click at [277, 174] on div "Last 3 Months" at bounding box center [269, 175] width 64 height 14
type input "2025/06/02"
click at [390, 363] on div "Apply" at bounding box center [377, 364] width 25 height 14
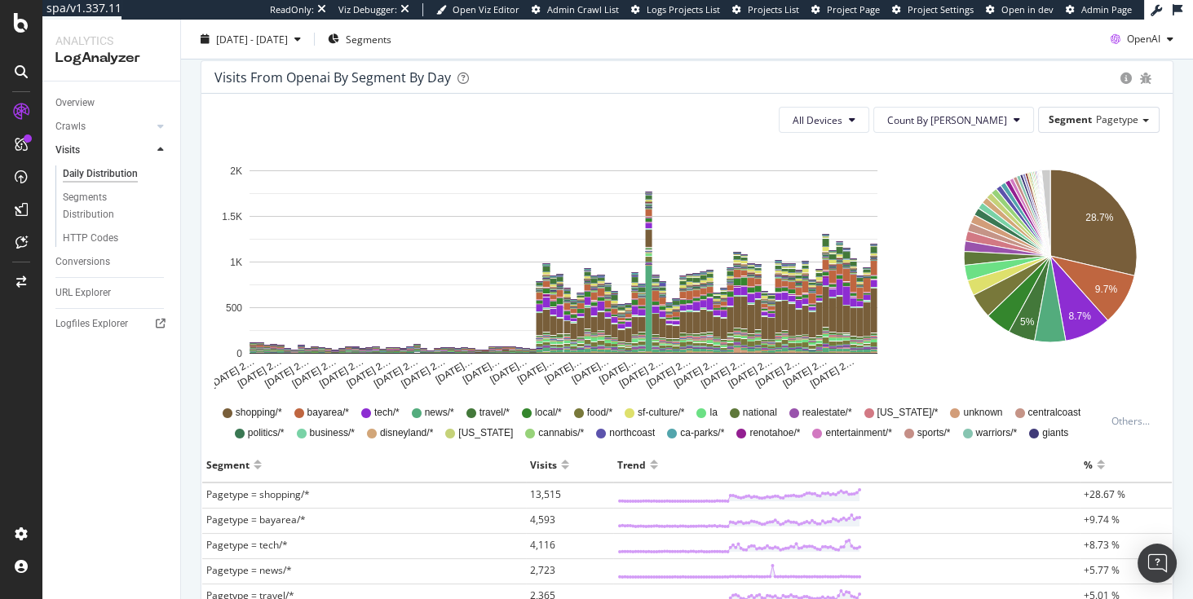
scroll to position [153, 0]
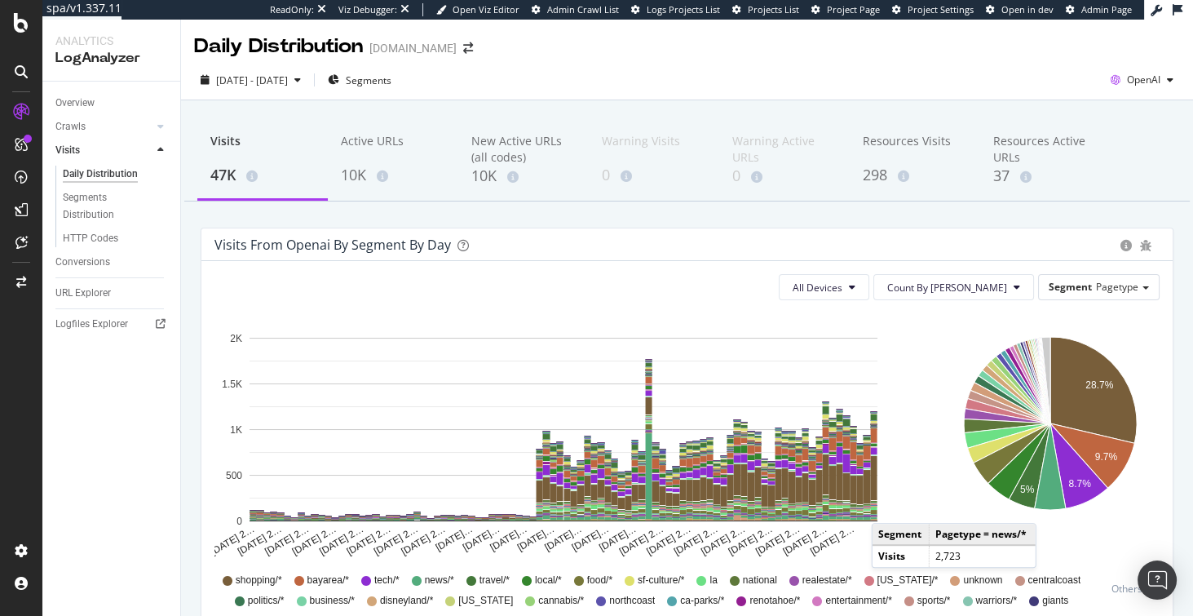
scroll to position [153, 0]
